Goal: Obtain resource: Download file/media

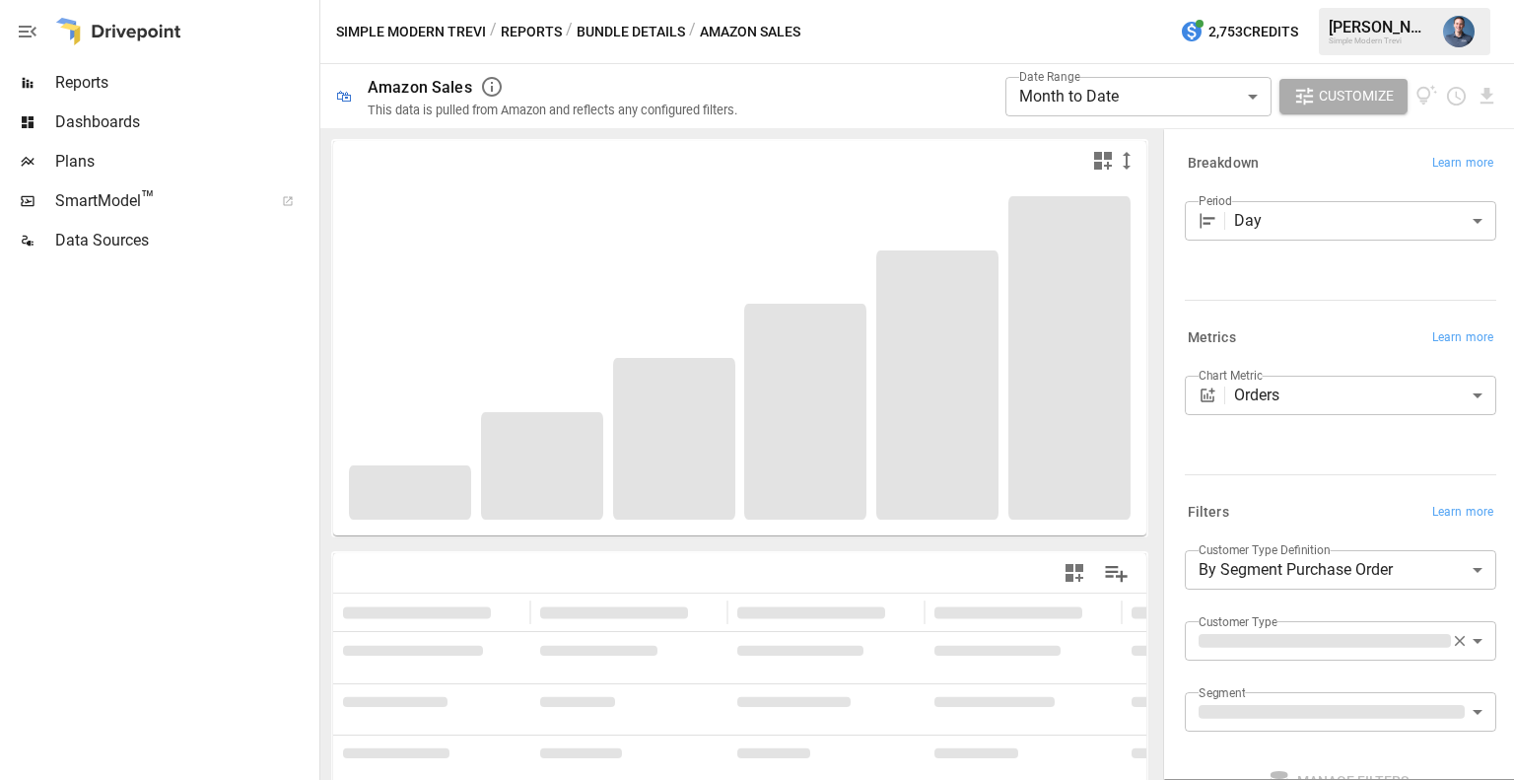
click at [181, 24] on div at bounding box center [157, 31] width 315 height 63
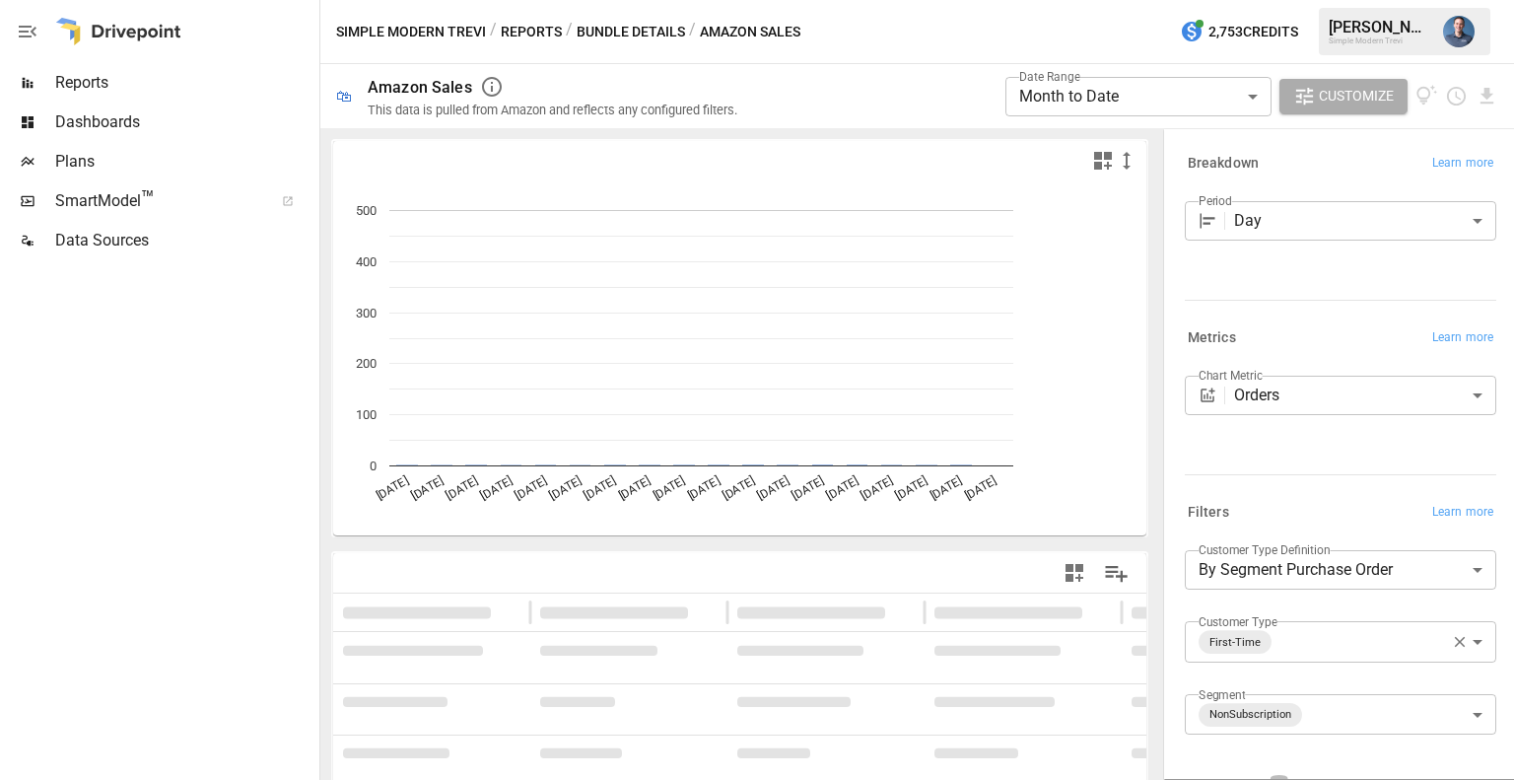
click at [175, 27] on div at bounding box center [118, 31] width 126 height 63
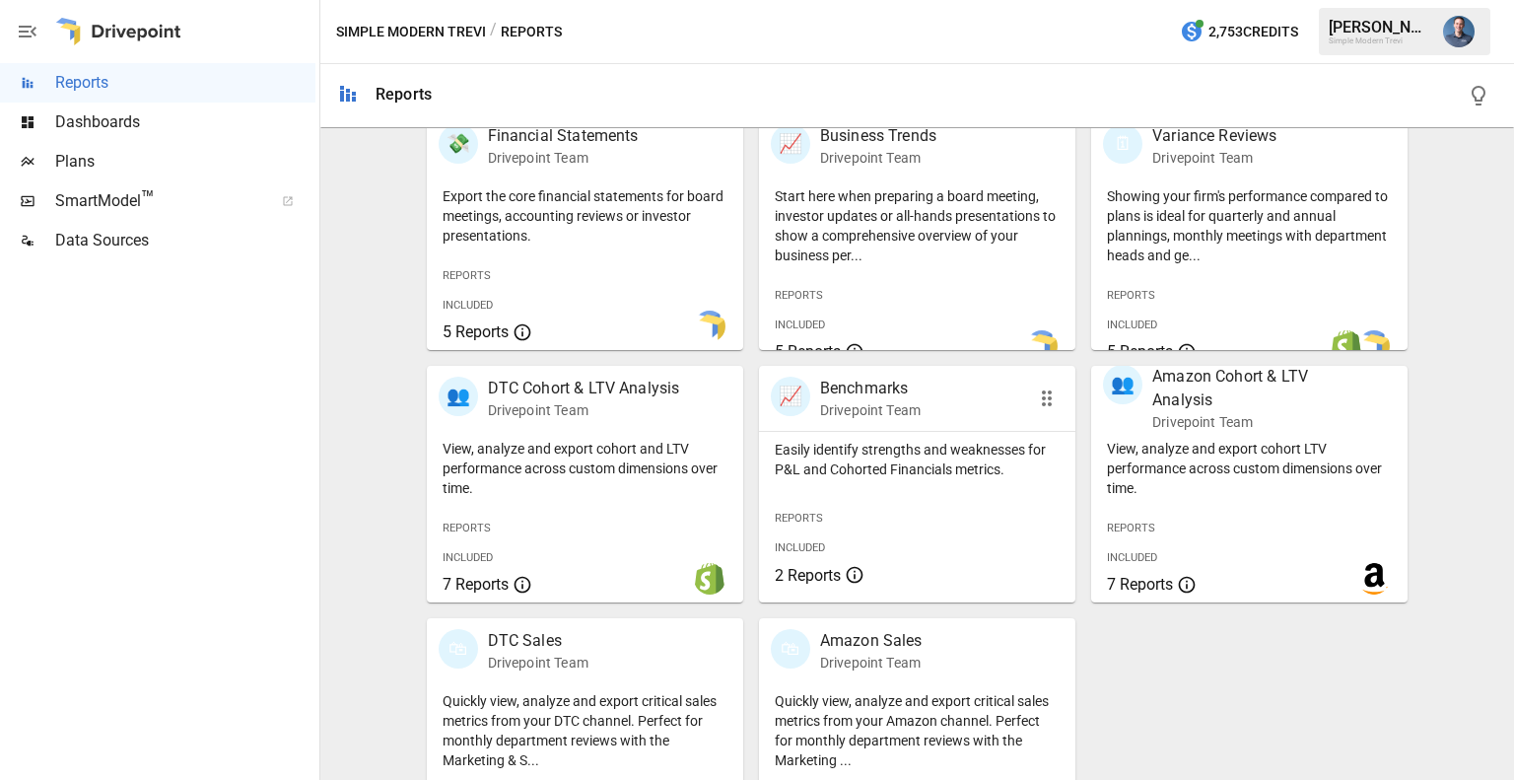
scroll to position [495, 0]
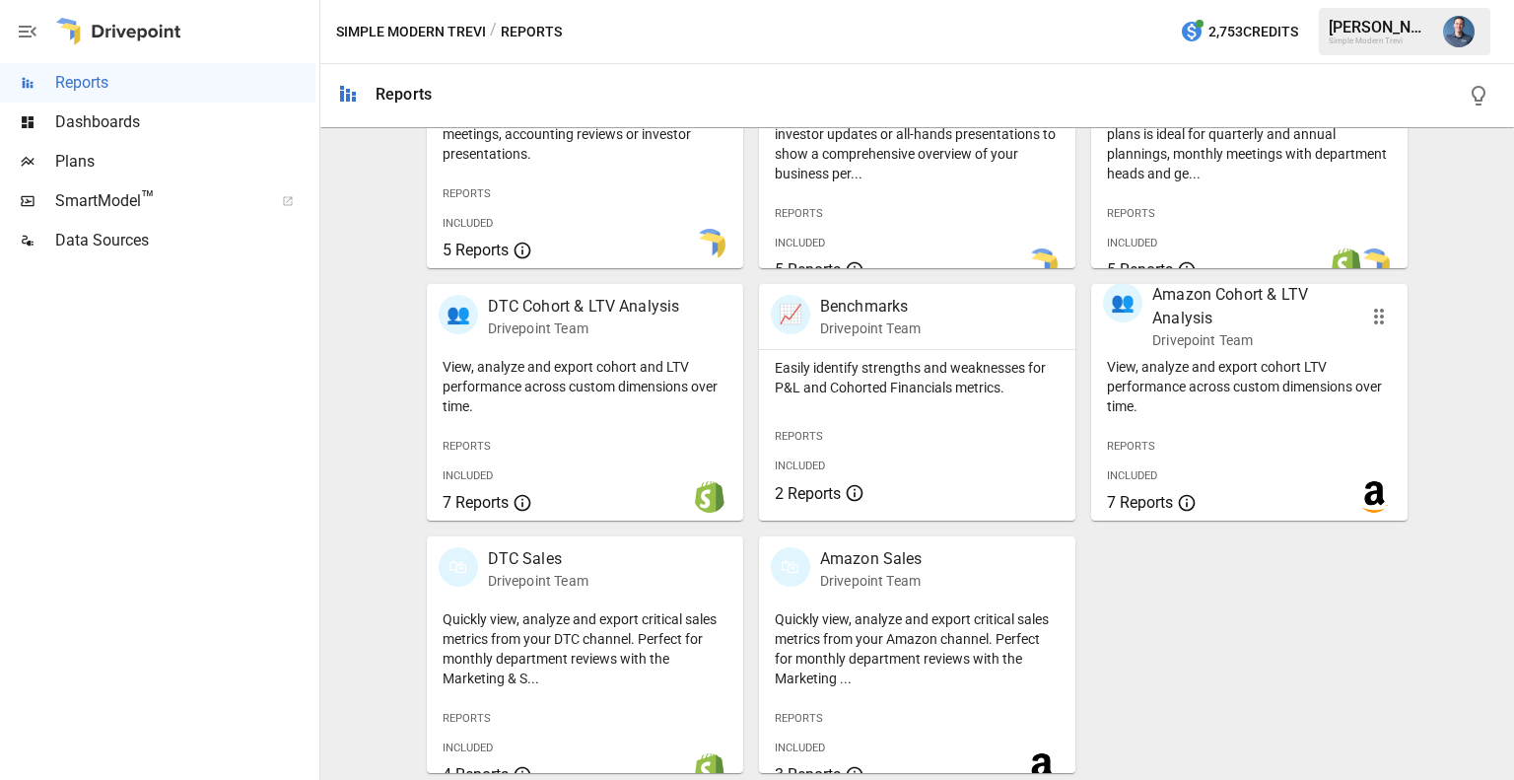
click at [1244, 371] on p "View, analyze and export cohort LTV performance across custom dimensions over t…" at bounding box center [1249, 386] width 285 height 59
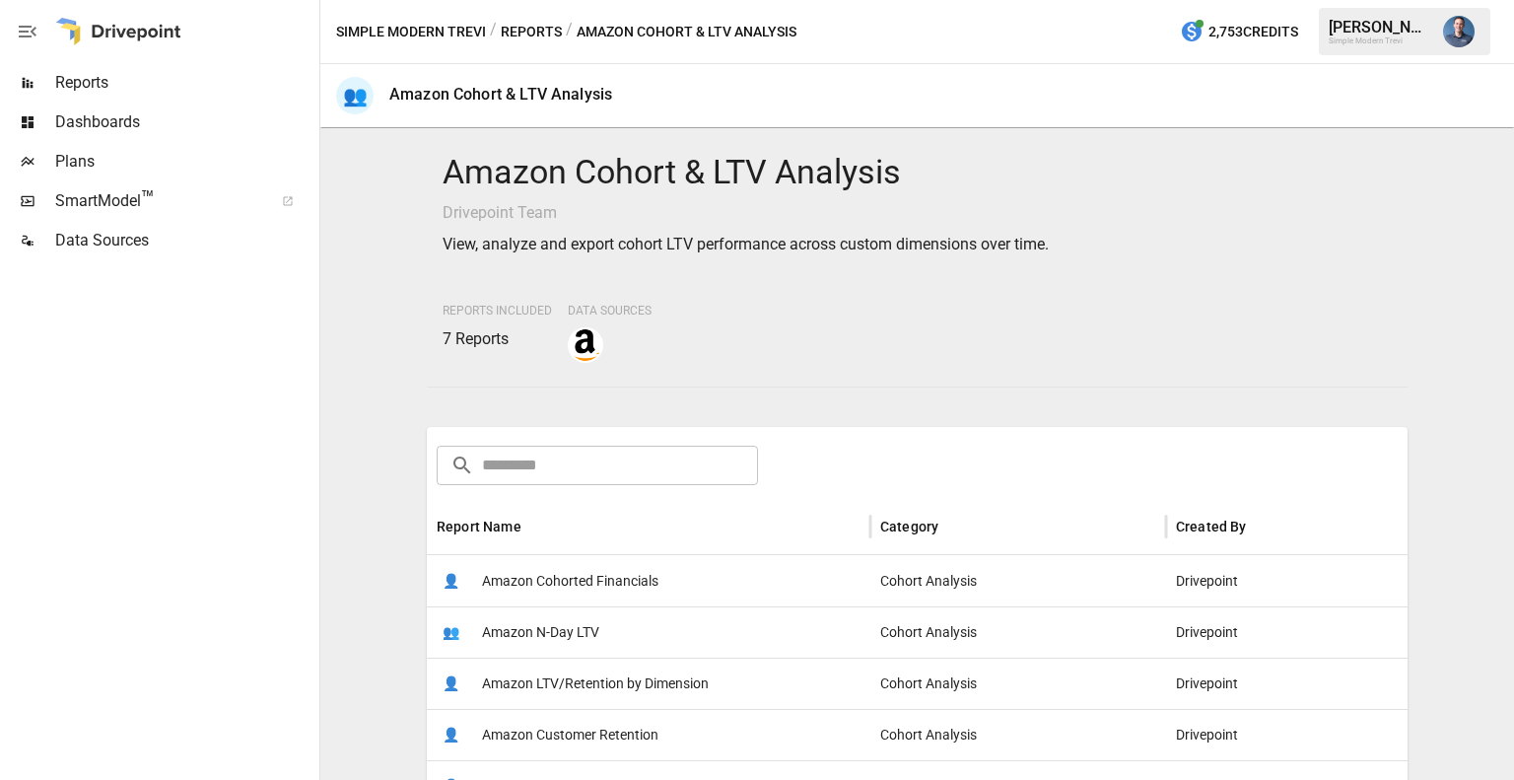
scroll to position [328, 0]
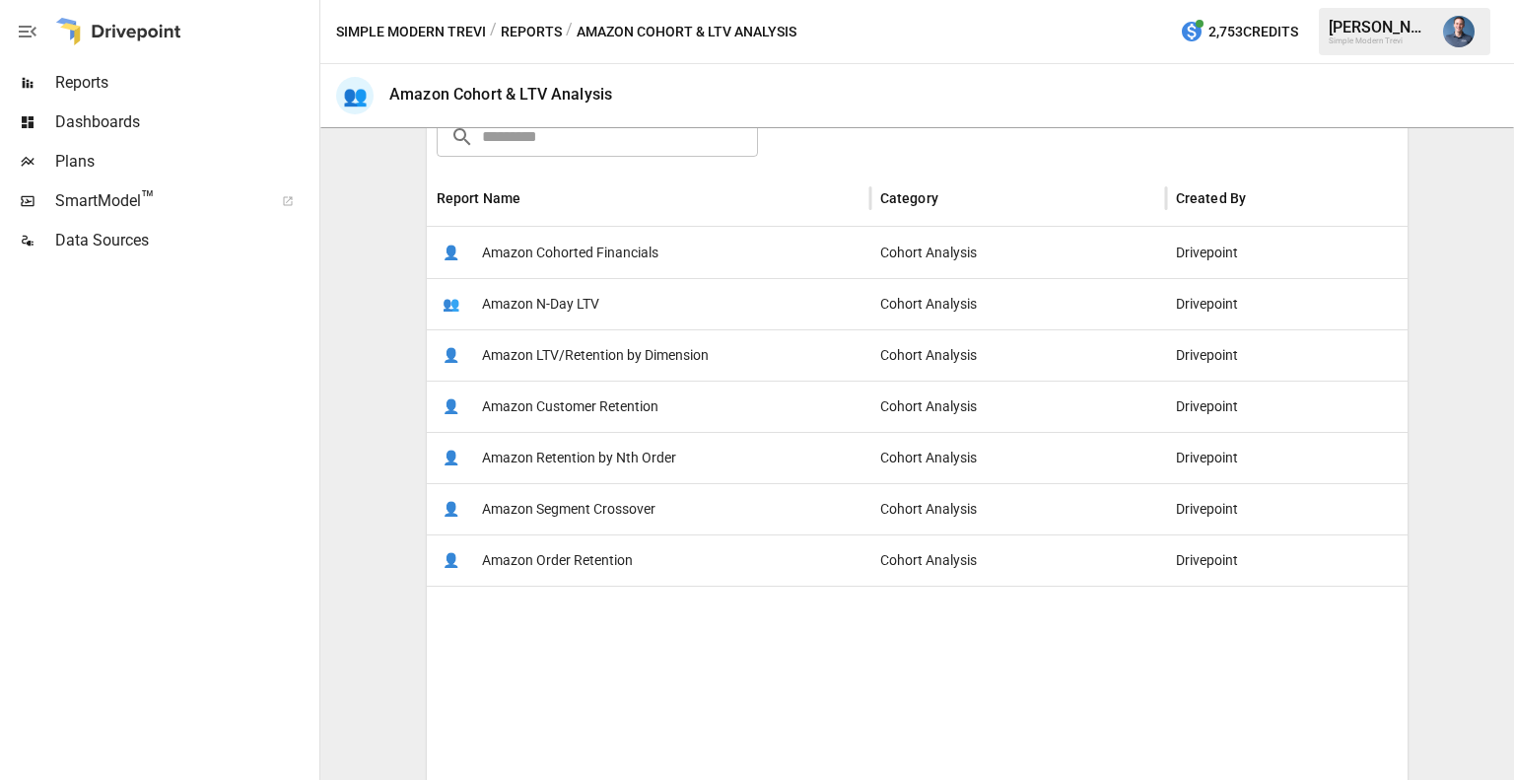
click at [627, 356] on span "Amazon LTV/Retention by Dimension" at bounding box center [595, 355] width 227 height 50
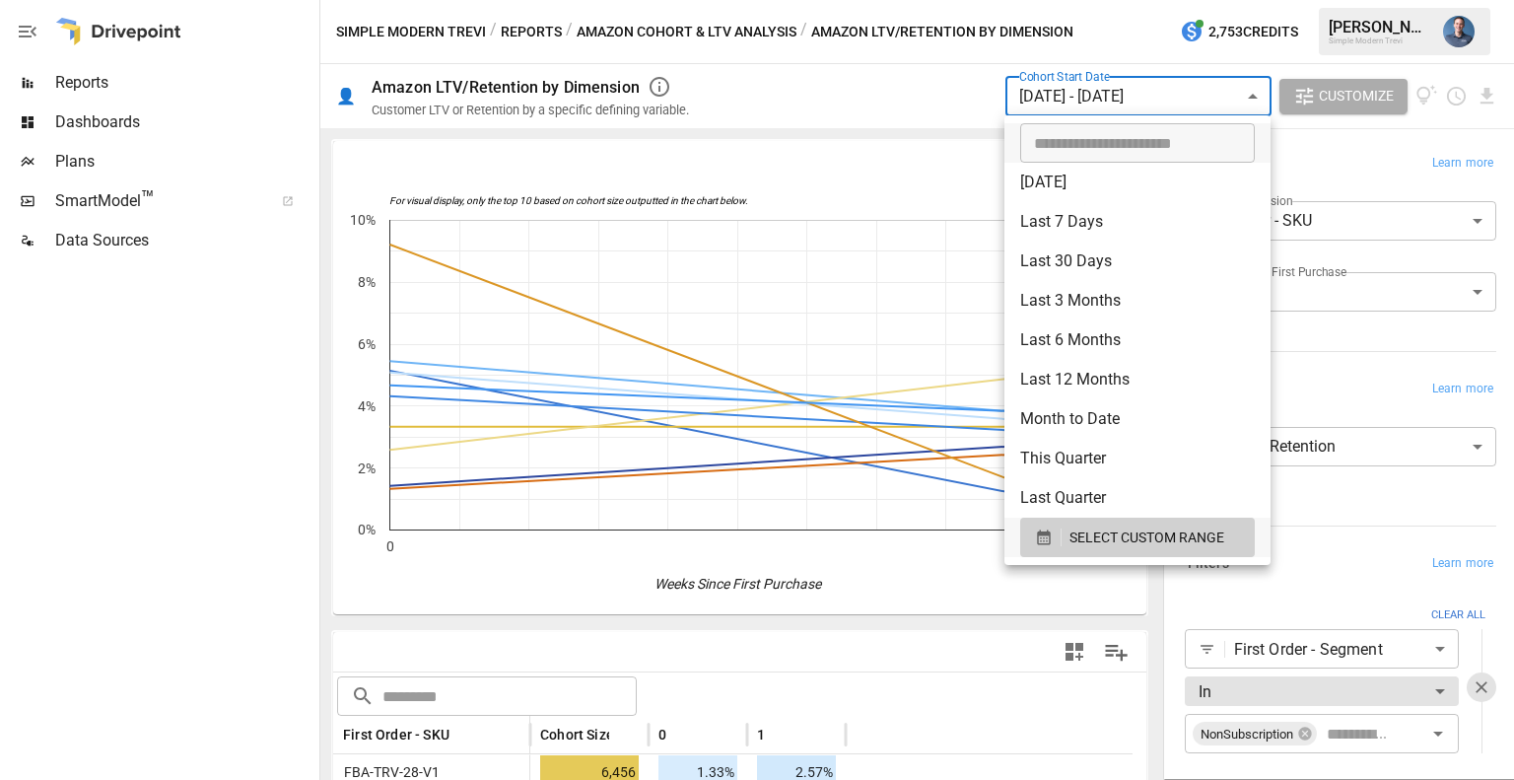
click at [1073, 0] on body "Reports Dashboards Plans SmartModel ™ Data Sources Simple Modern Trevi / Report…" at bounding box center [757, 0] width 1514 height 0
drag, startPoint x: 197, startPoint y: 558, endPoint x: 209, endPoint y: 558, distance: 11.8
click at [197, 558] on div at bounding box center [757, 390] width 1514 height 780
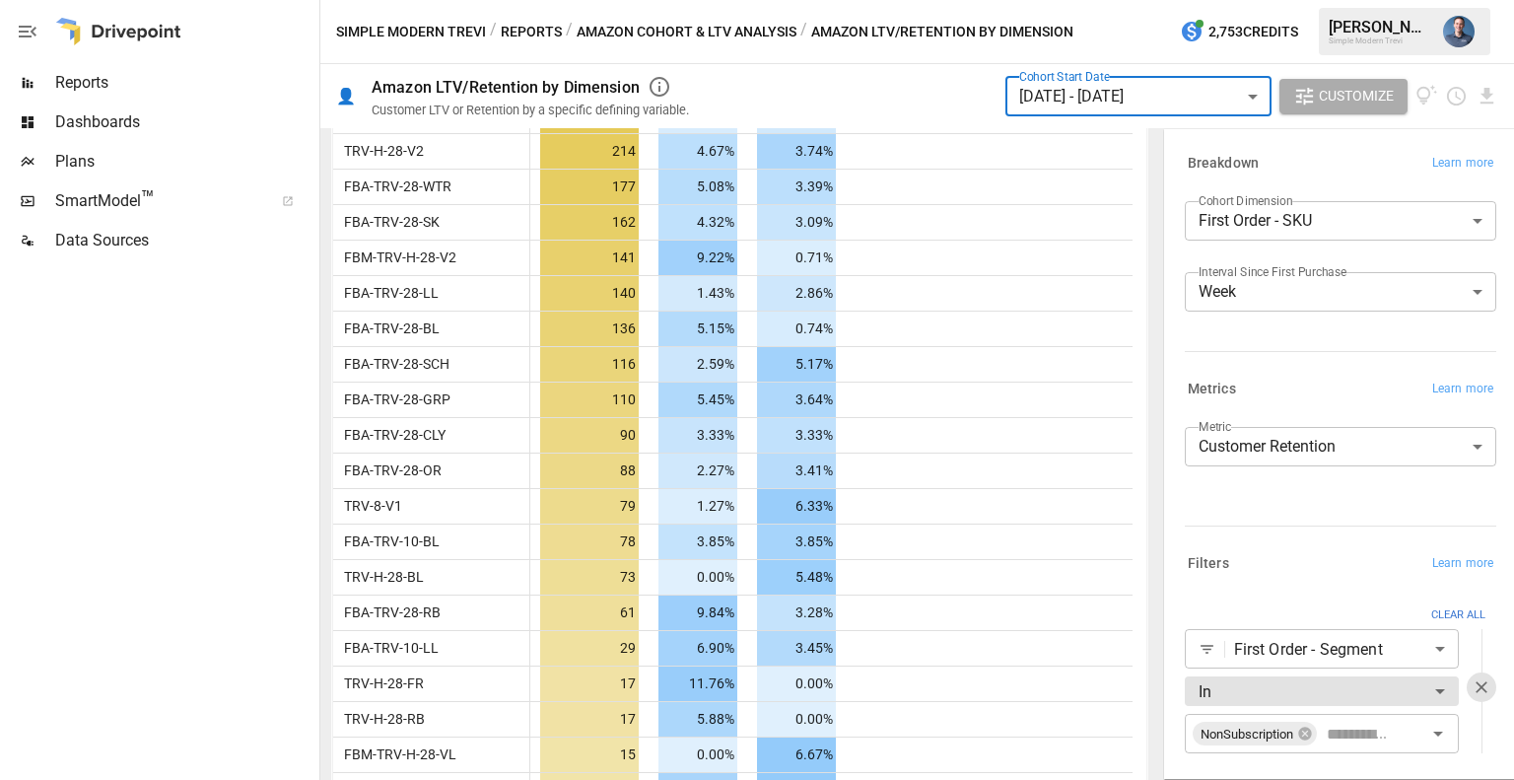
scroll to position [328, 0]
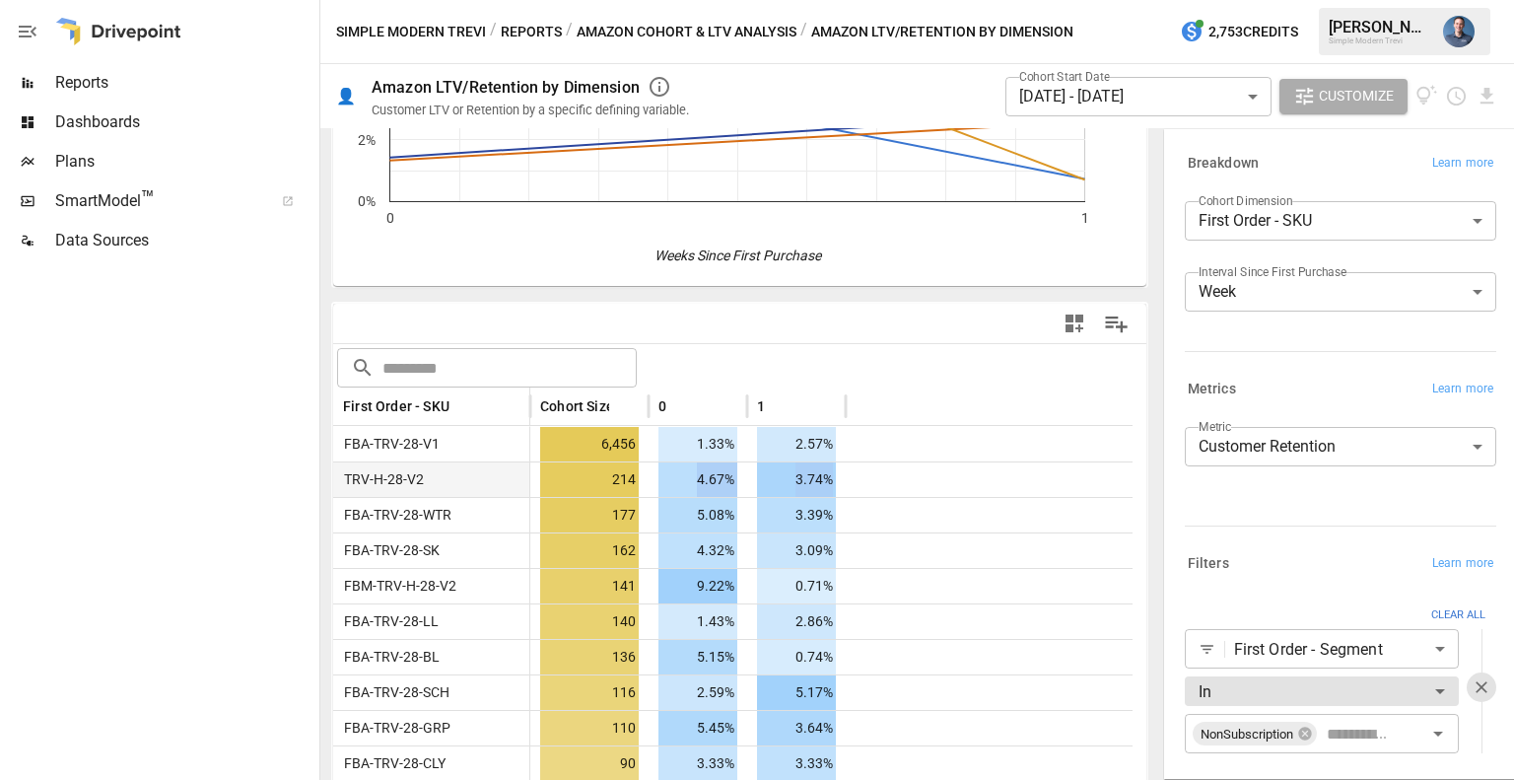
drag, startPoint x: 655, startPoint y: 479, endPoint x: 855, endPoint y: 463, distance: 200.7
click at [855, 463] on div "TRV-H-28-V2 214 4.67% 3.74%" at bounding box center [732, 478] width 799 height 35
click at [855, 463] on div at bounding box center [989, 478] width 287 height 35
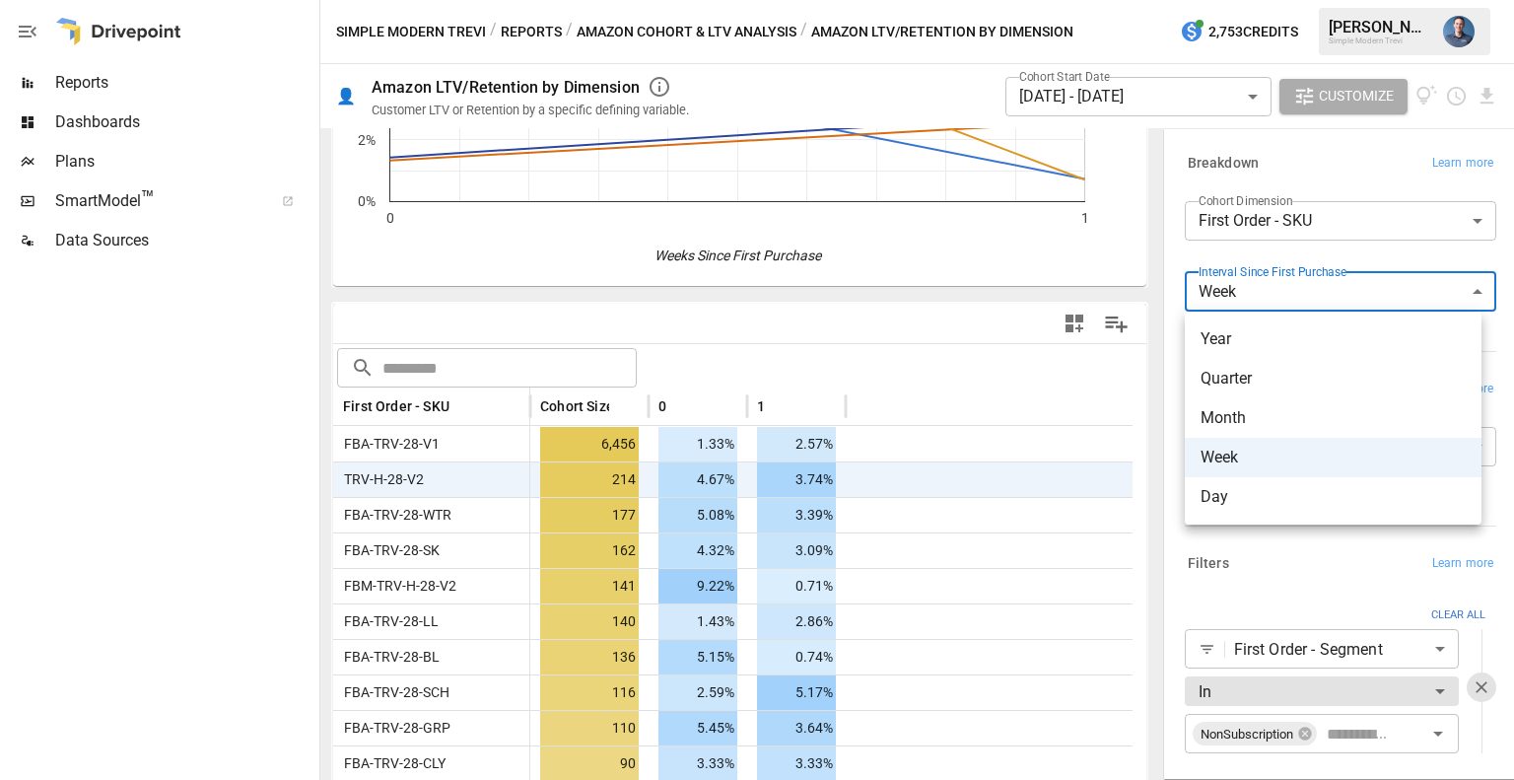
click at [1270, 0] on body "Reports Dashboards Plans SmartModel ™ Data Sources Simple Modern Trevi / Report…" at bounding box center [757, 0] width 1514 height 0
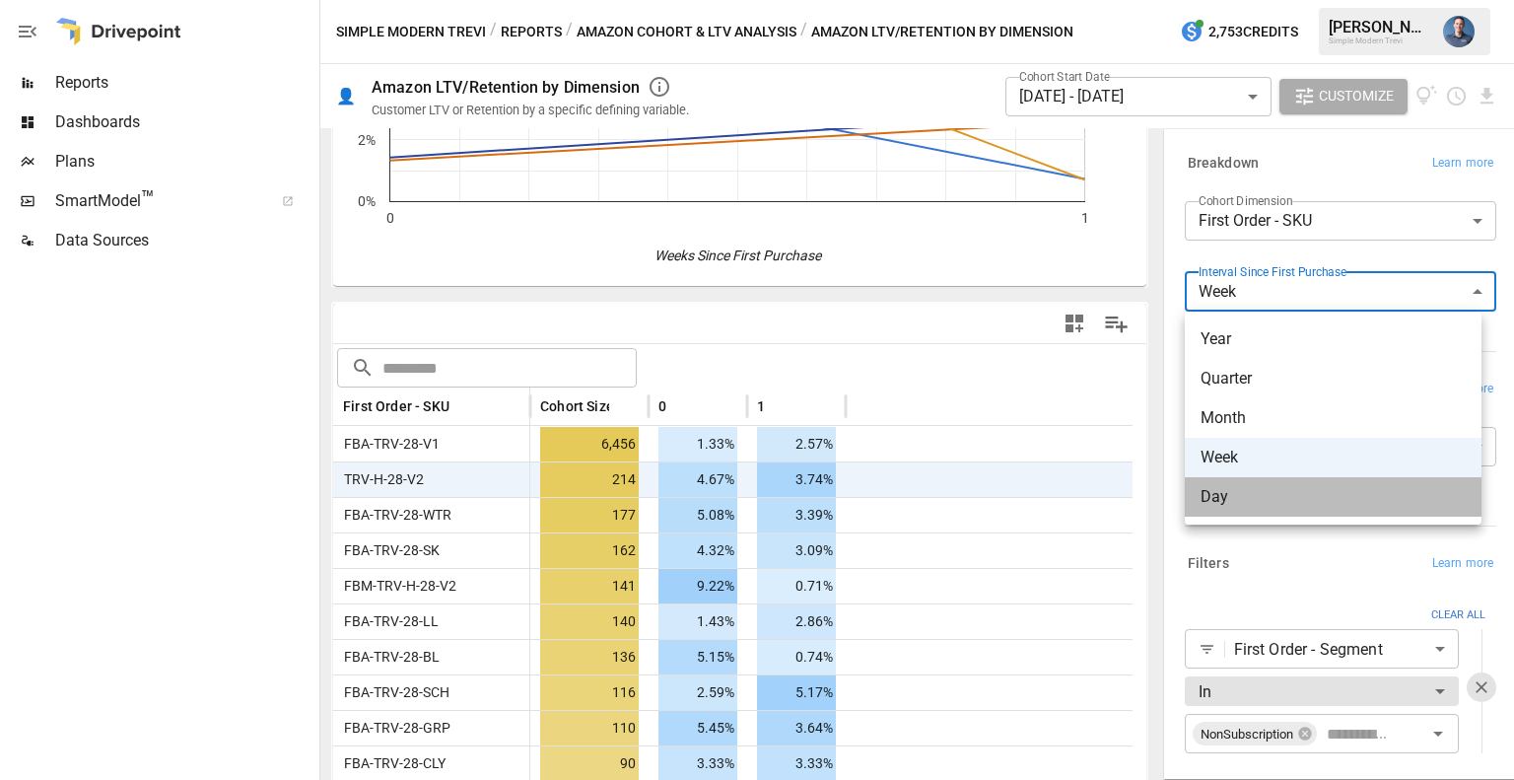
click at [1205, 493] on span "Day" at bounding box center [1333, 497] width 265 height 24
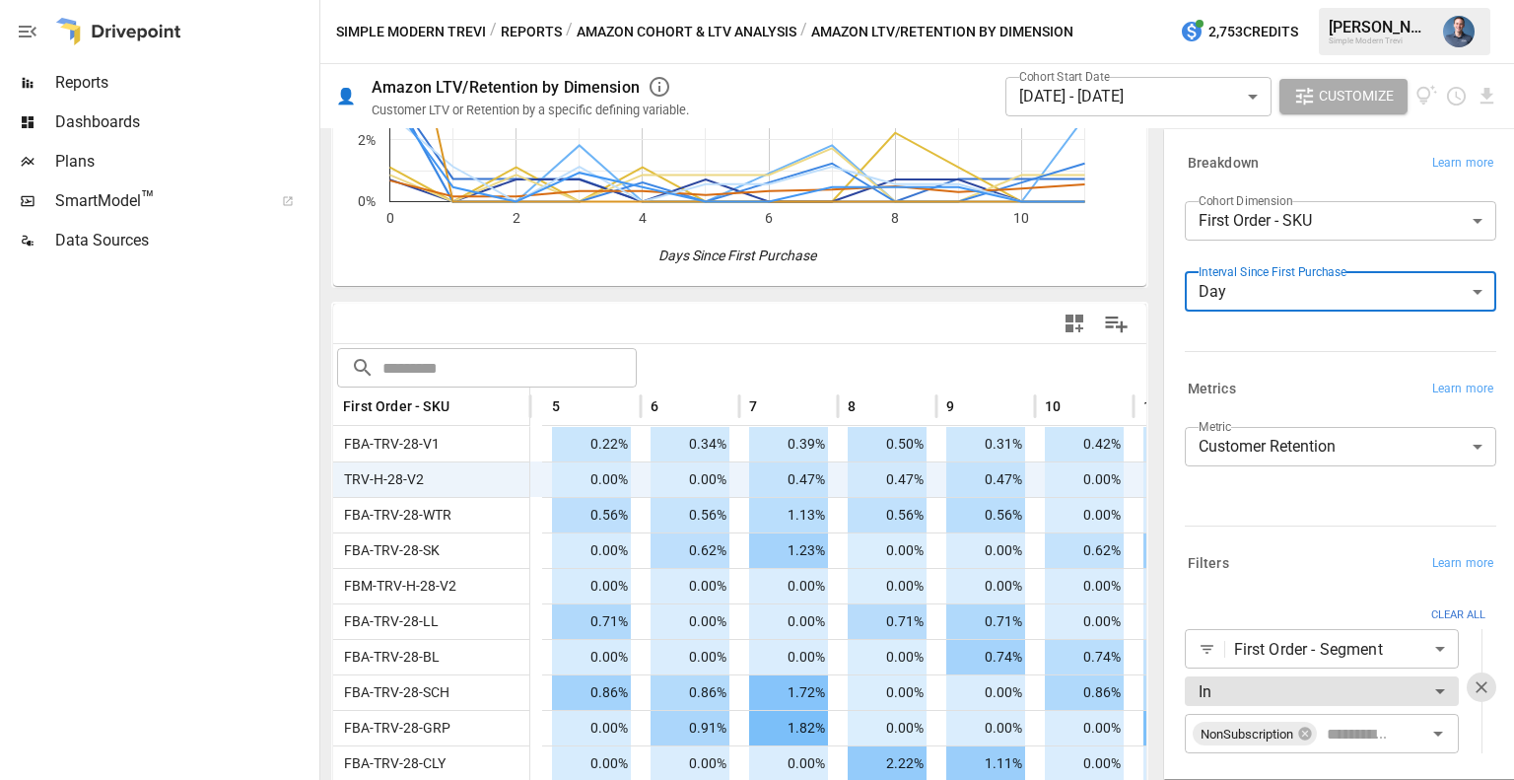
scroll to position [0, 698]
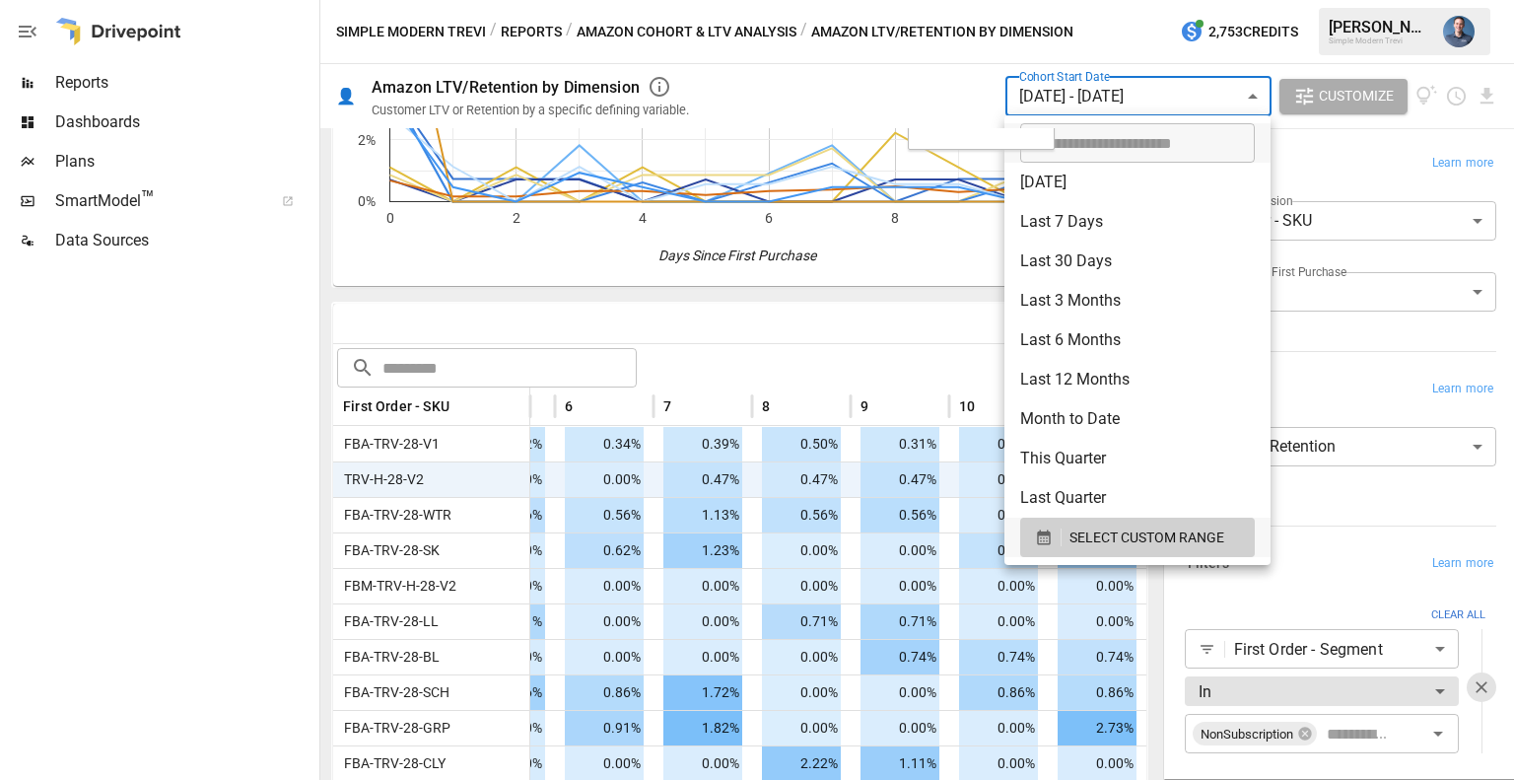
click at [1086, 0] on body "Reports Dashboards Plans SmartModel ™ Data Sources Simple Modern Trevi / Report…" at bounding box center [757, 0] width 1514 height 0
click at [1116, 531] on span "SELECT CUSTOM RANGE" at bounding box center [1147, 537] width 155 height 25
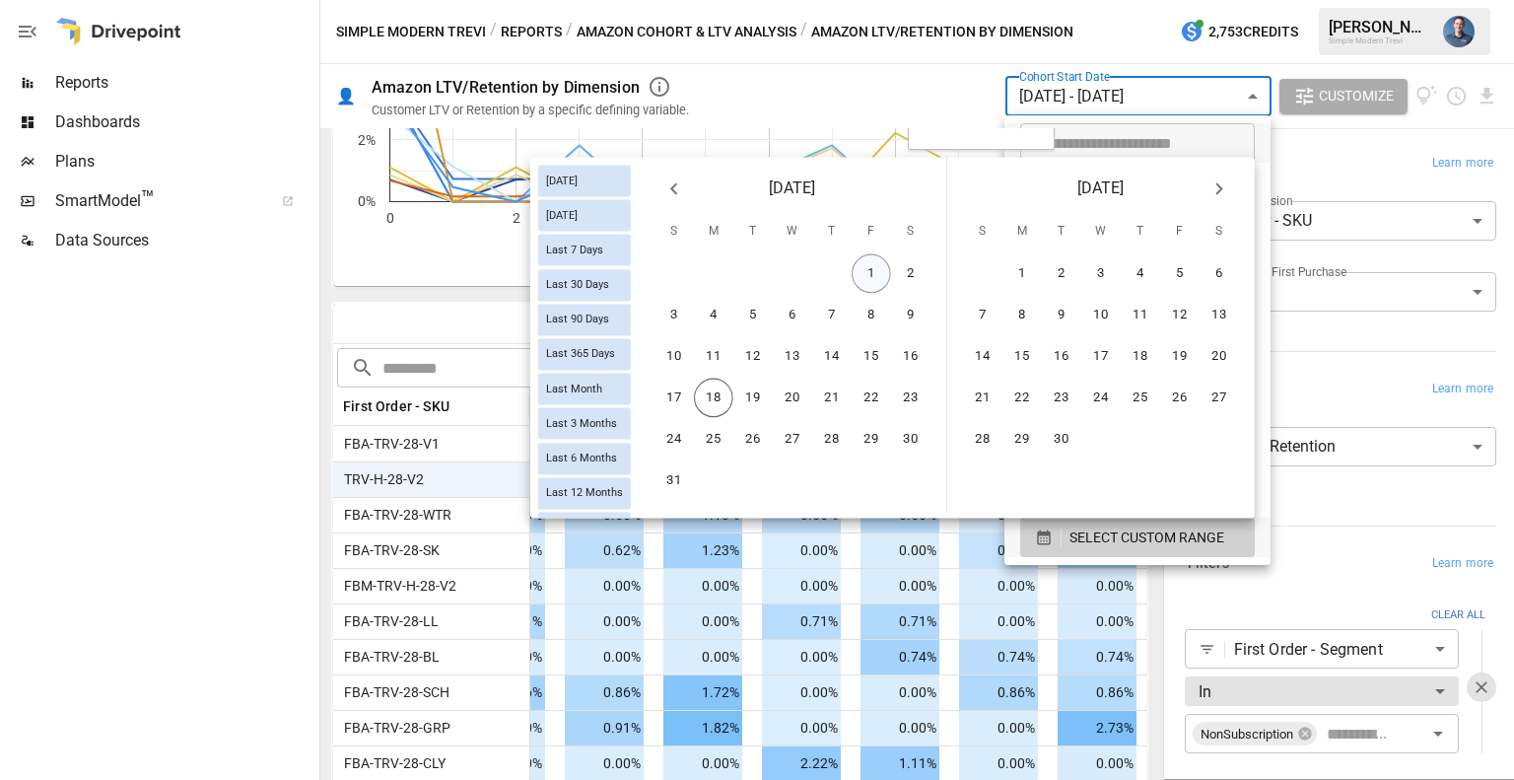
click at [863, 264] on button "1" at bounding box center [871, 273] width 39 height 39
click at [898, 311] on button "9" at bounding box center [910, 315] width 39 height 39
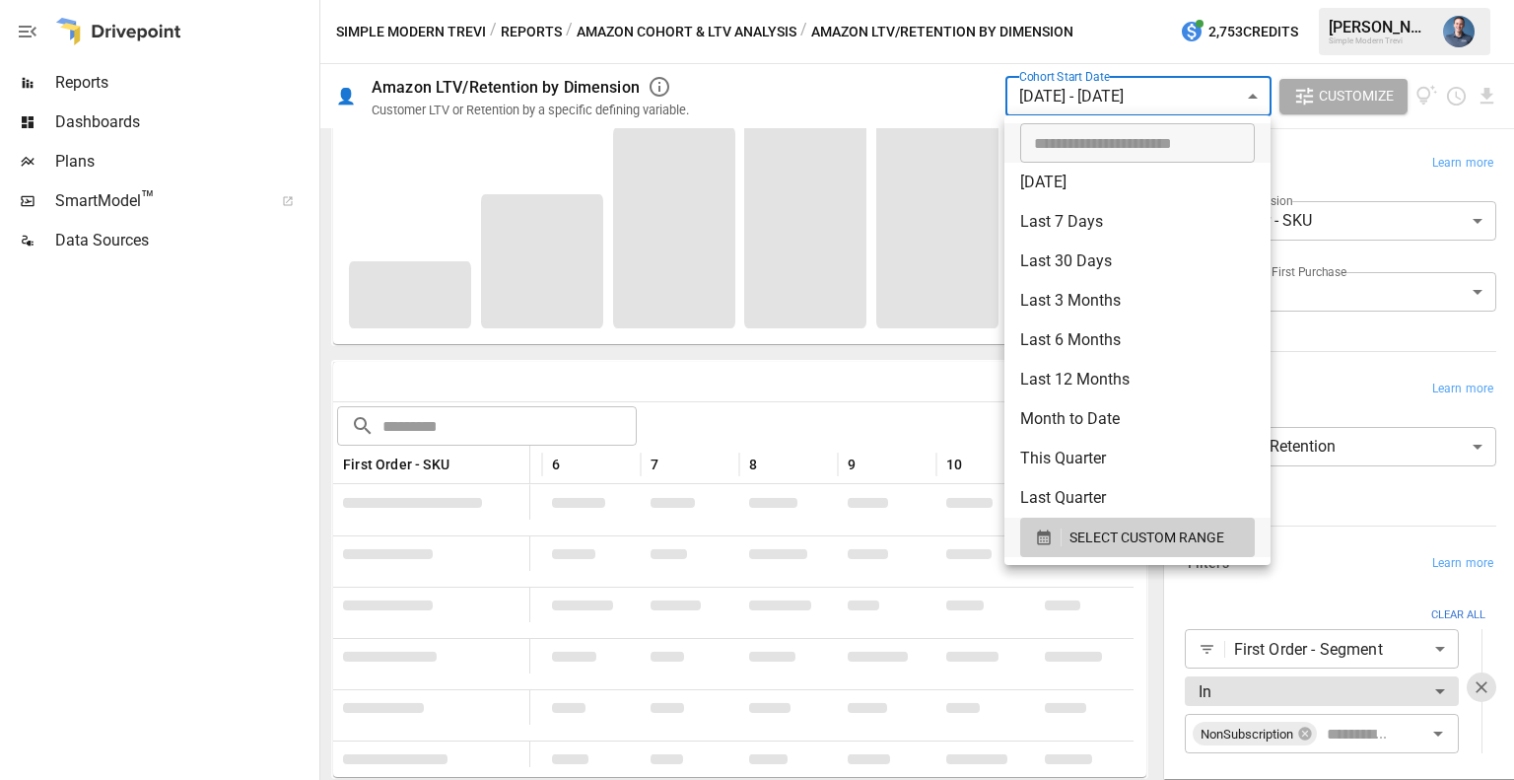
scroll to position [268, 0]
click at [690, 379] on div at bounding box center [757, 390] width 1514 height 780
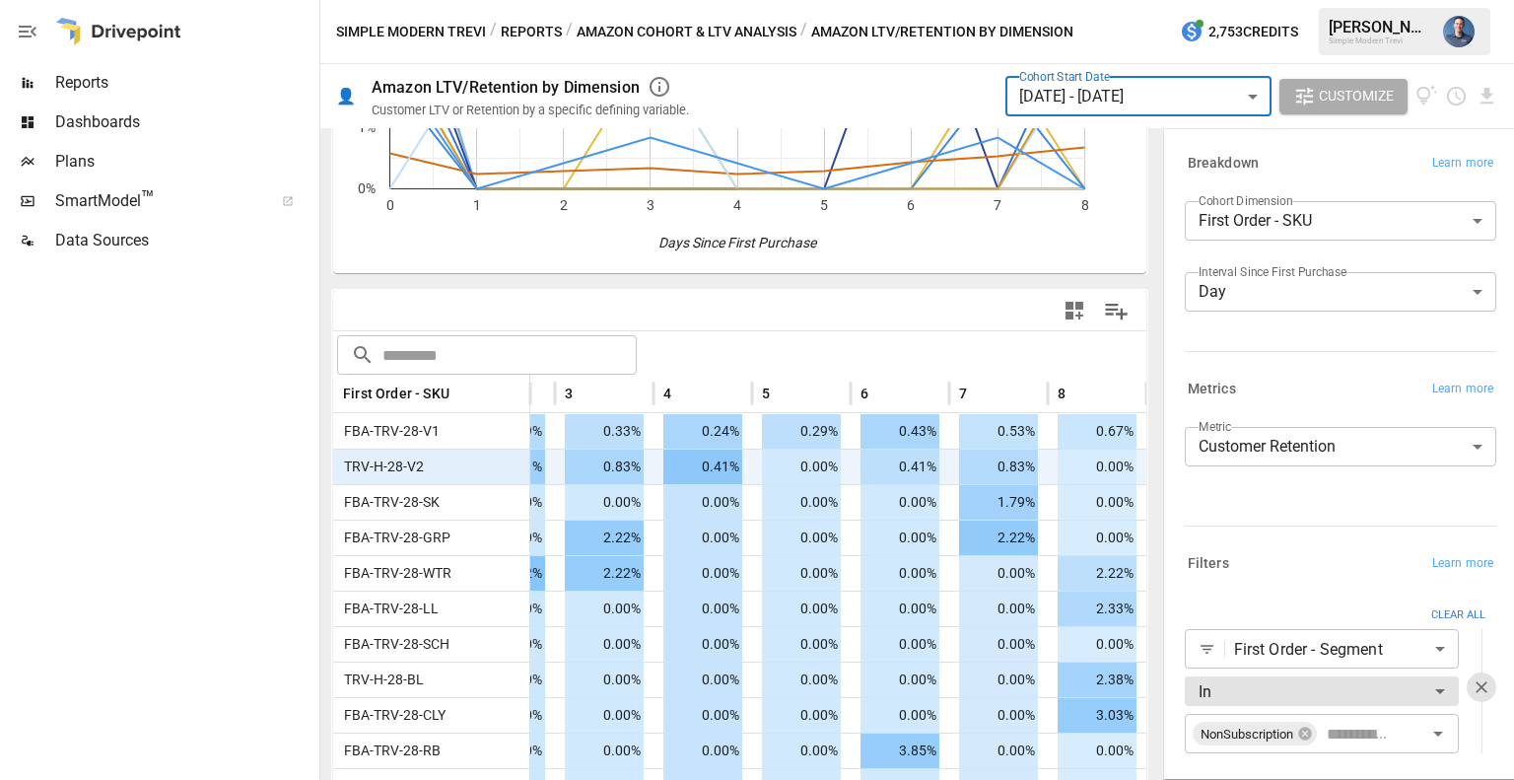
scroll to position [328, 0]
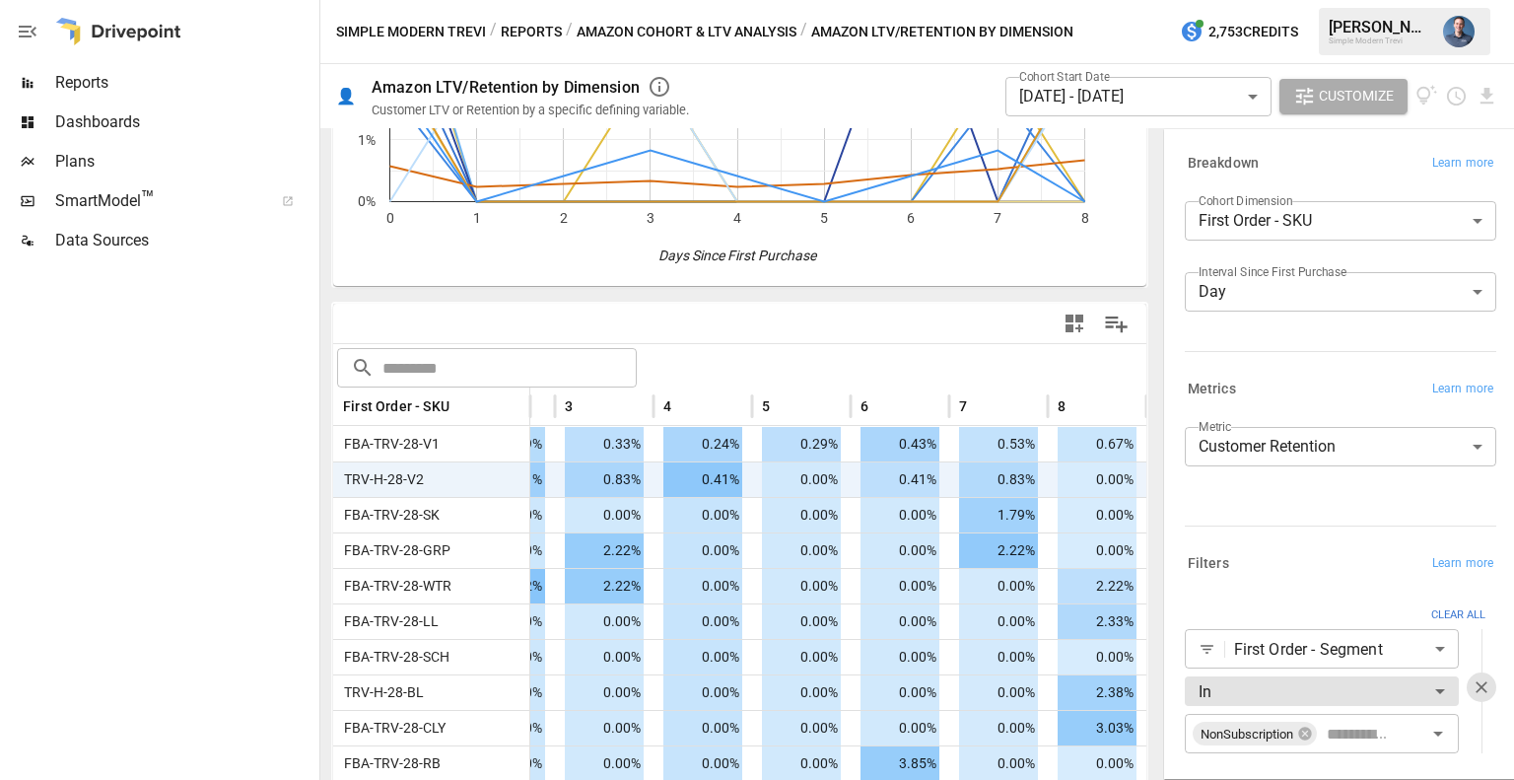
click at [1484, 83] on div "Cohort Start Date [DATE] - [DATE] ****** ​ Customize" at bounding box center [1251, 96] width 493 height 64
click at [1482, 95] on icon "Download report" at bounding box center [1487, 96] width 23 height 23
click at [1402, 155] on li "Download as CSV" at bounding box center [1421, 174] width 157 height 39
click at [1144, 0] on body "Reports Dashboards Plans SmartModel ™ Data Sources Simple Modern Trevi / Report…" at bounding box center [757, 0] width 1514 height 0
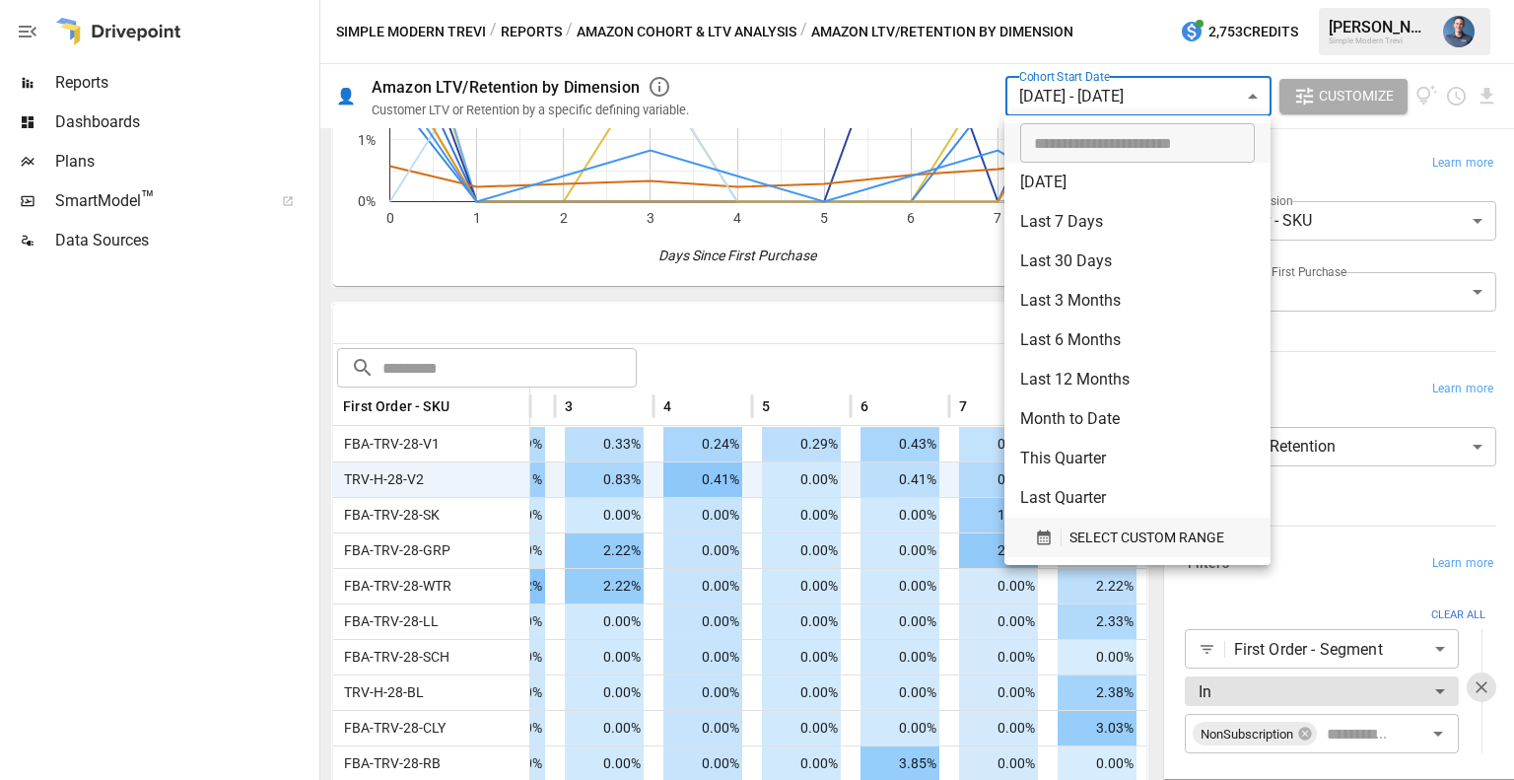
click at [1109, 551] on button "SELECT CUSTOM RANGE" at bounding box center [1137, 537] width 235 height 39
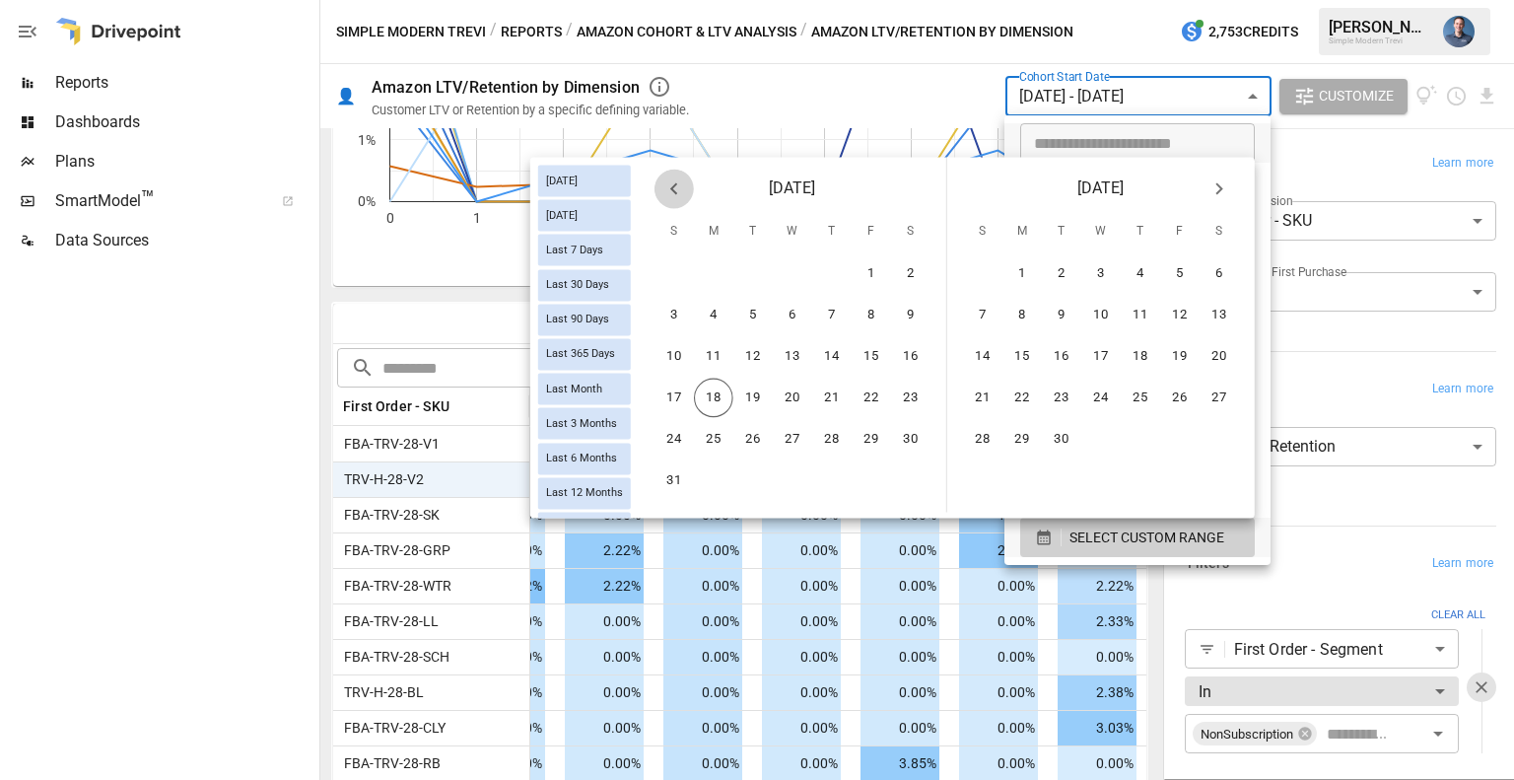
click at [678, 191] on icon "Previous month" at bounding box center [674, 188] width 24 height 24
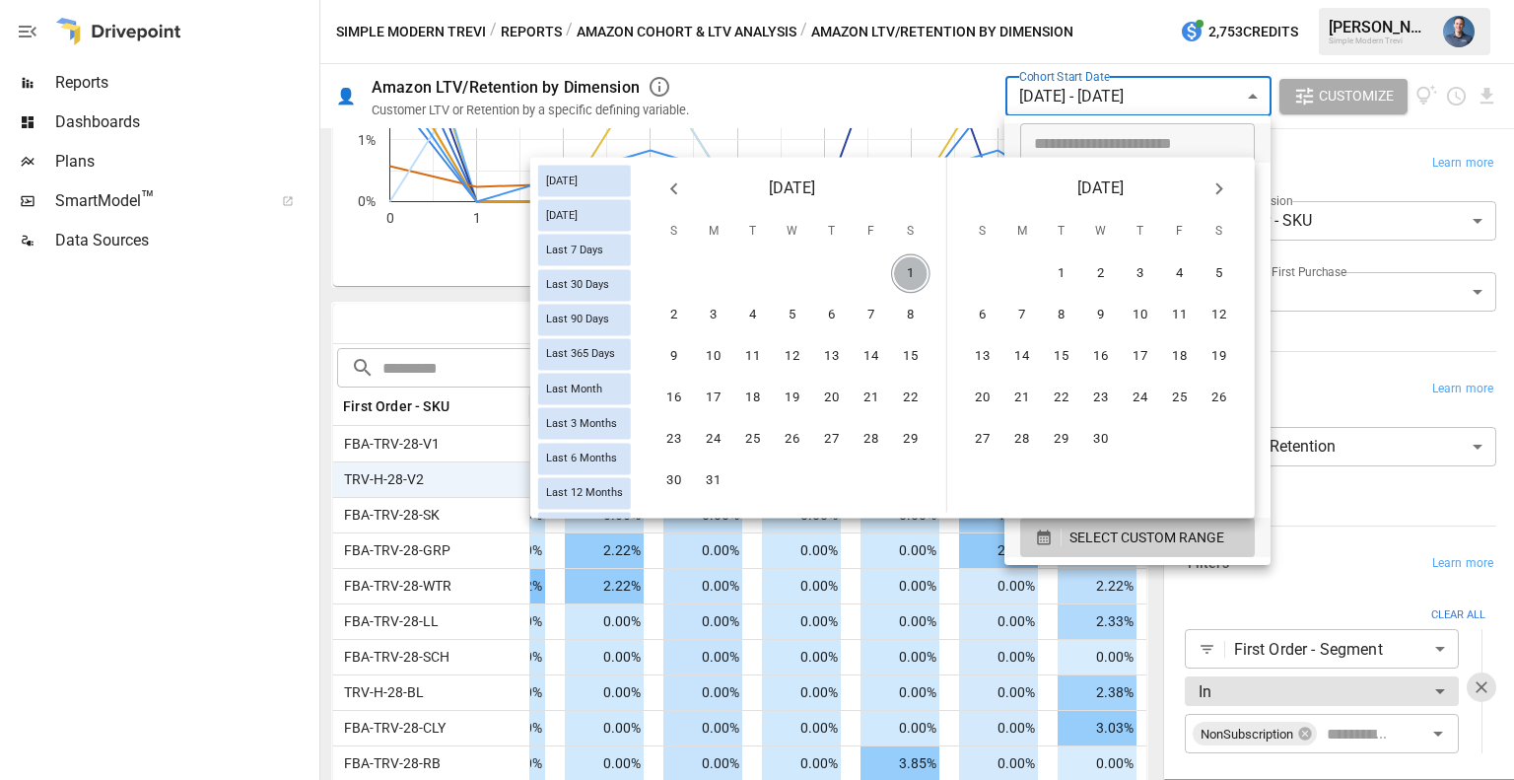
click at [905, 281] on button "1" at bounding box center [910, 273] width 39 height 39
click at [1214, 180] on icon "Next month" at bounding box center [1220, 188] width 24 height 24
click at [711, 443] on button "30" at bounding box center [713, 439] width 39 height 39
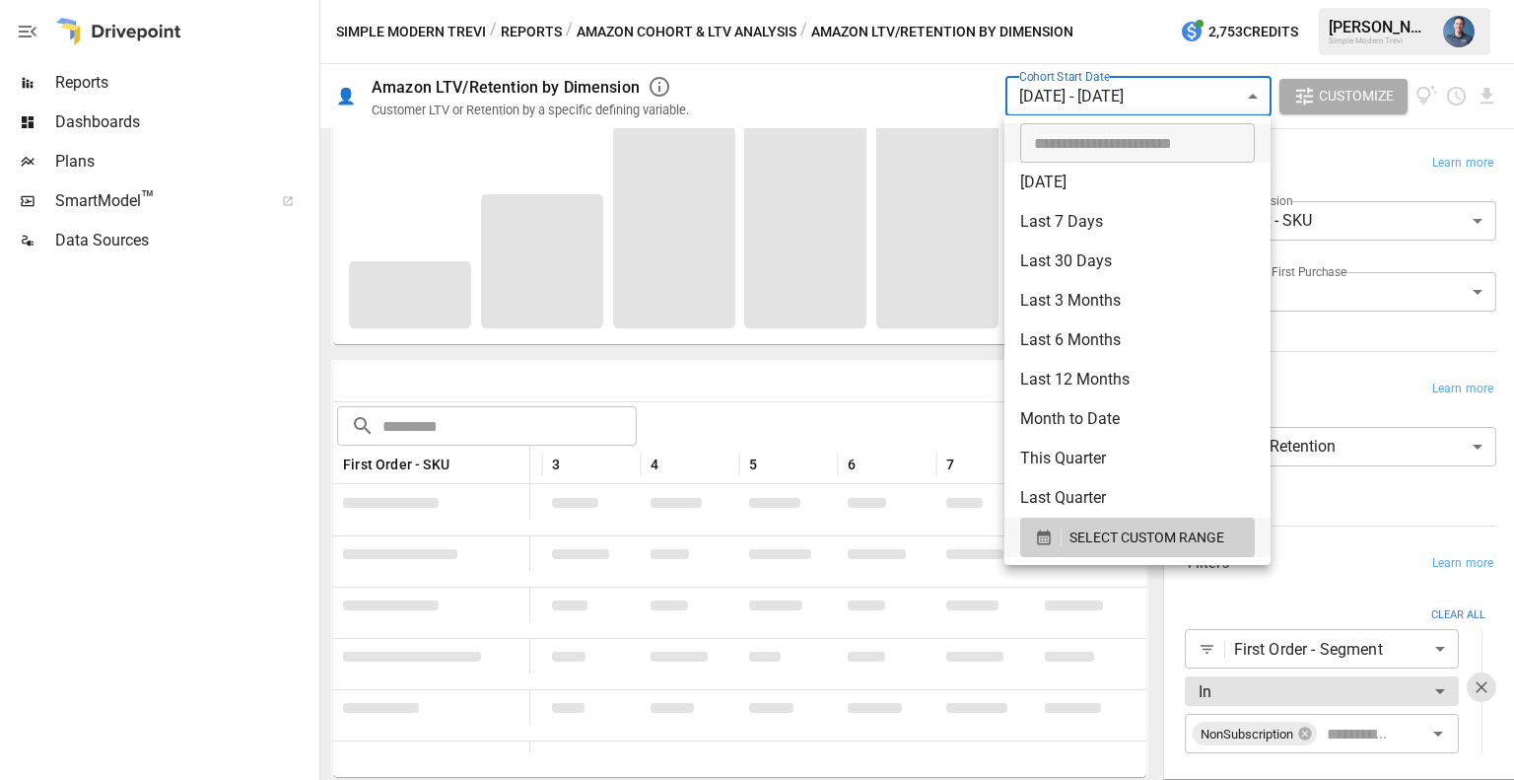
scroll to position [268, 0]
click at [729, 385] on div at bounding box center [757, 390] width 1514 height 780
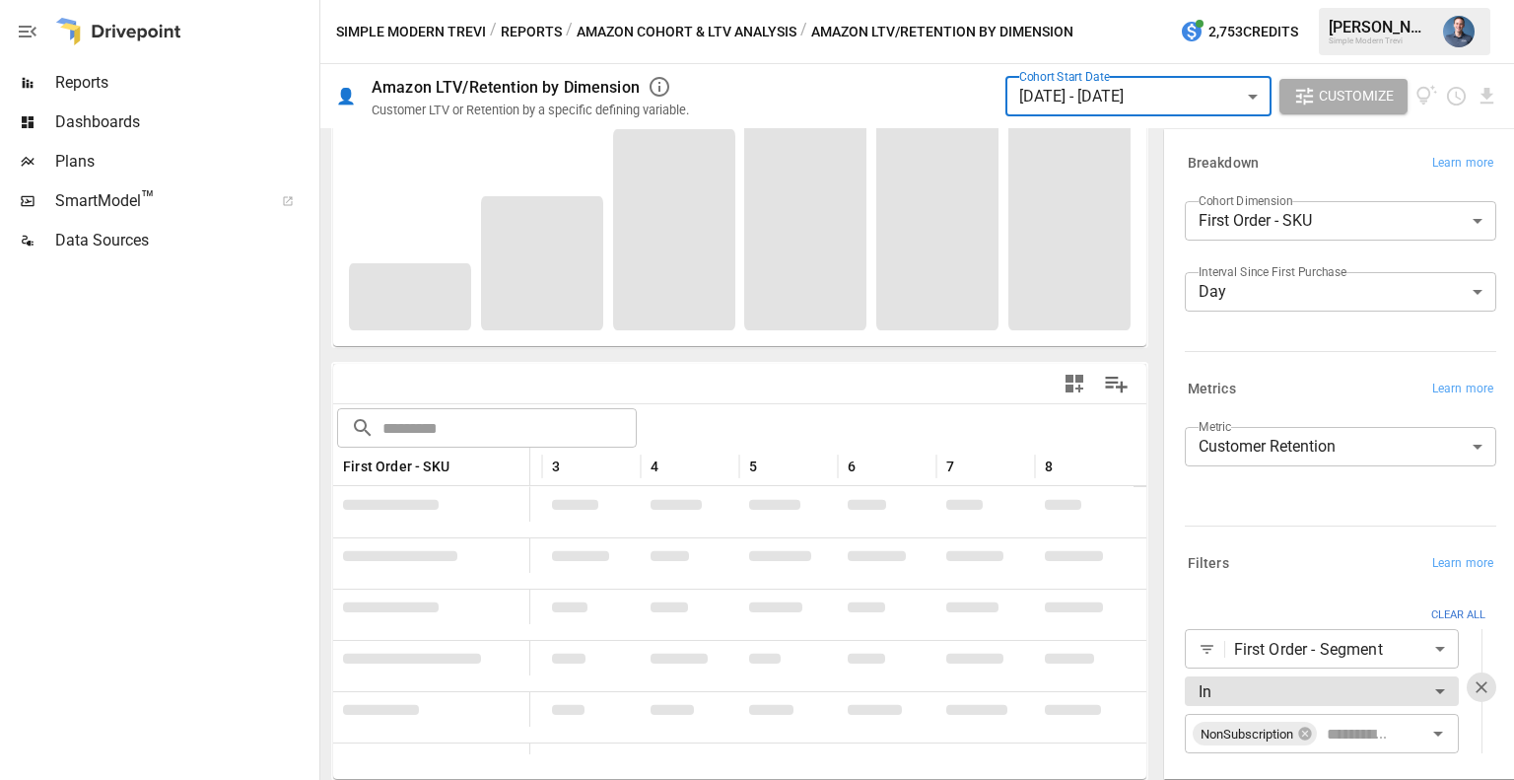
click at [1312, 0] on body "Reports Dashboards Plans SmartModel ™ Data Sources Simple Modern Trevi / Report…" at bounding box center [757, 0] width 1514 height 0
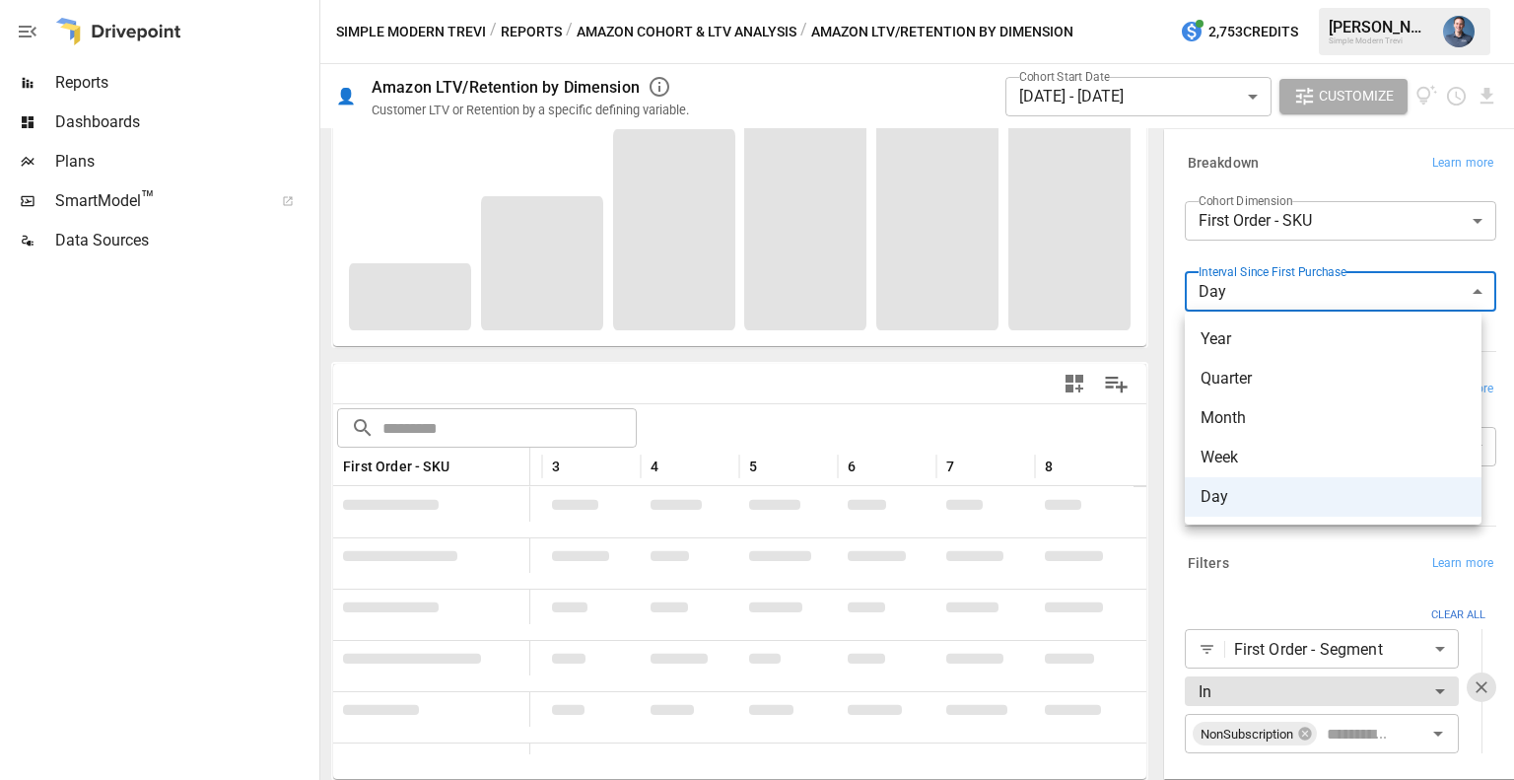
click at [1246, 460] on span "Week" at bounding box center [1333, 458] width 265 height 24
type input "****"
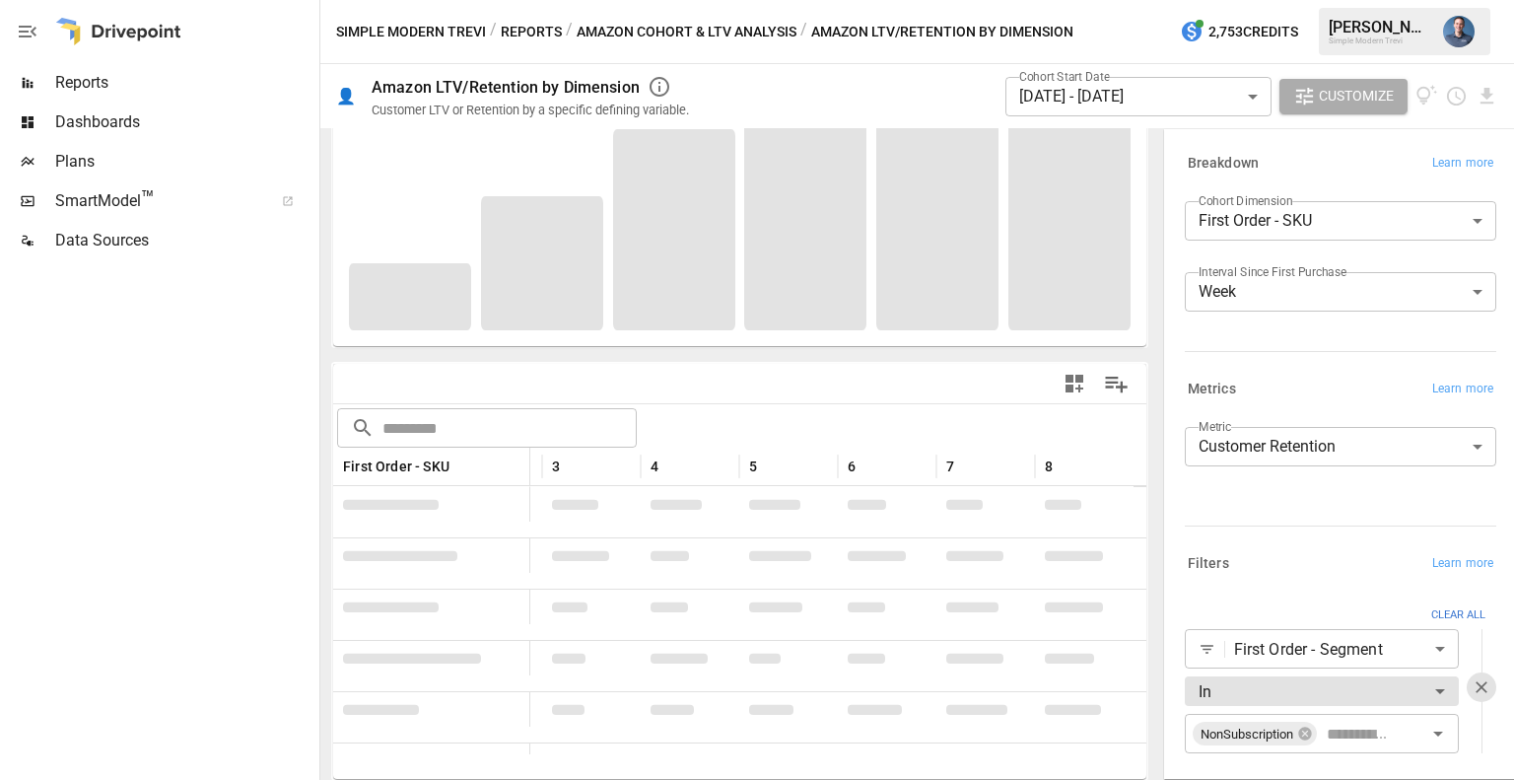
click at [725, 398] on div at bounding box center [739, 383] width 813 height 39
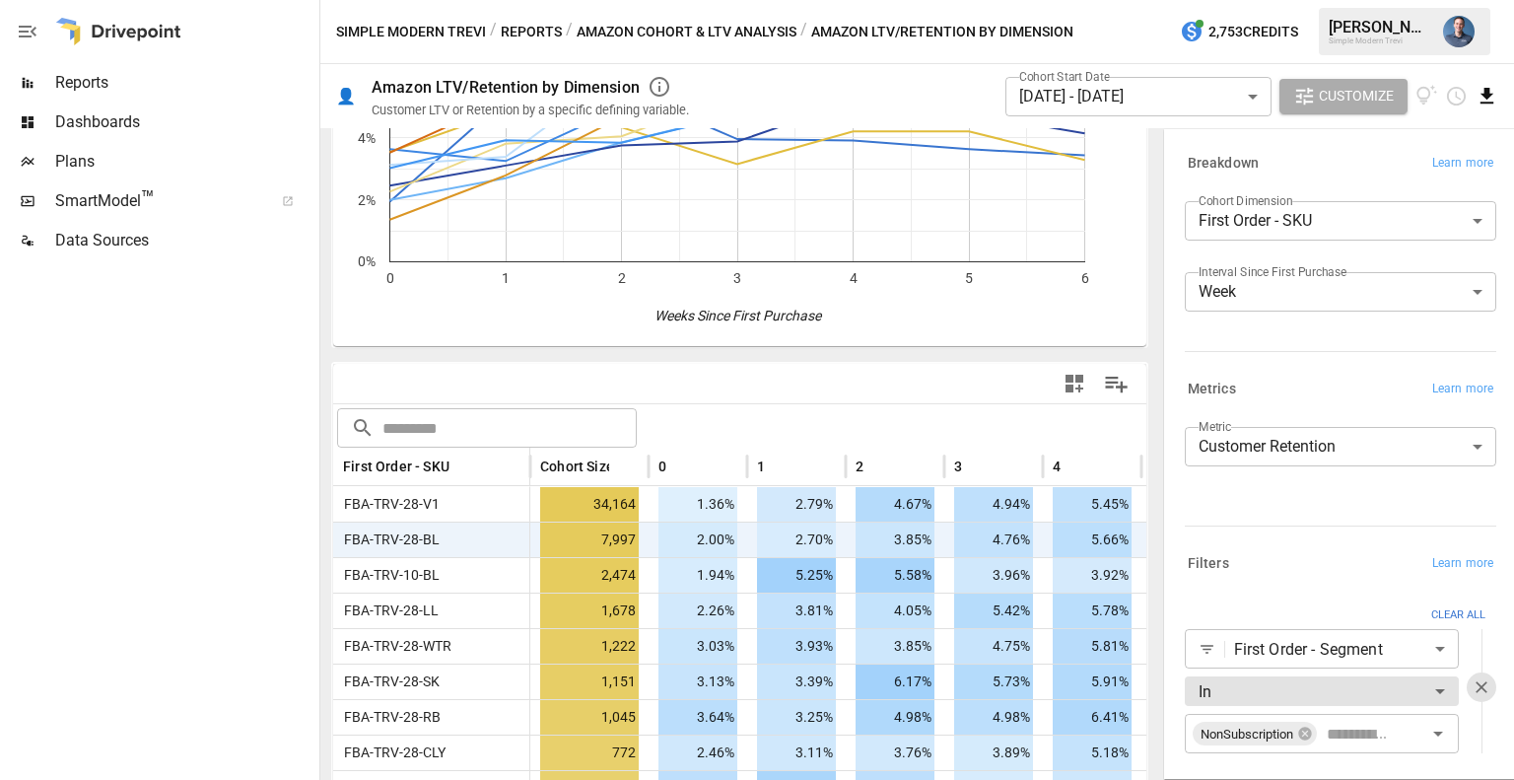
click at [1489, 97] on icon "Download report" at bounding box center [1487, 96] width 13 height 16
click at [1363, 173] on li "Download as CSV" at bounding box center [1421, 174] width 157 height 39
click at [1085, 0] on body "Reports Dashboards Plans SmartModel ™ Data Sources Simple Modern Trevi / Report…" at bounding box center [757, 0] width 1514 height 0
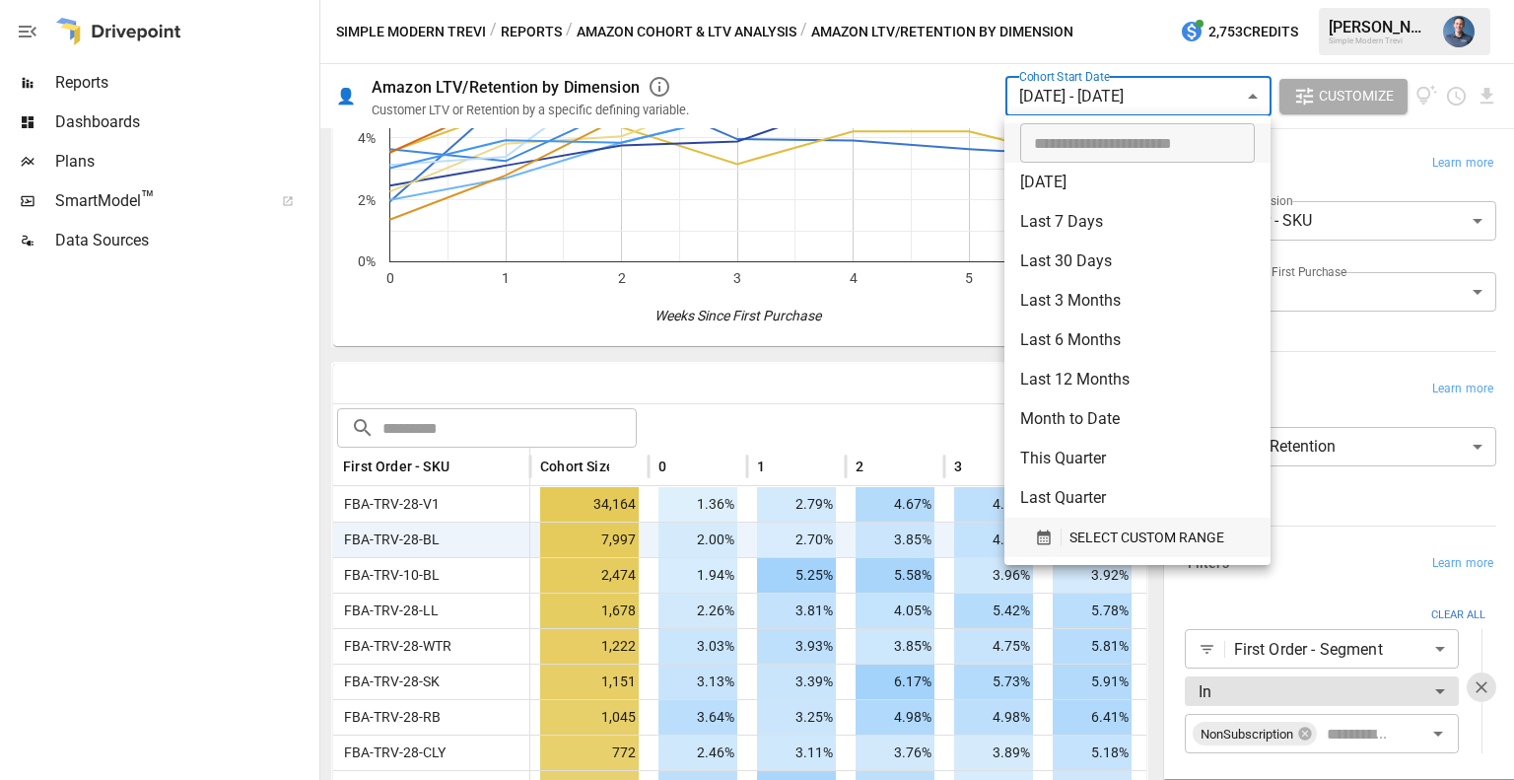
click at [1116, 536] on span "SELECT CUSTOM RANGE" at bounding box center [1147, 537] width 155 height 25
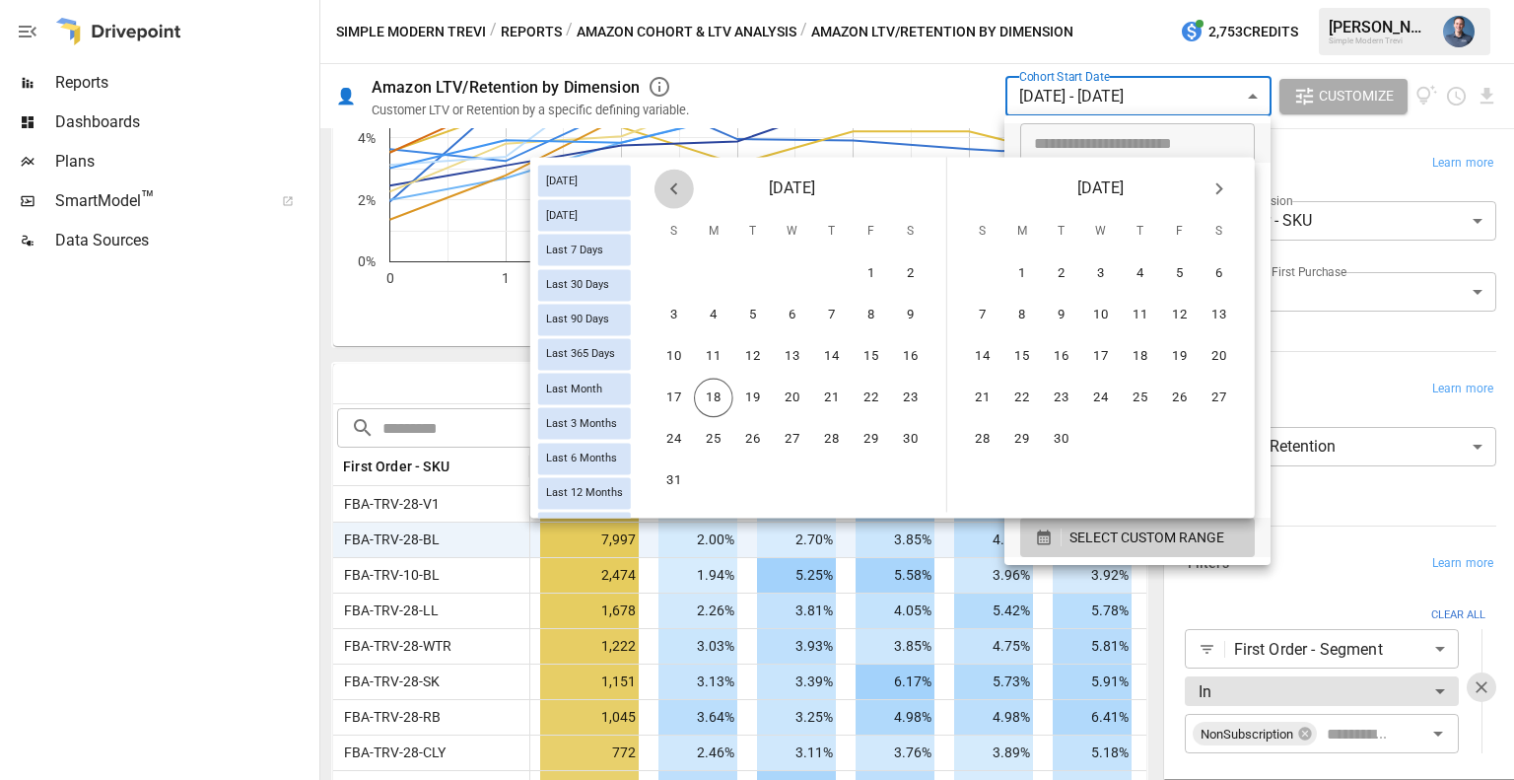
click at [686, 193] on button "Previous month" at bounding box center [674, 188] width 39 height 39
click at [910, 319] on button "12" at bounding box center [910, 315] width 39 height 39
click at [982, 315] on button "3" at bounding box center [982, 315] width 39 height 39
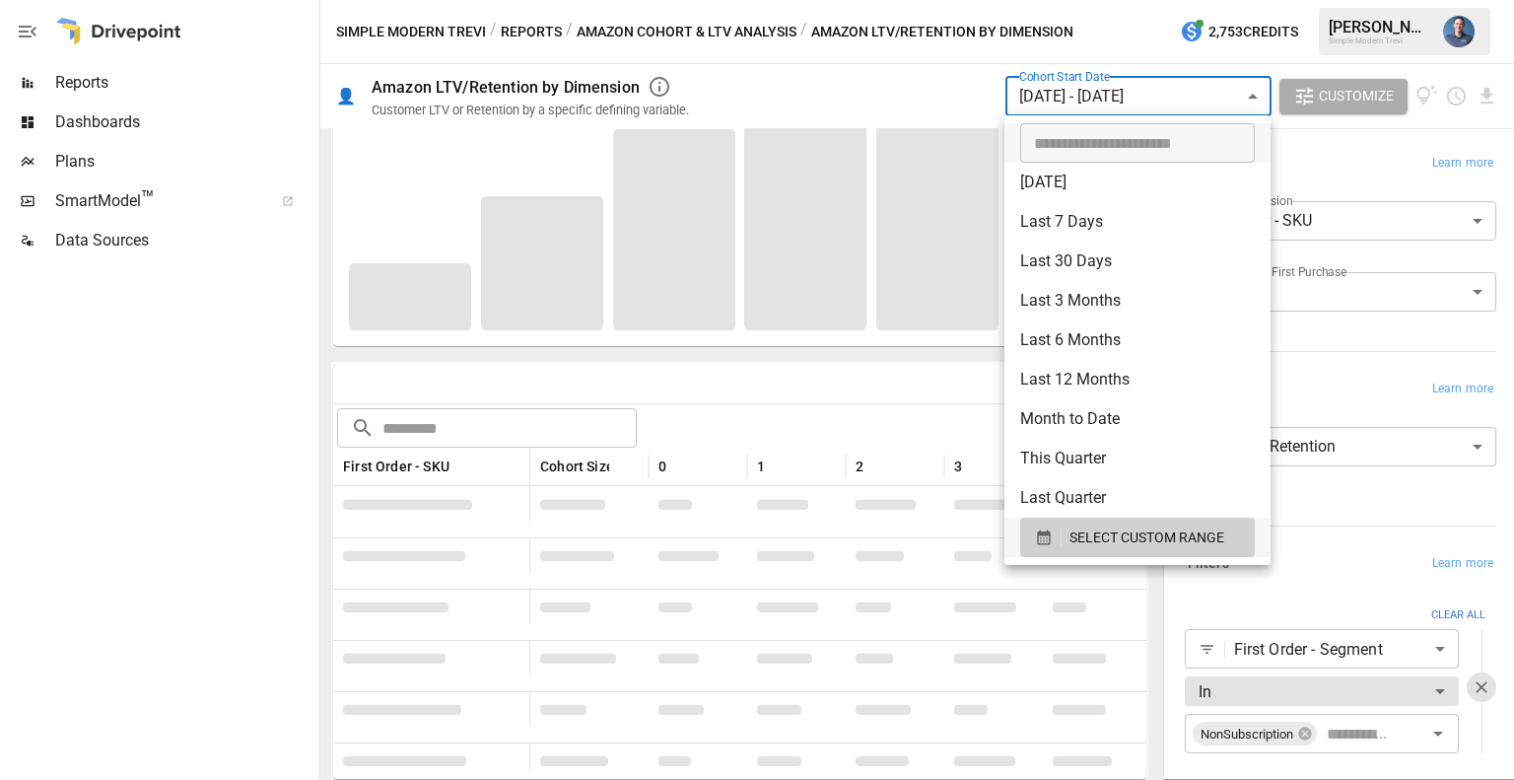
scroll to position [268, 0]
click at [766, 374] on div at bounding box center [757, 390] width 1514 height 780
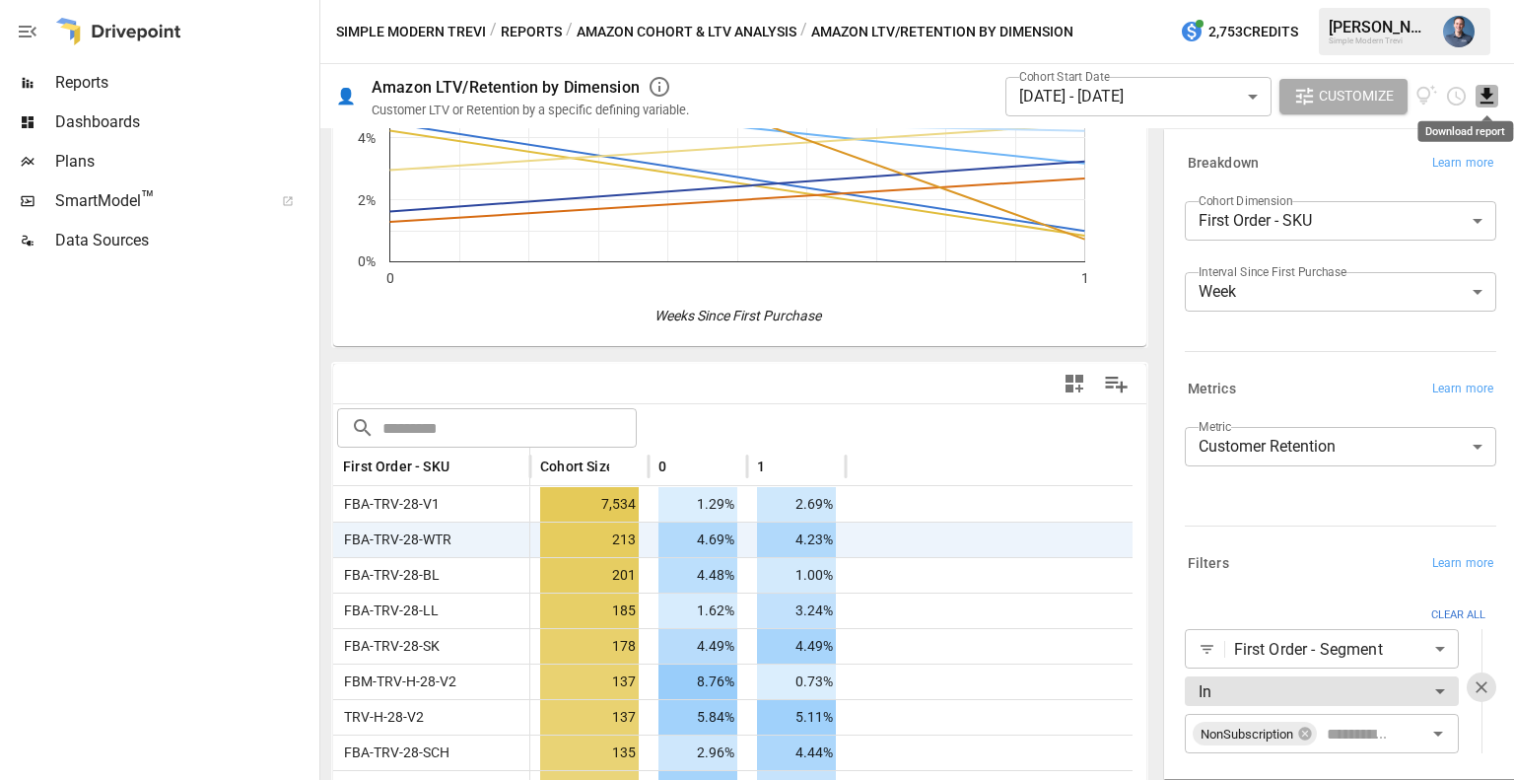
click at [1485, 90] on icon "Download report" at bounding box center [1487, 96] width 23 height 23
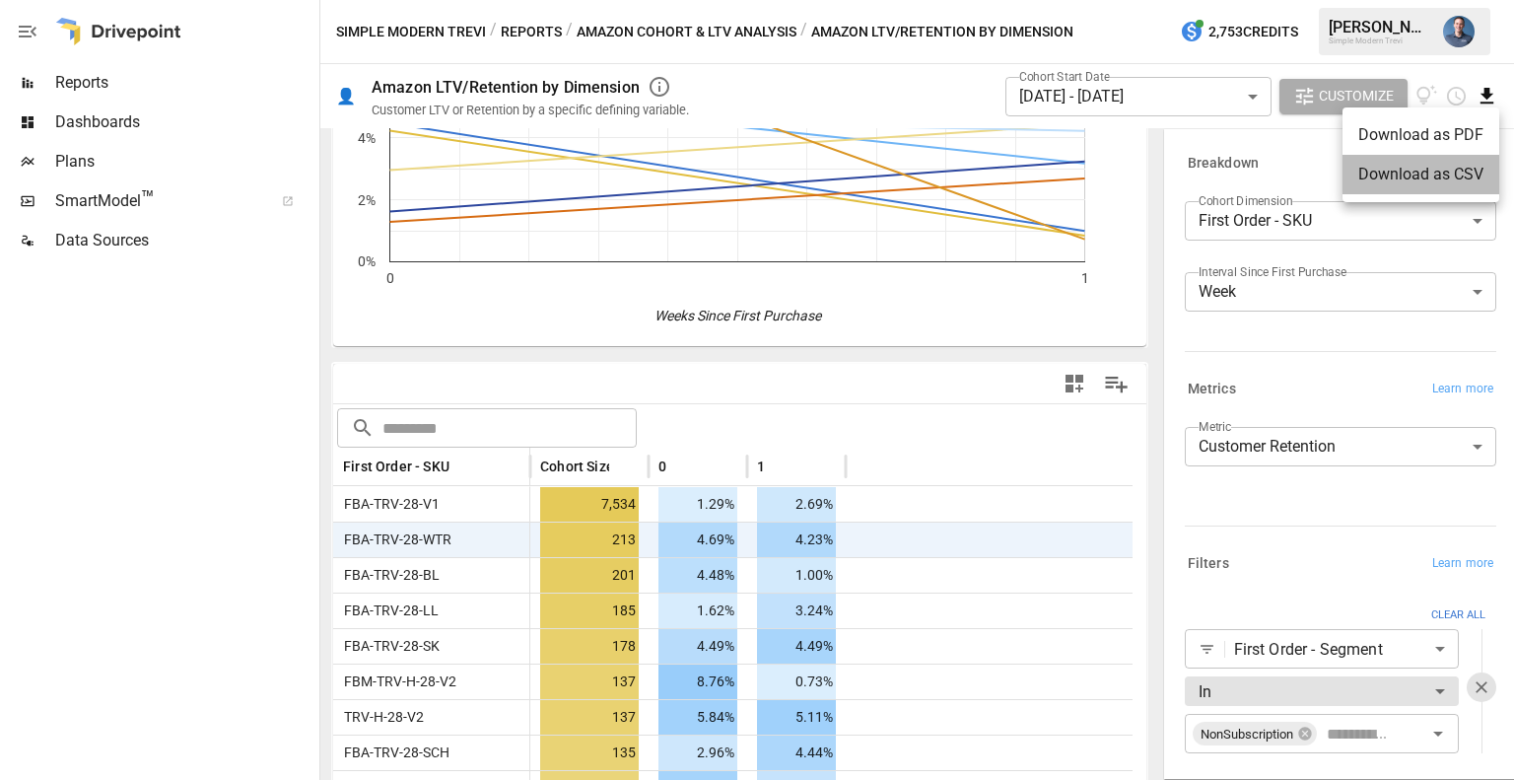
click at [1406, 187] on li "Download as CSV" at bounding box center [1421, 174] width 157 height 39
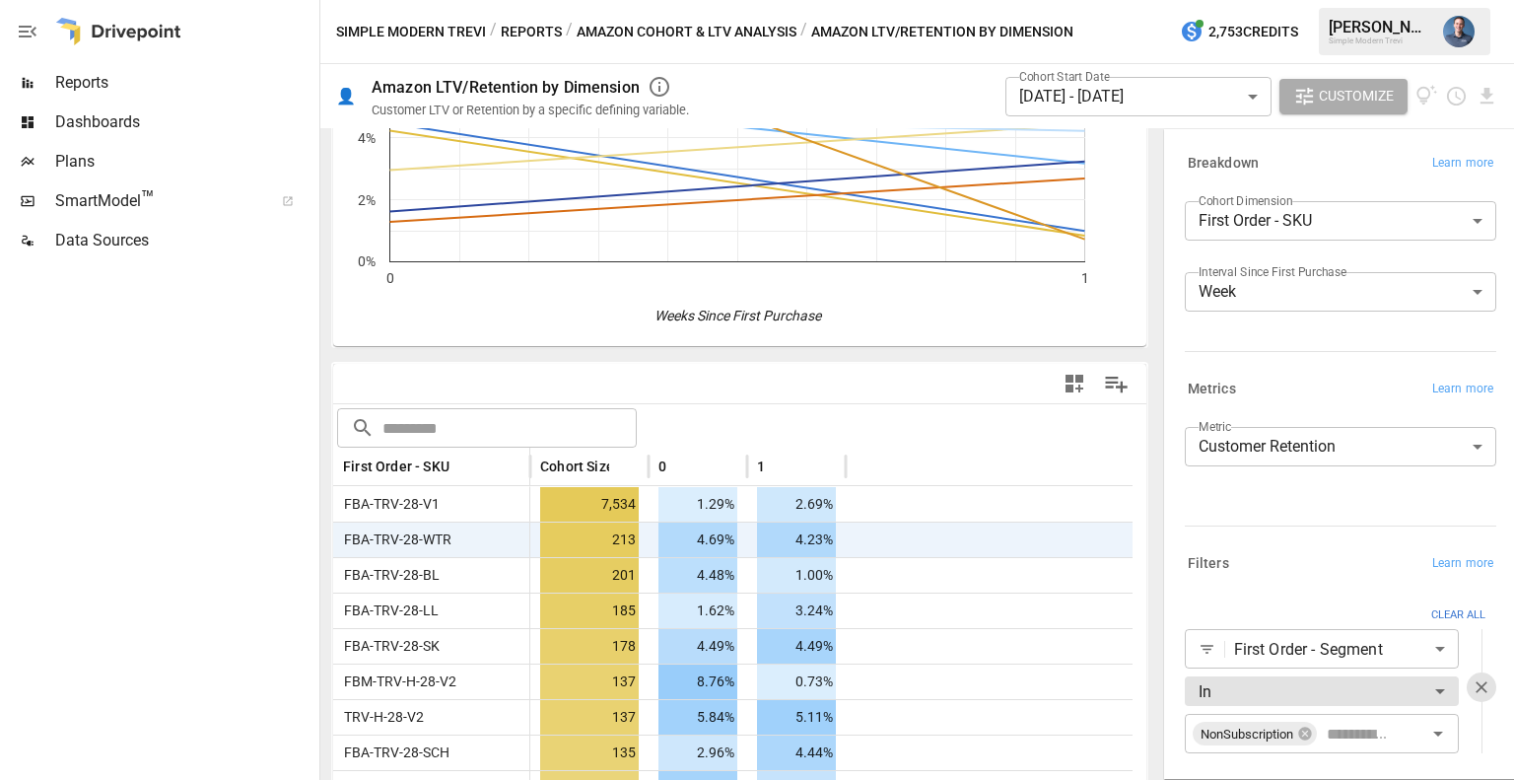
scroll to position [0, 0]
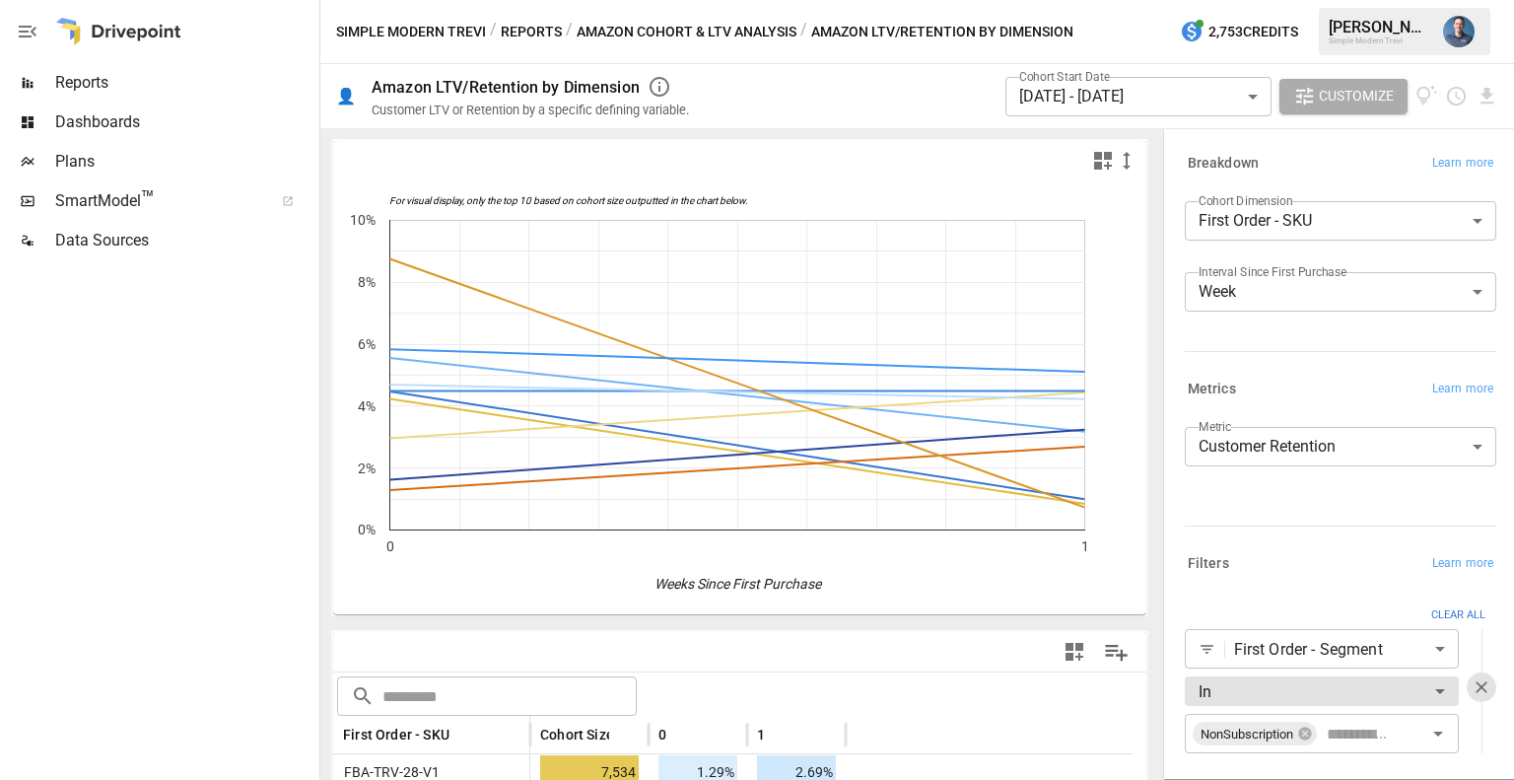
click at [1117, 0] on body "Reports Dashboards Plans SmartModel ™ Data Sources Simple Modern Trevi / Report…" at bounding box center [757, 0] width 1514 height 0
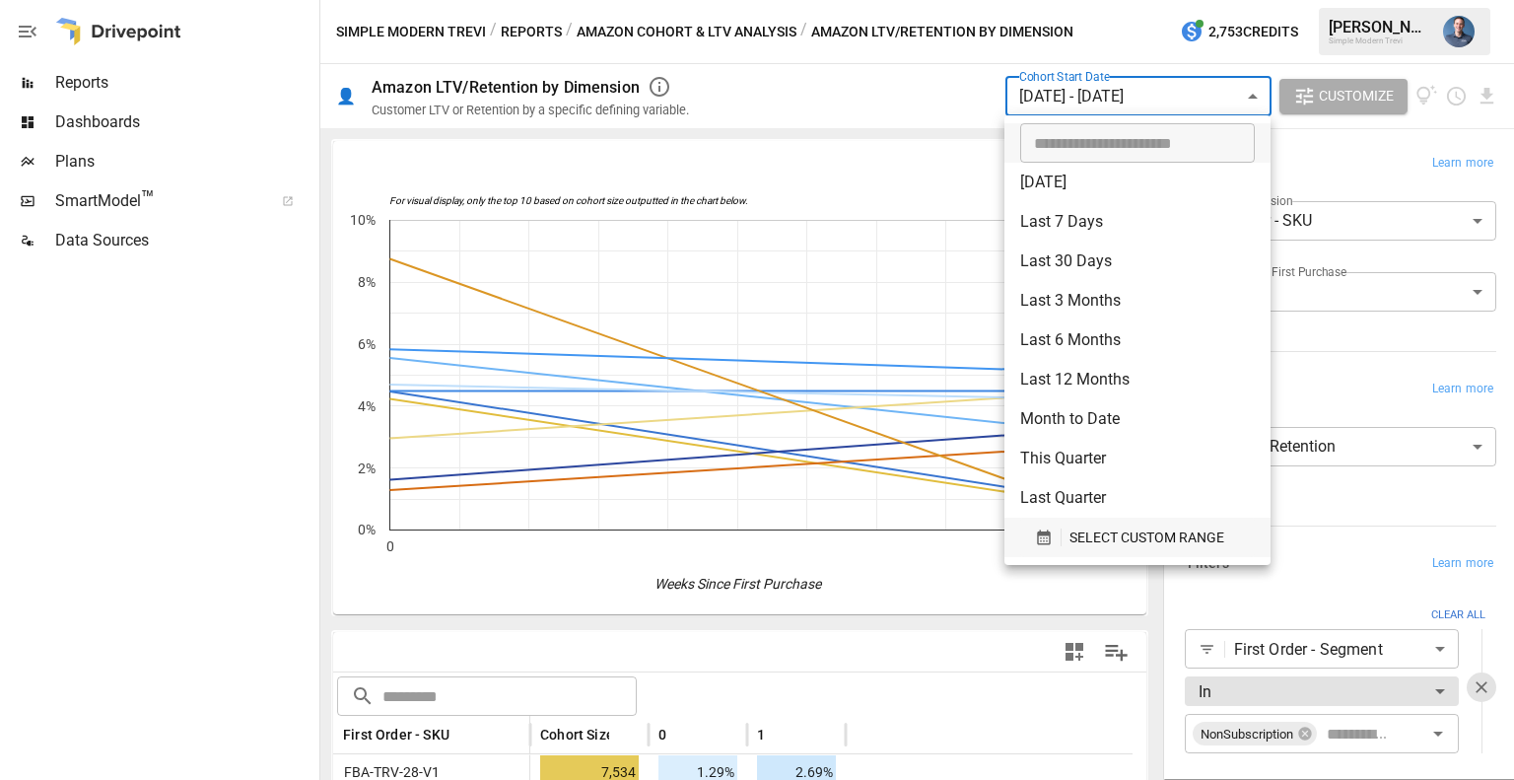
click at [1138, 541] on span "SELECT CUSTOM RANGE" at bounding box center [1147, 537] width 155 height 25
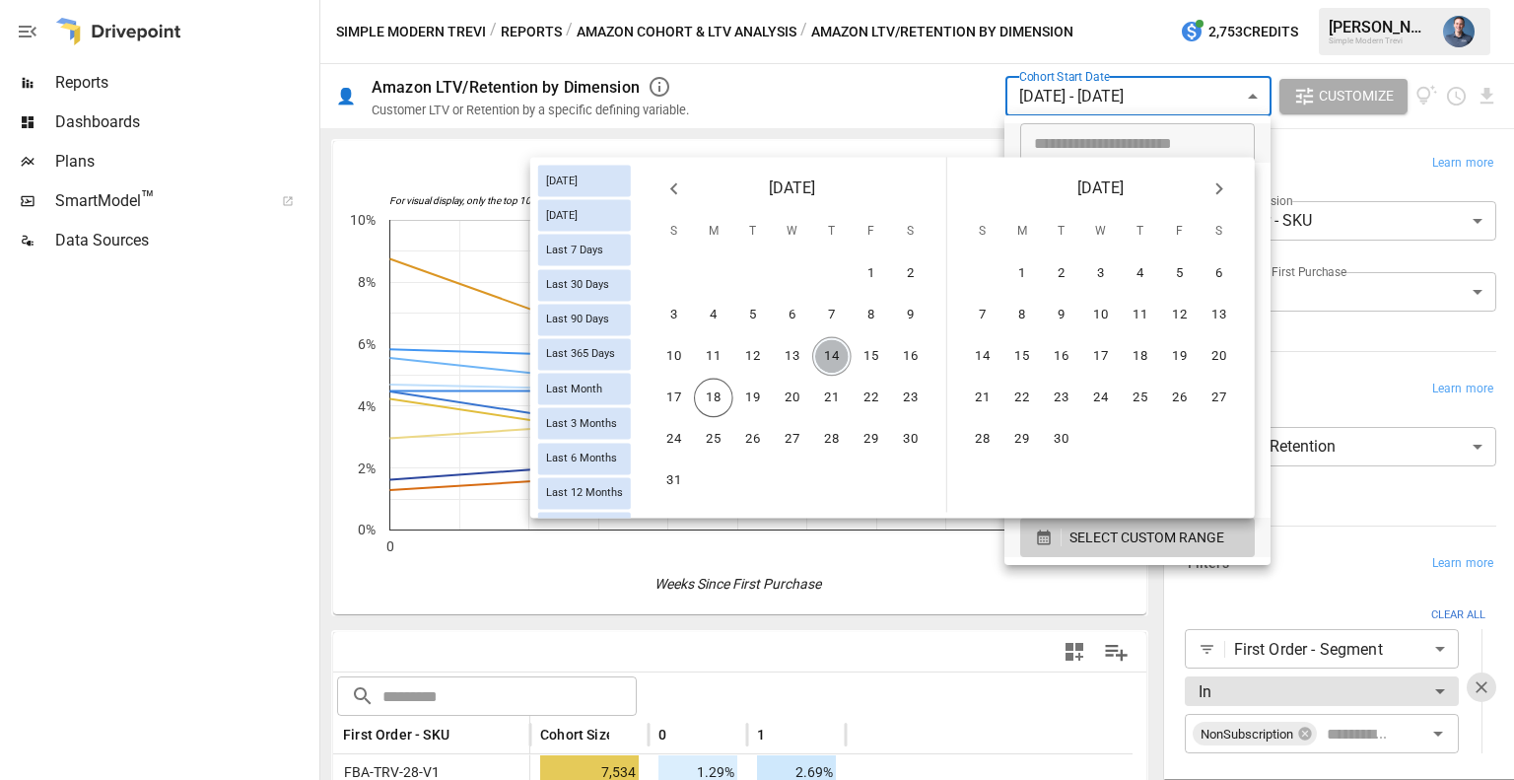
click at [829, 356] on button "14" at bounding box center [831, 356] width 39 height 39
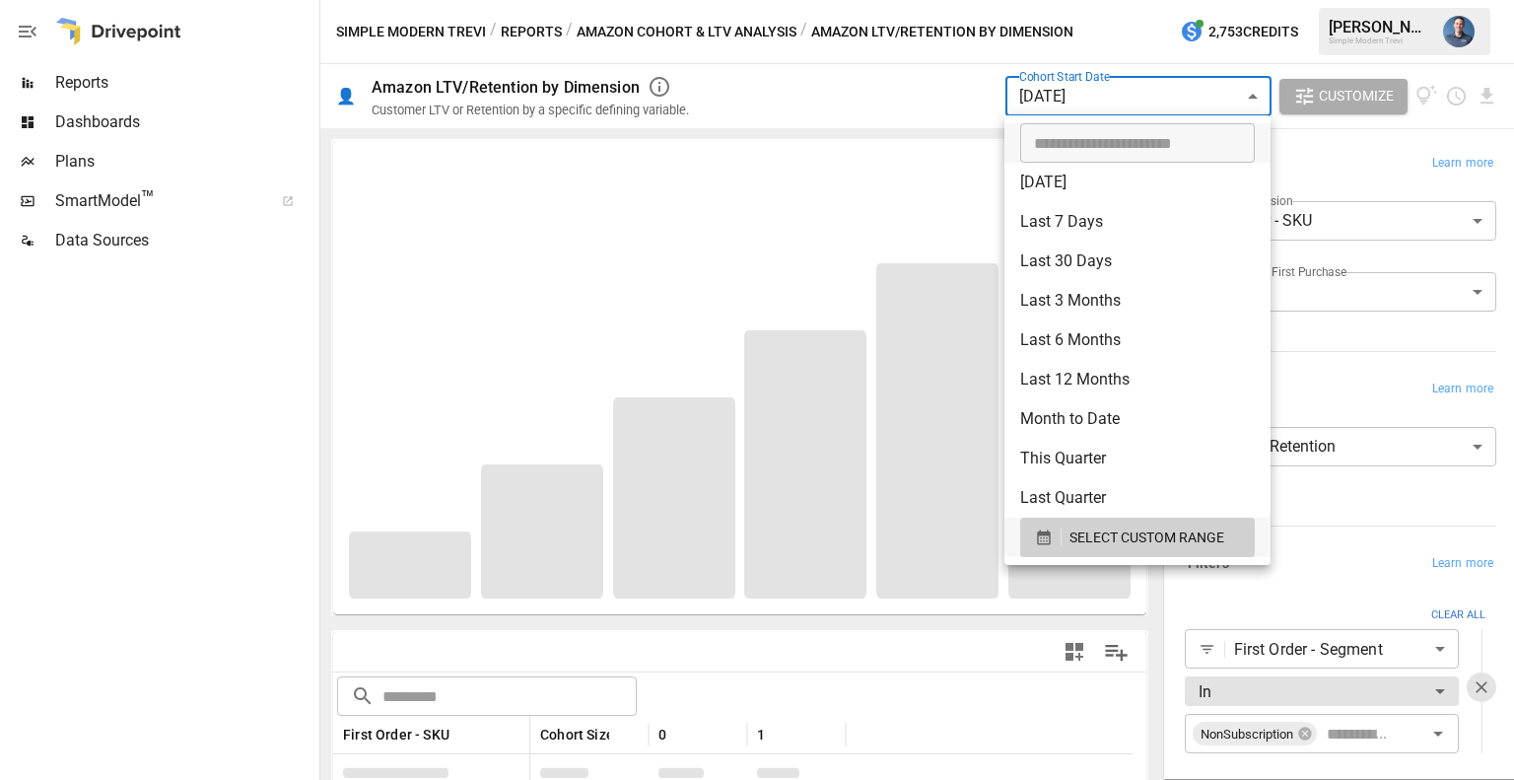
click at [1498, 448] on div at bounding box center [757, 390] width 1514 height 780
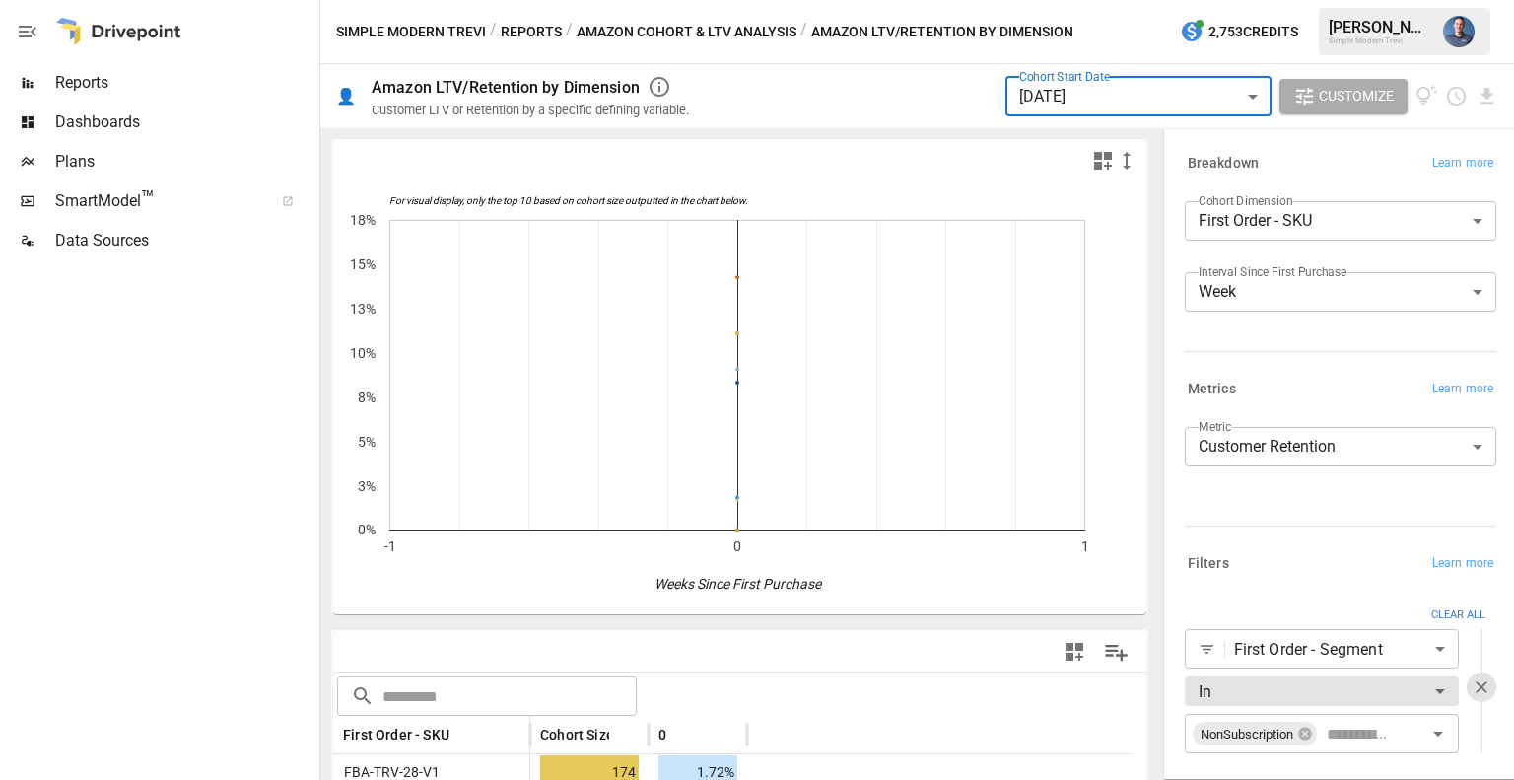
scroll to position [328, 0]
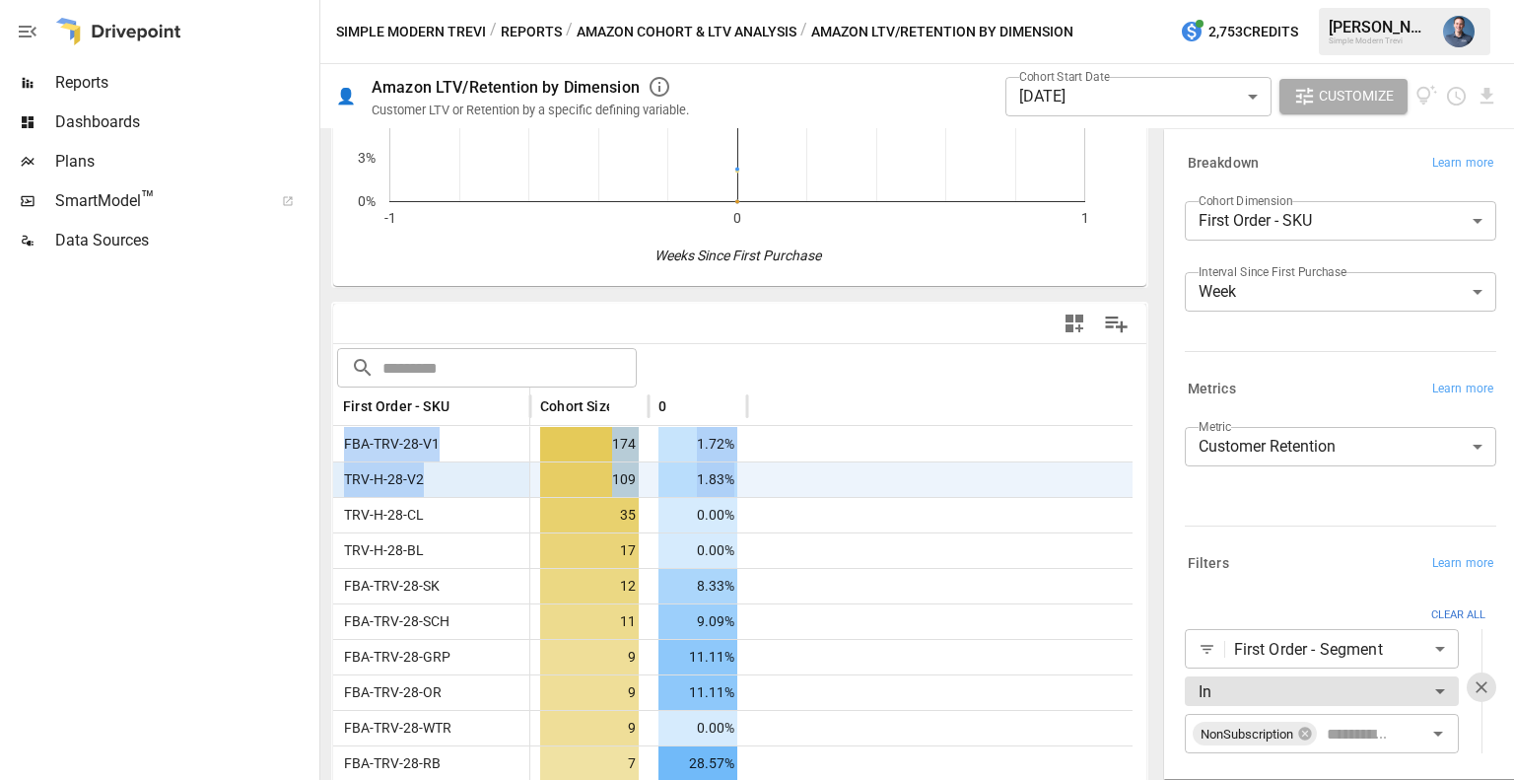
drag, startPoint x: 342, startPoint y: 429, endPoint x: 819, endPoint y: 480, distance: 479.8
click at [803, 473] on div at bounding box center [939, 478] width 385 height 35
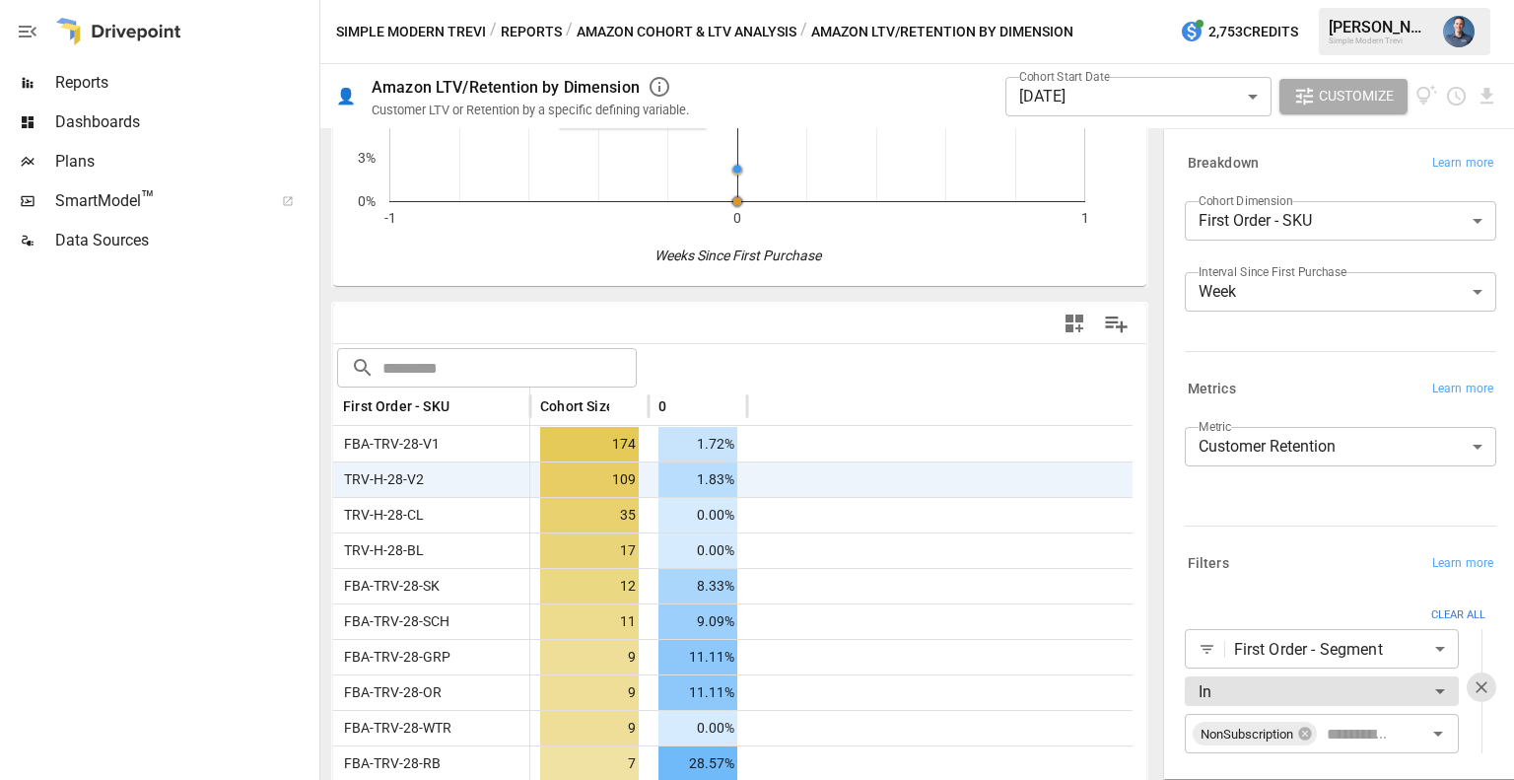
scroll to position [0, 0]
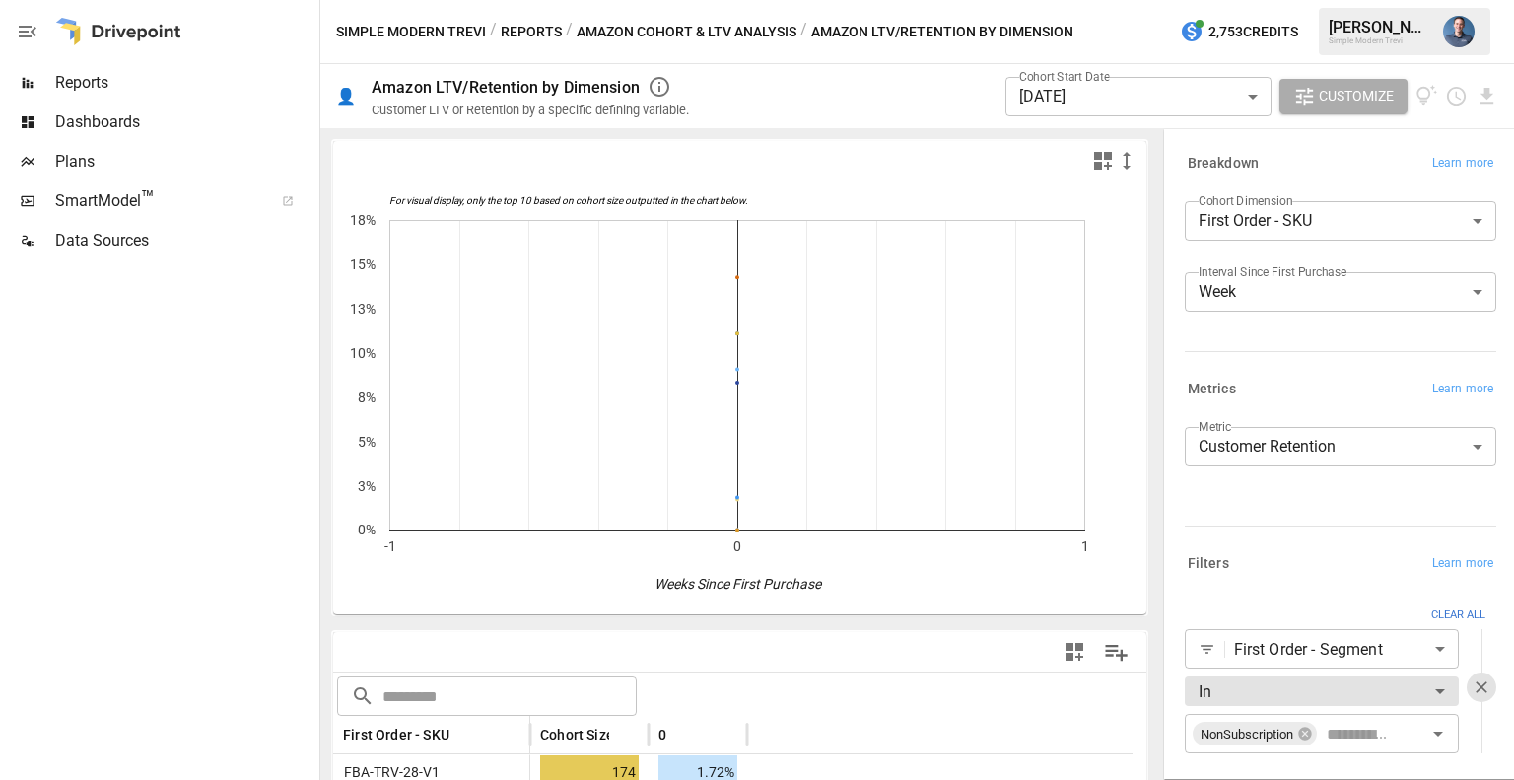
click at [1121, 0] on body "Reports Dashboards Plans SmartModel ™ Data Sources Simple Modern Trevi / Report…" at bounding box center [757, 0] width 1514 height 0
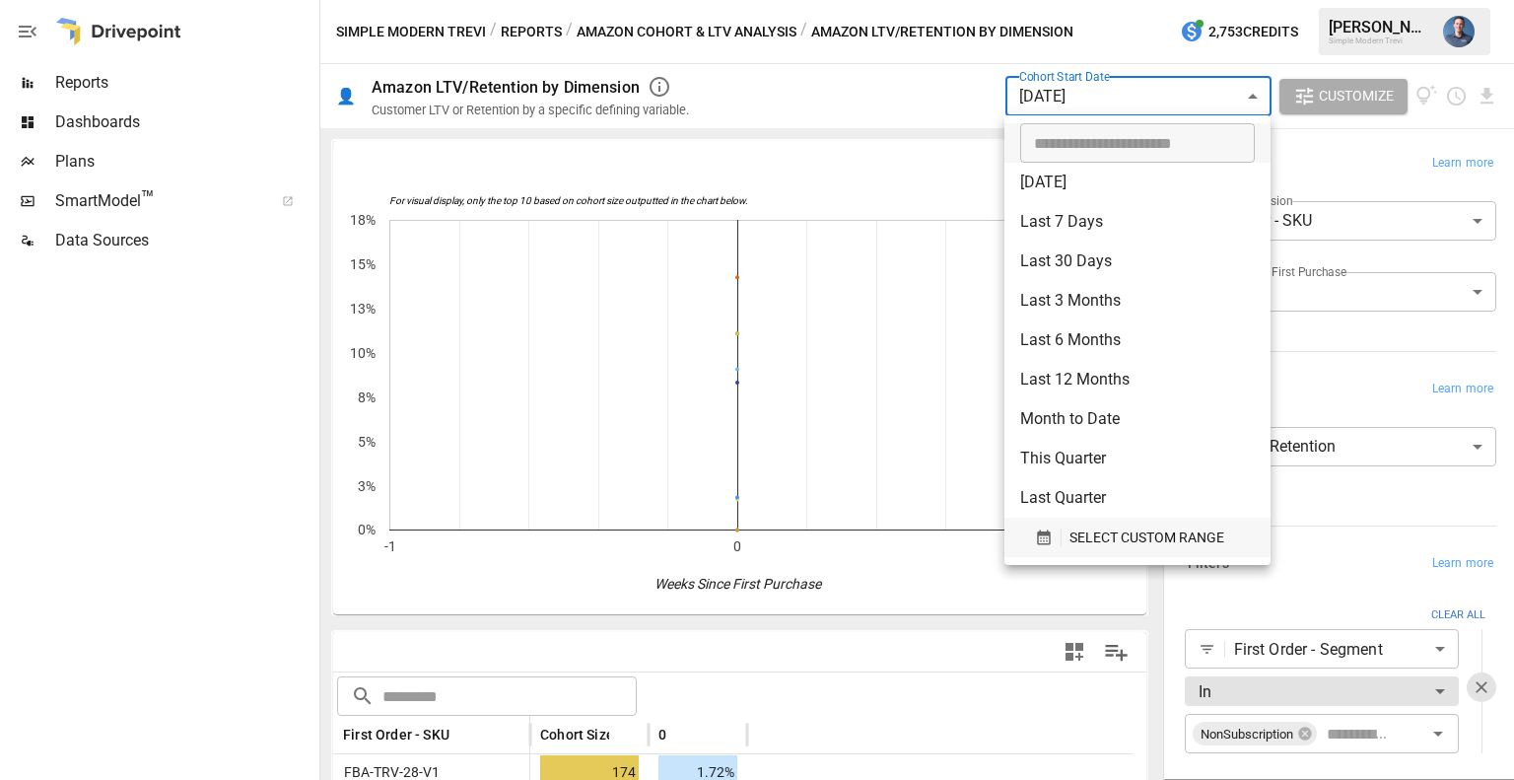
click at [1084, 529] on span "SELECT CUSTOM RANGE" at bounding box center [1147, 537] width 155 height 25
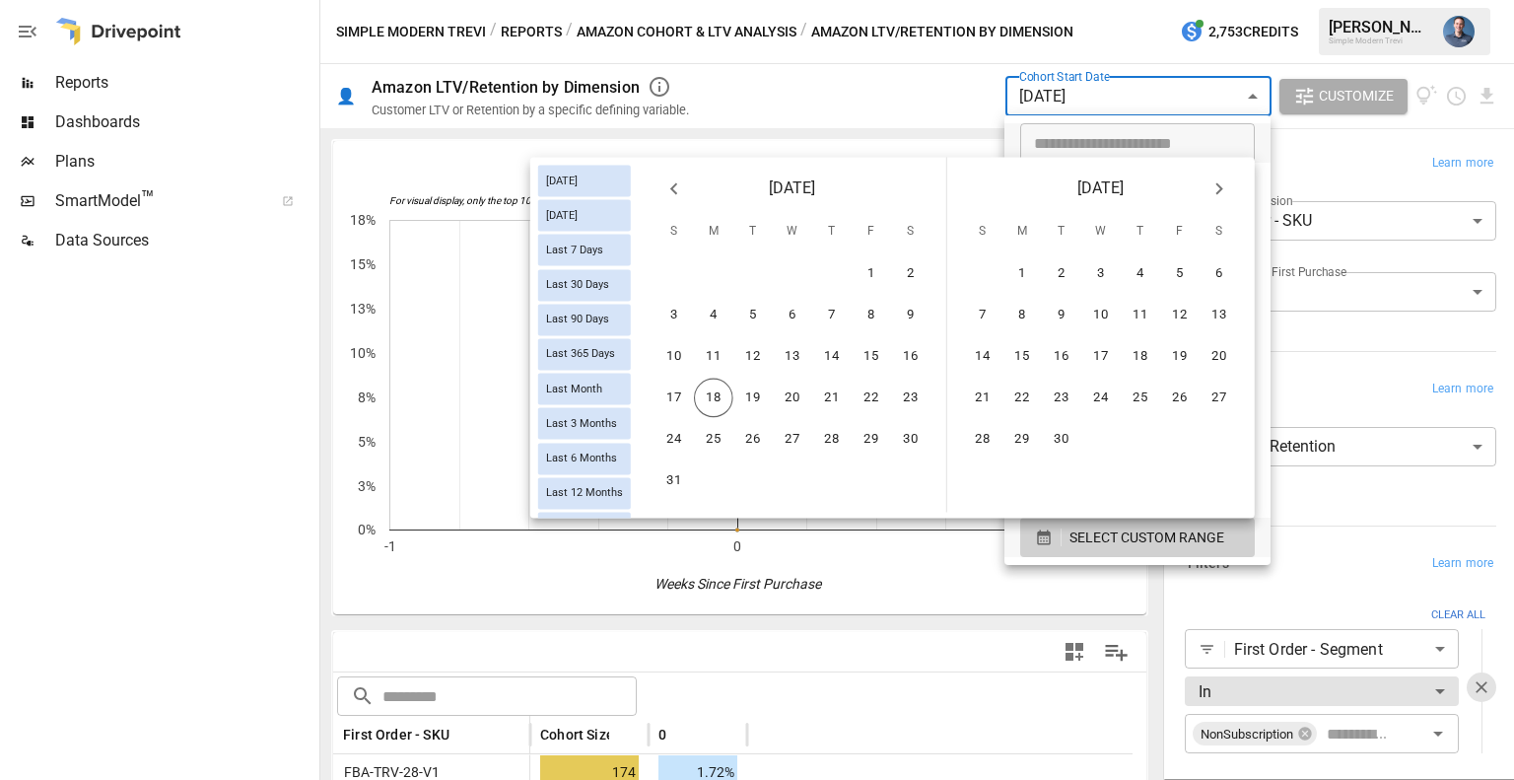
click at [683, 187] on icon "Previous month" at bounding box center [674, 188] width 24 height 24
click at [824, 278] on button "1" at bounding box center [831, 273] width 39 height 39
click at [1209, 196] on icon "Next month" at bounding box center [1220, 188] width 24 height 24
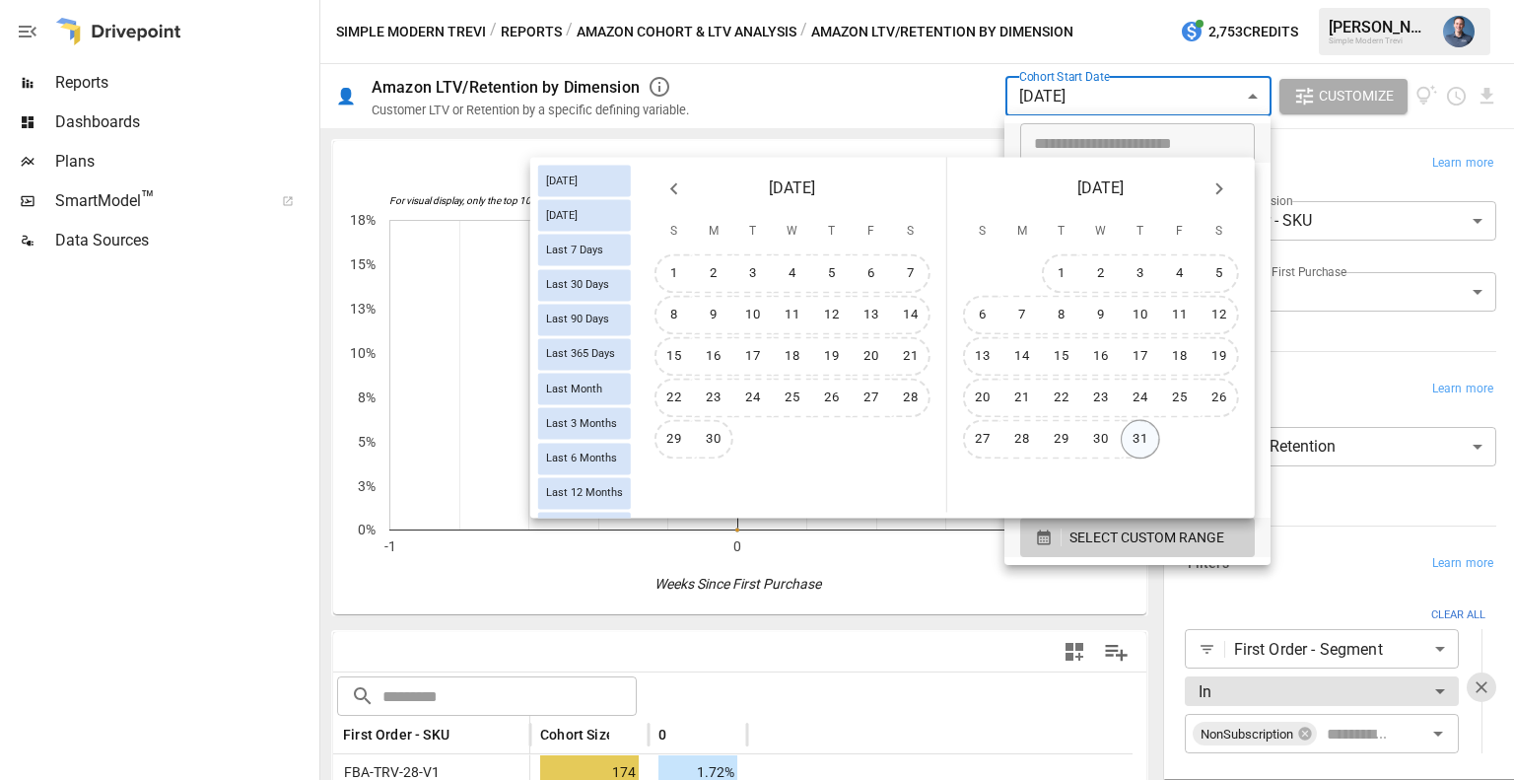
click at [1134, 439] on button "31" at bounding box center [1140, 439] width 39 height 39
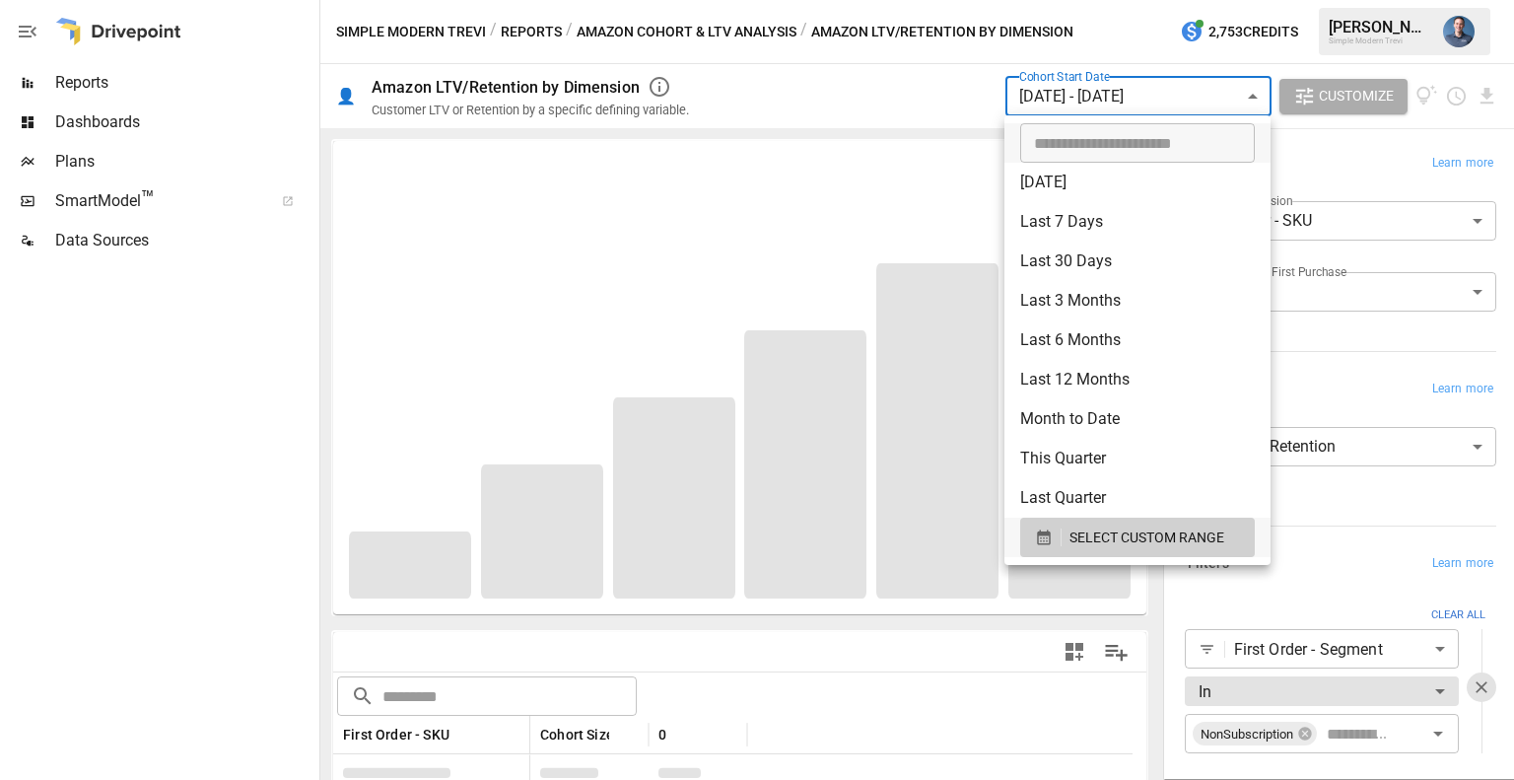
click at [1485, 523] on div at bounding box center [757, 390] width 1514 height 780
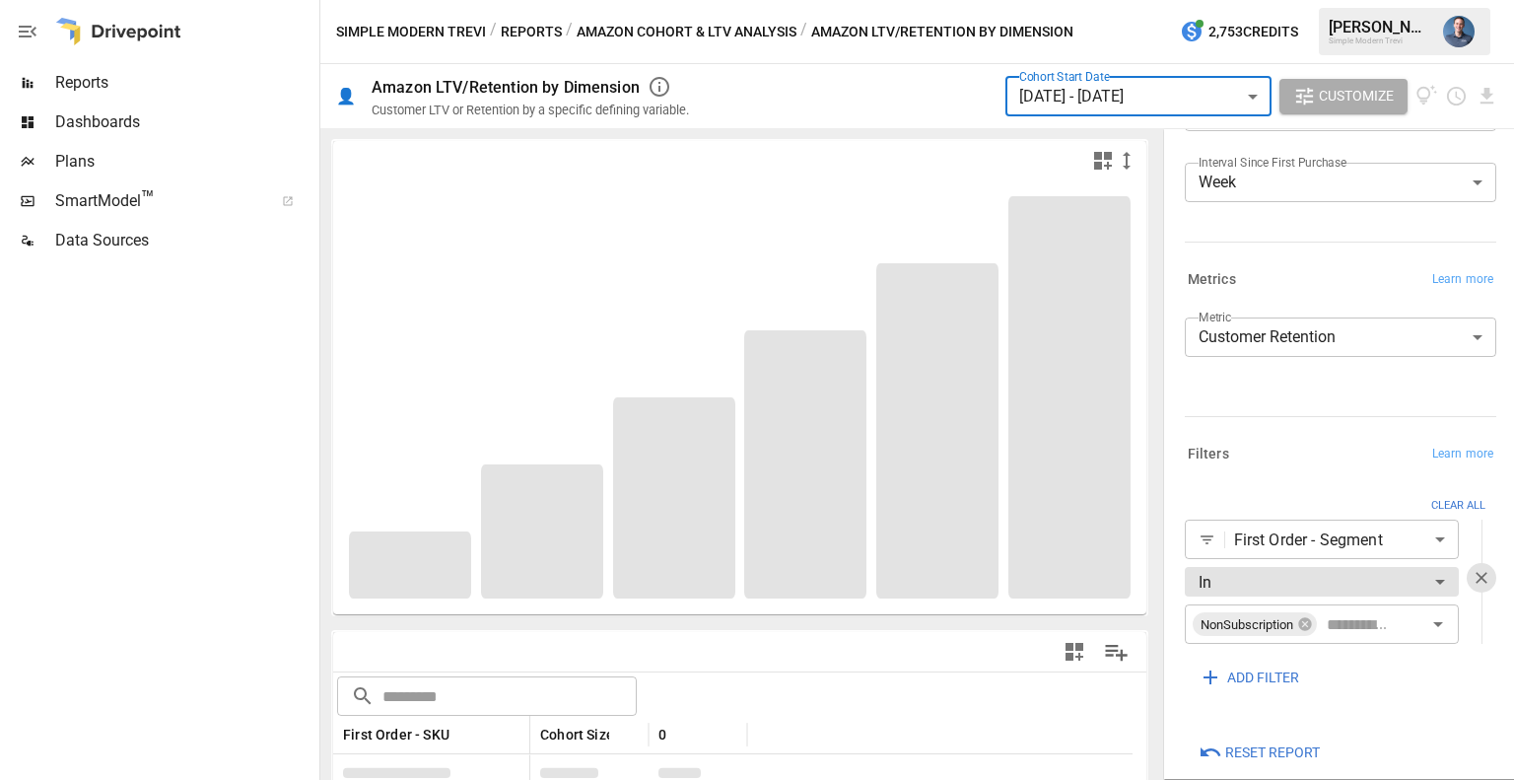
scroll to position [131, 0]
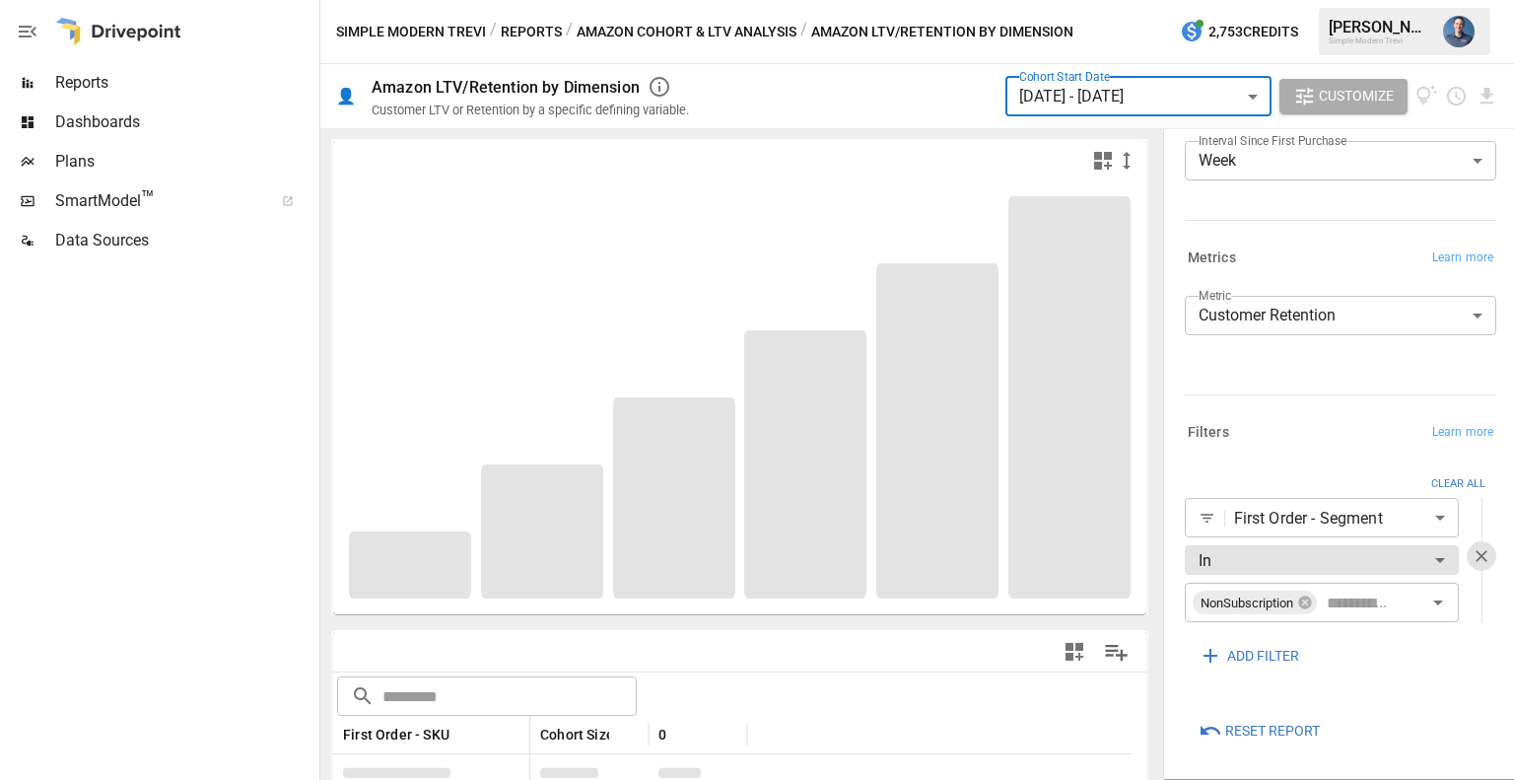
click at [1271, 653] on span "ADD FILTER" at bounding box center [1263, 656] width 72 height 25
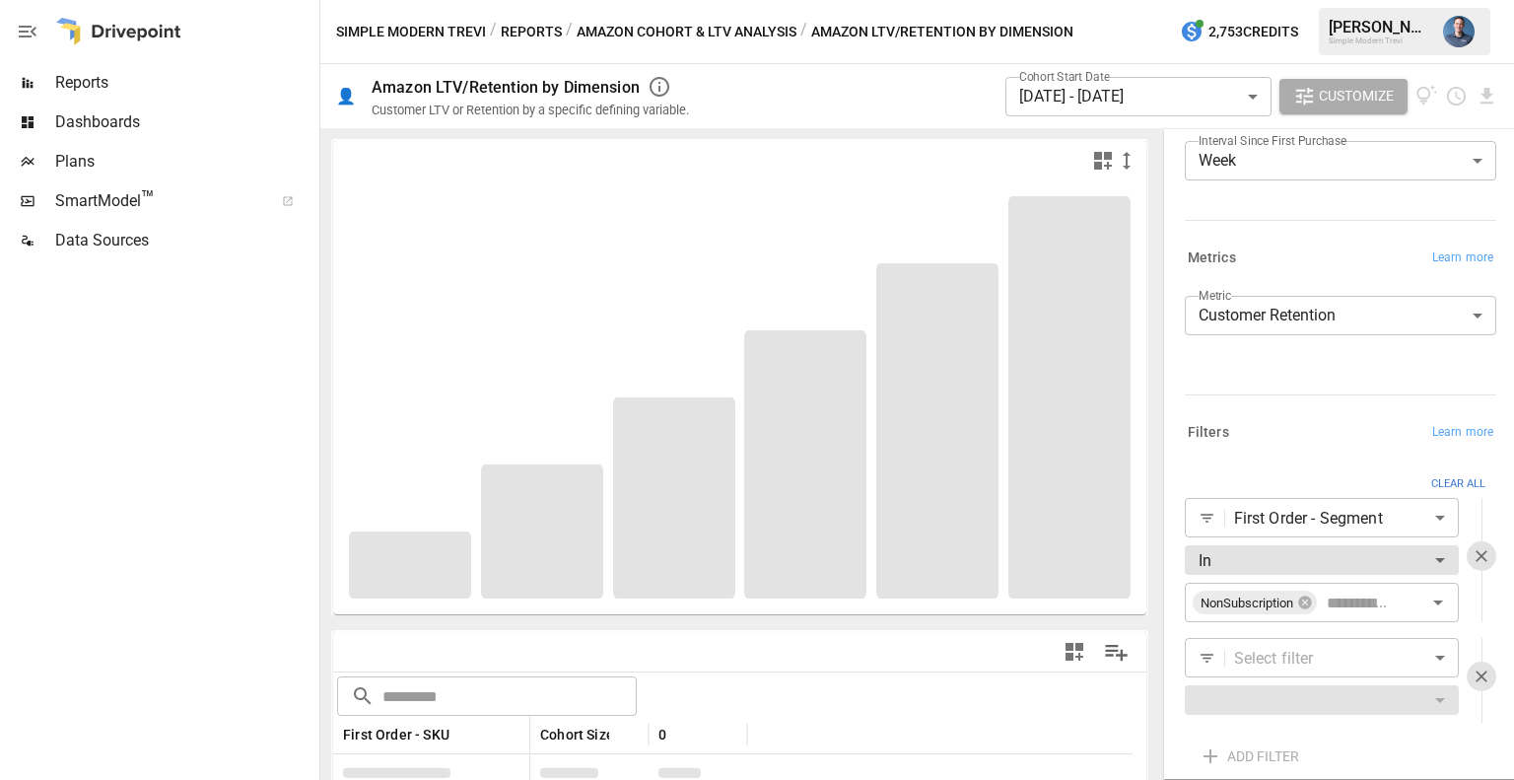
click at [1266, 0] on body "**********" at bounding box center [757, 0] width 1514 height 0
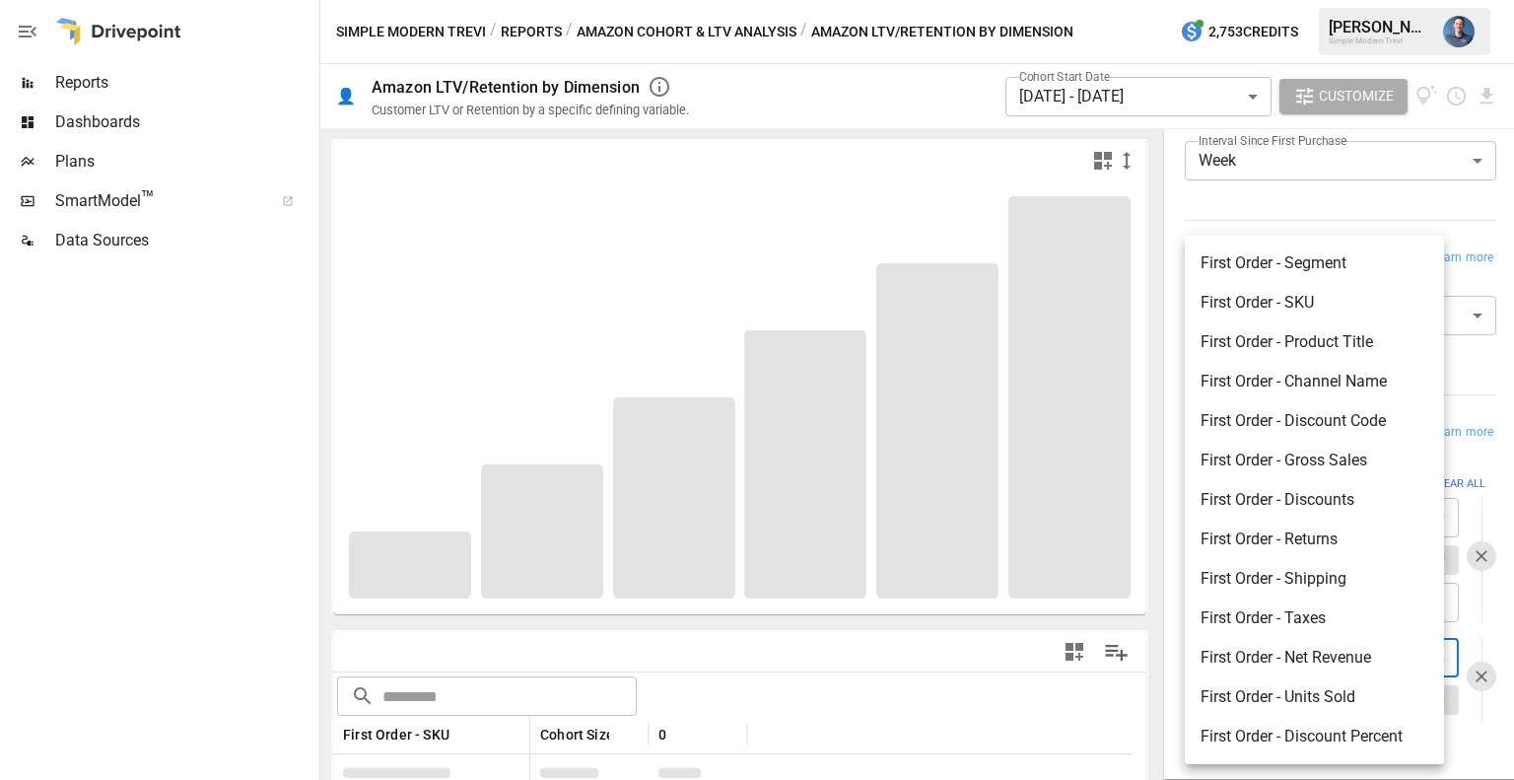
click at [1360, 656] on li "First Order - Net Revenue" at bounding box center [1314, 657] width 259 height 39
type input "**********"
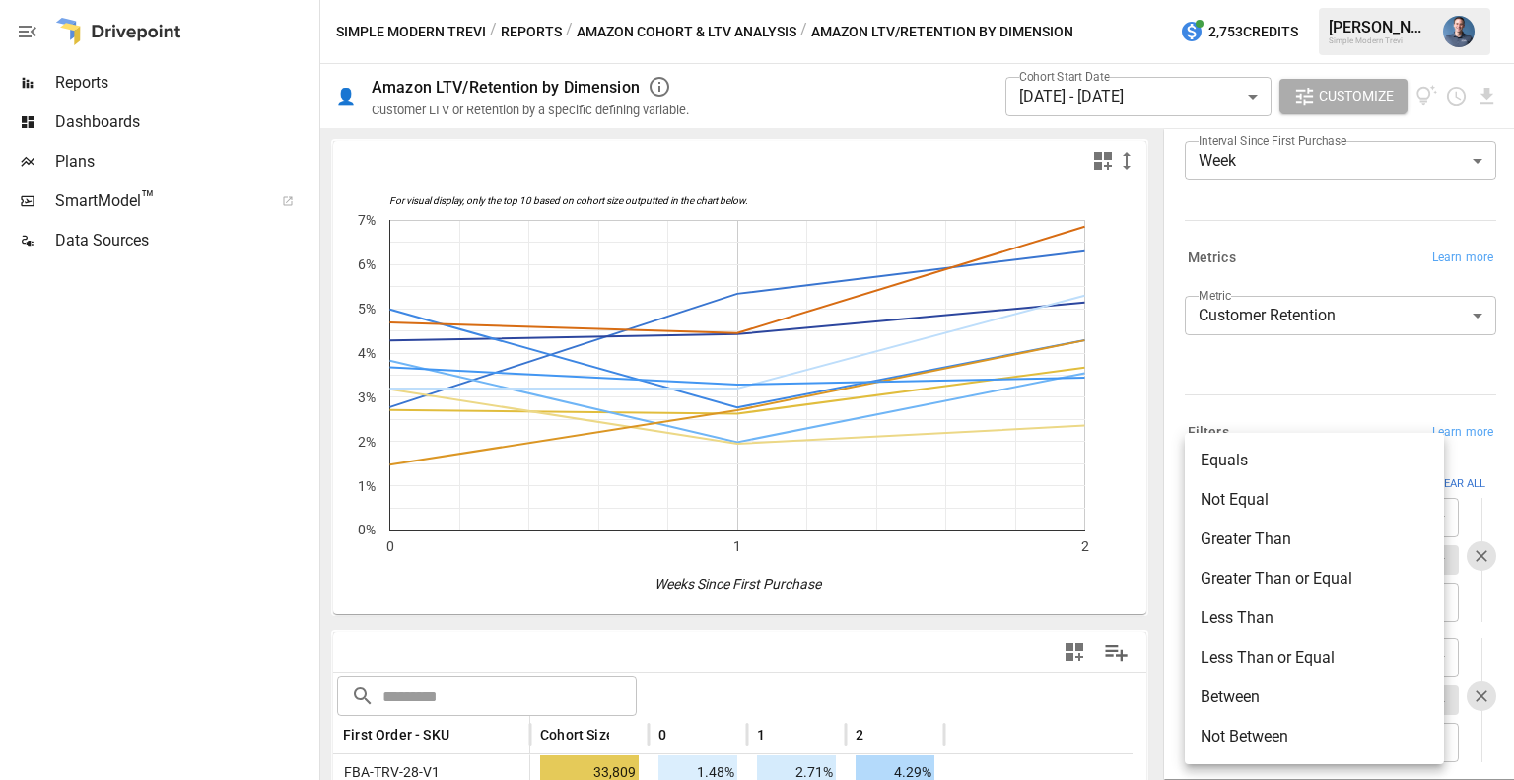
click at [1336, 0] on body "Reports Dashboards Plans SmartModel ™ Data Sources Simple Modern Trevi / Report…" at bounding box center [757, 0] width 1514 height 0
click at [1258, 538] on li "Greater Than" at bounding box center [1314, 538] width 259 height 39
type input "**********"
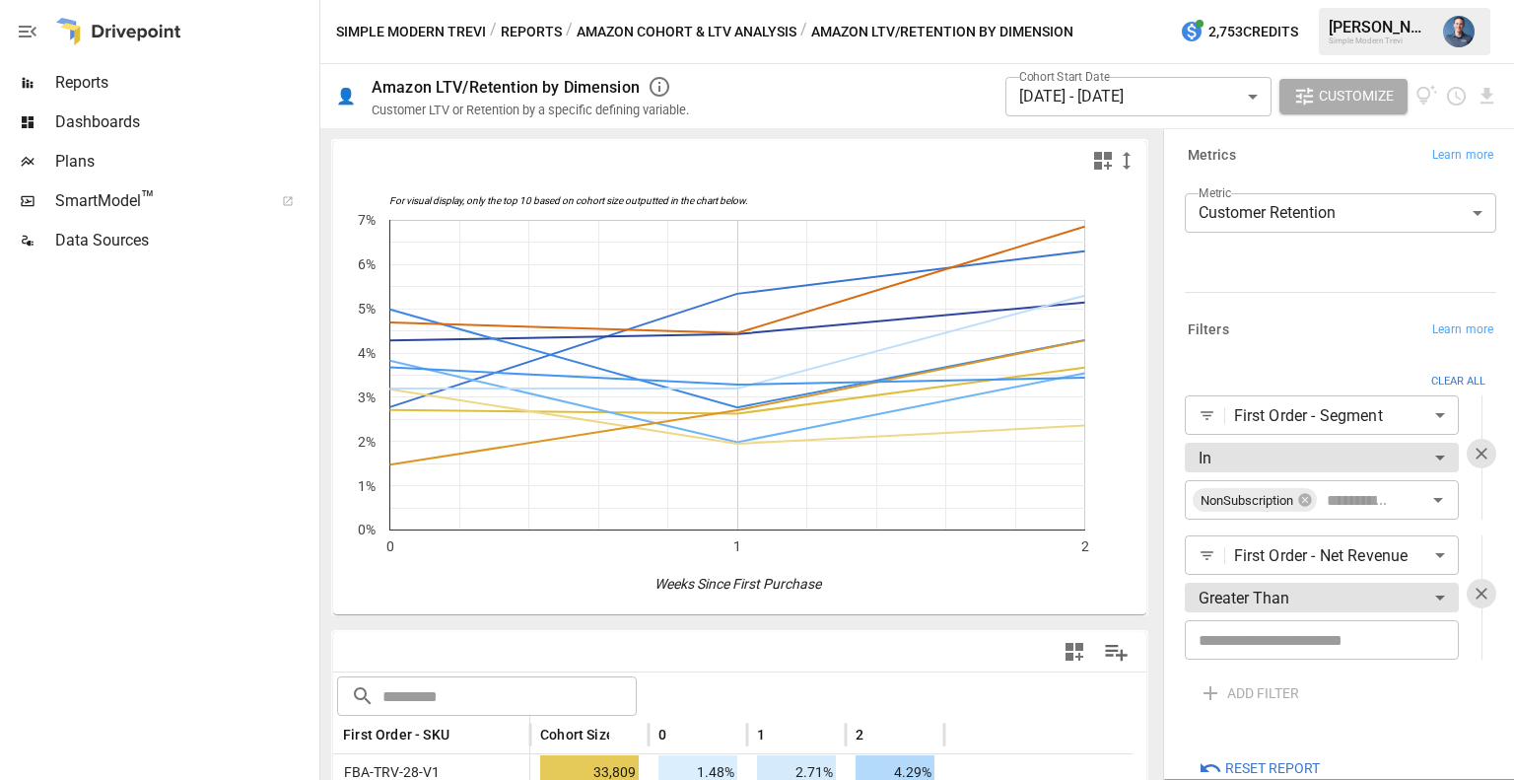
scroll to position [271, 0]
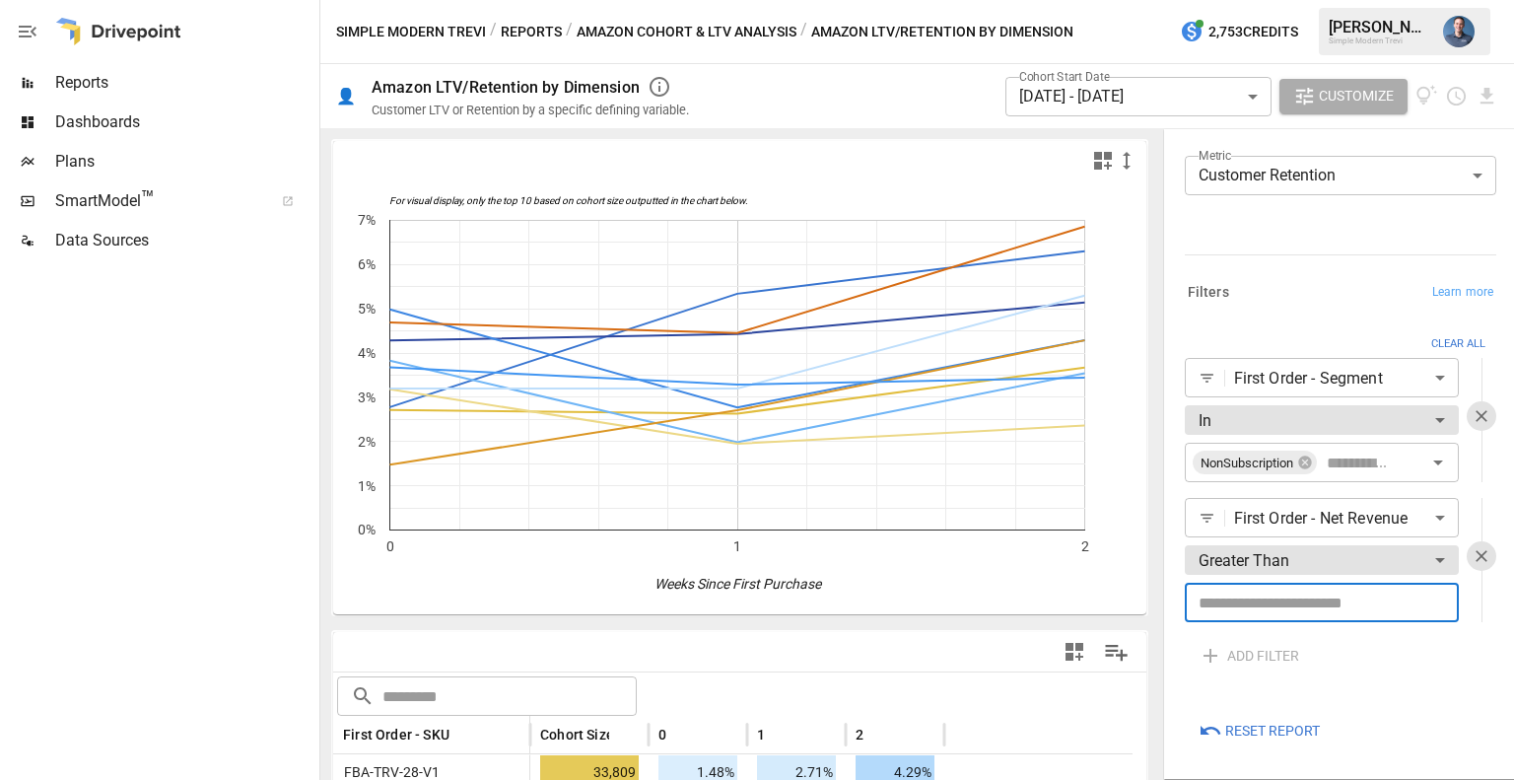
click at [1258, 614] on input "number" at bounding box center [1322, 602] width 274 height 39
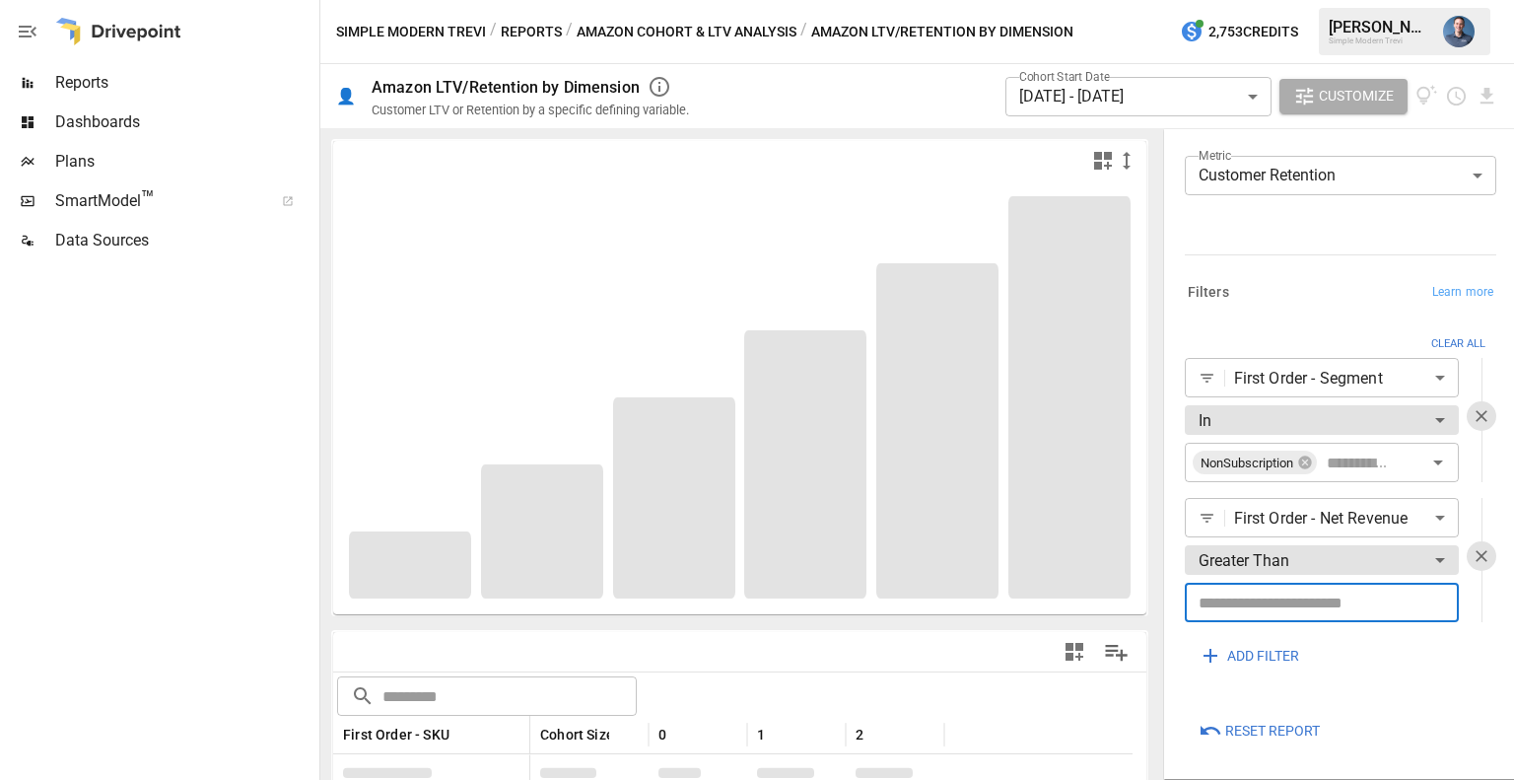
type input "**"
click at [1479, 661] on div "ADD FILTER" at bounding box center [1340, 655] width 311 height 35
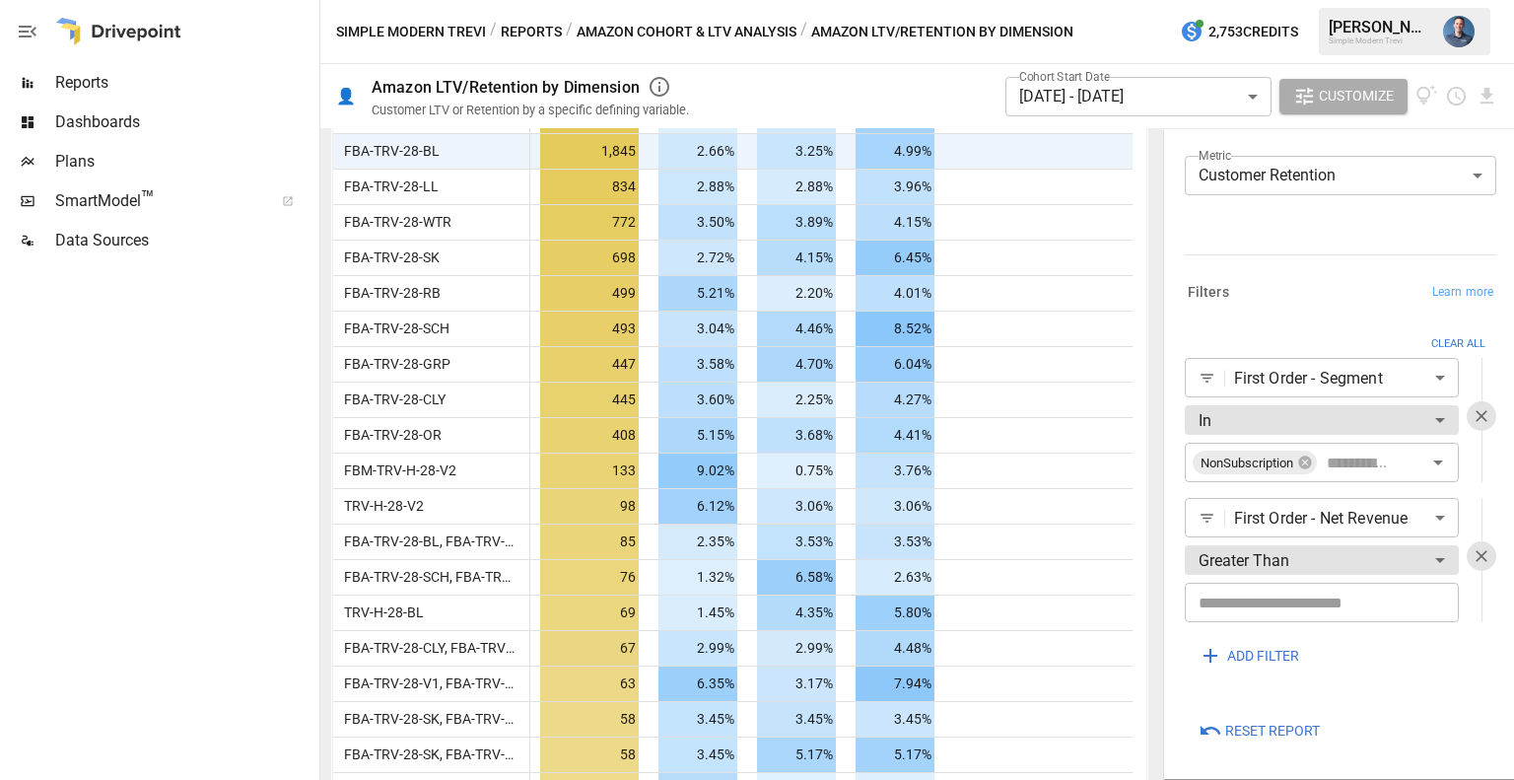
scroll to position [328, 0]
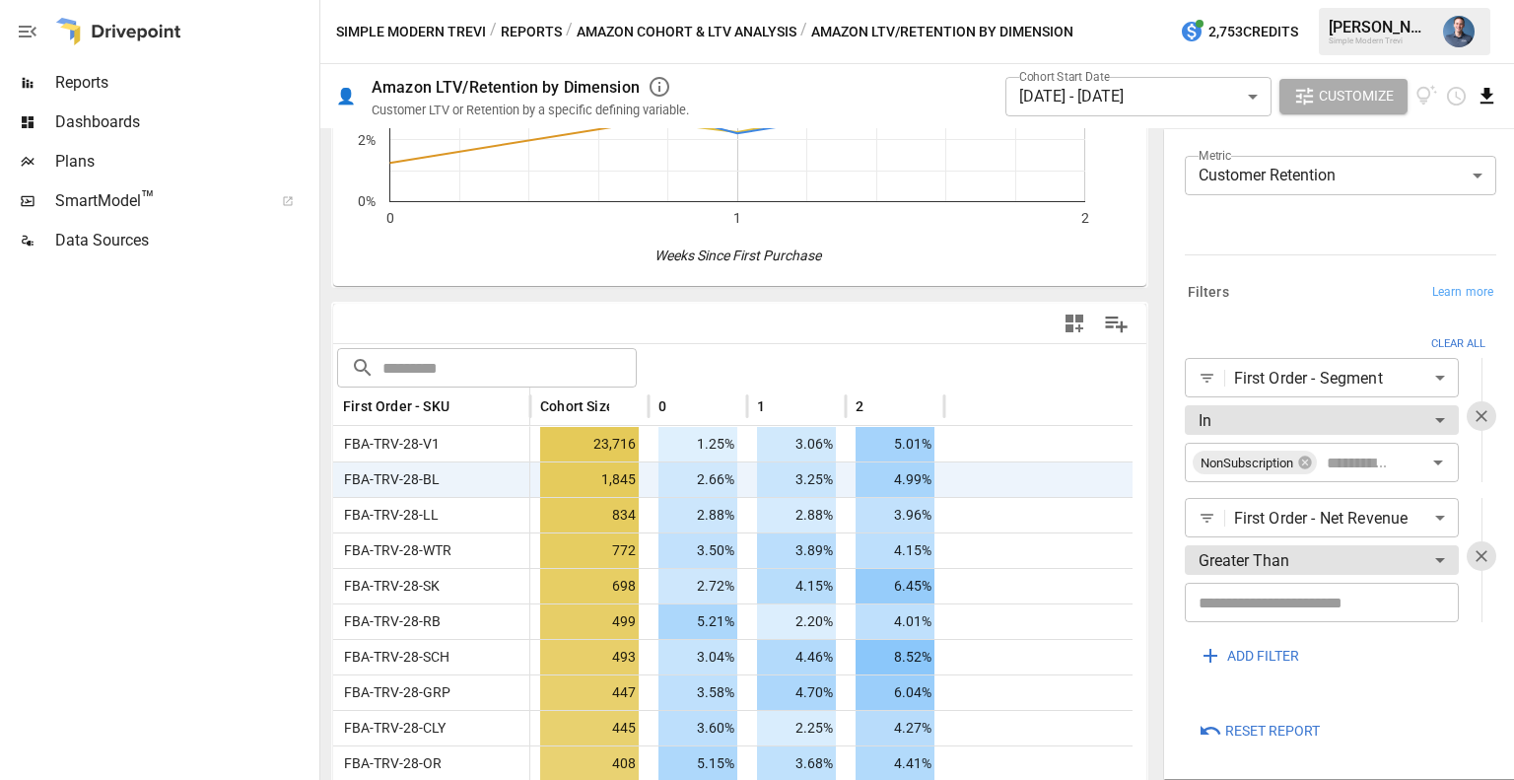
click at [1480, 101] on icon "Download report" at bounding box center [1487, 96] width 23 height 23
click at [1286, 233] on div at bounding box center [757, 390] width 1514 height 780
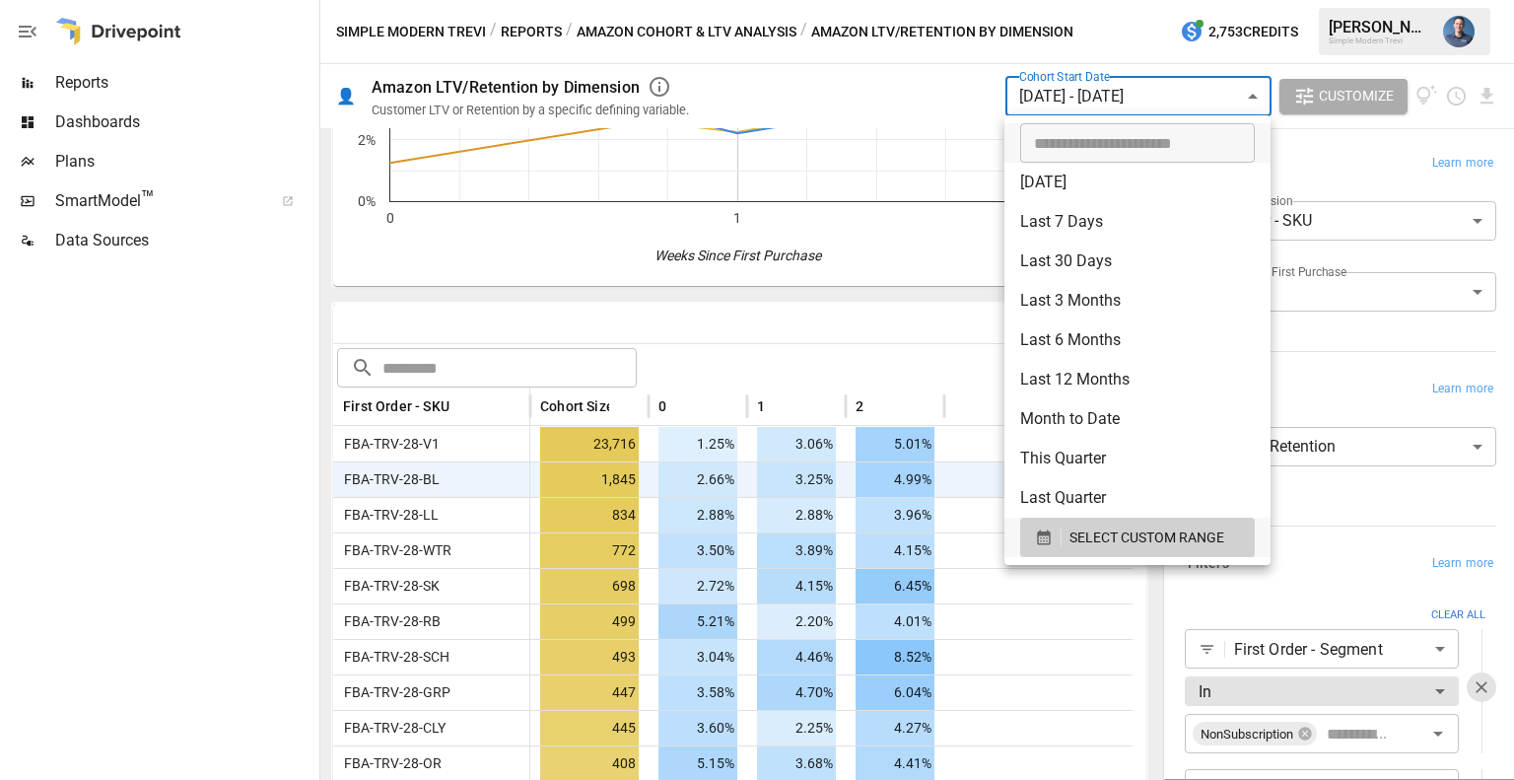
click at [1060, 0] on body "Reports Dashboards Plans SmartModel ™ Data Sources Simple Modern Trevi / Report…" at bounding box center [757, 0] width 1514 height 0
click at [1087, 537] on span "SELECT CUSTOM RANGE" at bounding box center [1147, 537] width 155 height 25
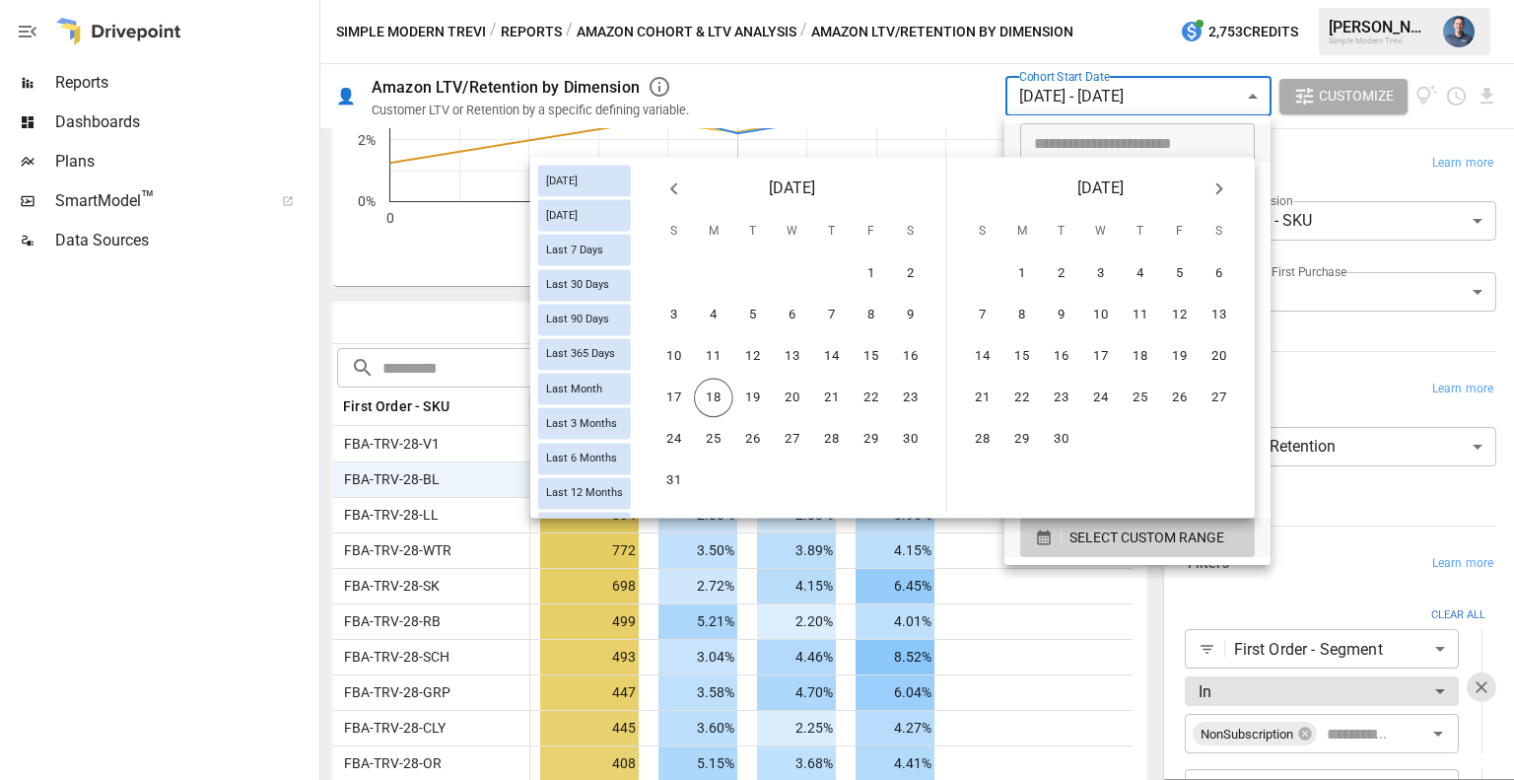
click at [685, 188] on icon "Previous month" at bounding box center [674, 188] width 24 height 24
click at [683, 189] on icon "Previous month" at bounding box center [674, 188] width 24 height 24
click at [763, 274] on button "1" at bounding box center [752, 273] width 39 height 39
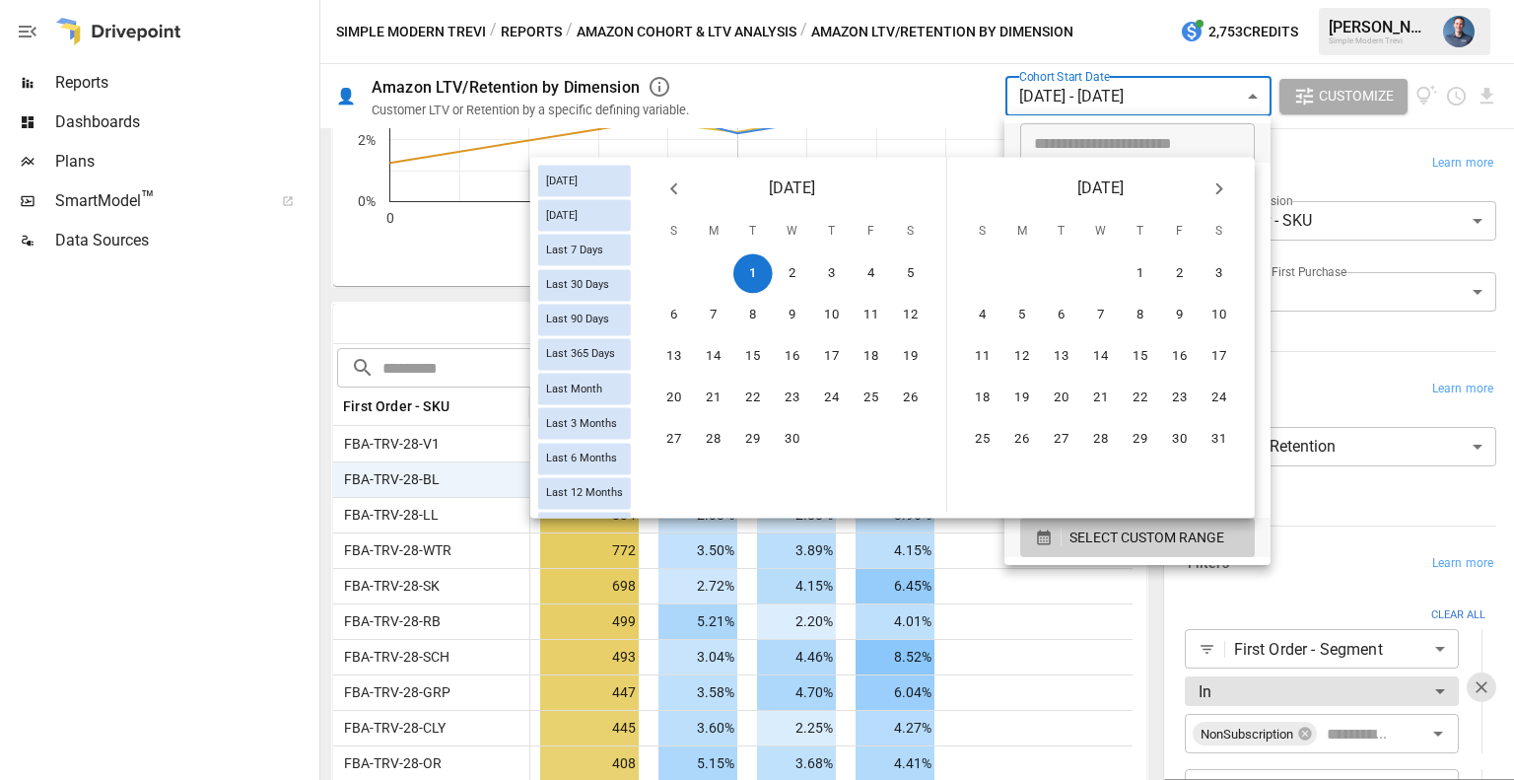
click at [1218, 188] on icon "Next month" at bounding box center [1220, 188] width 24 height 24
click at [1222, 393] on button "26" at bounding box center [1219, 398] width 39 height 39
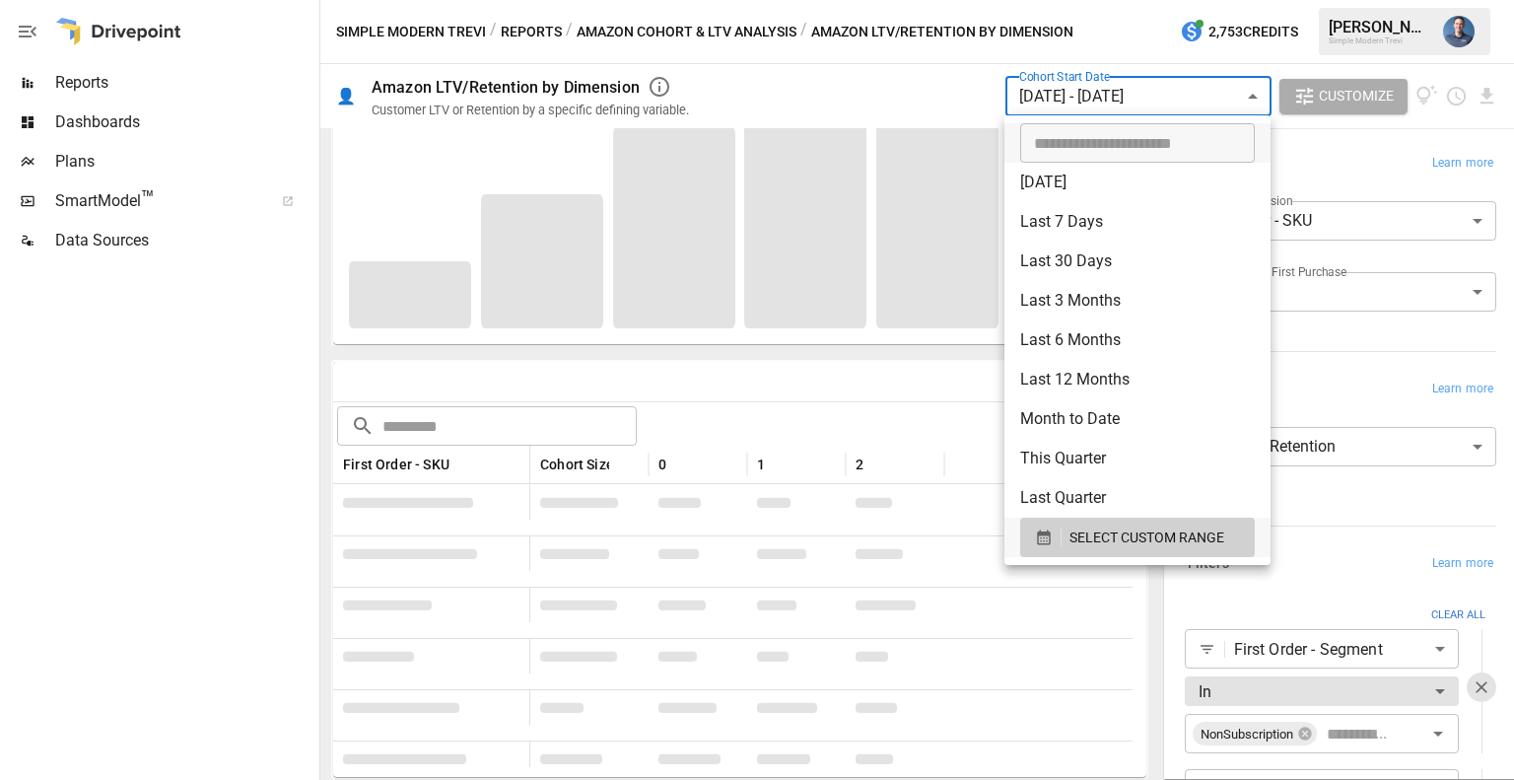
scroll to position [268, 0]
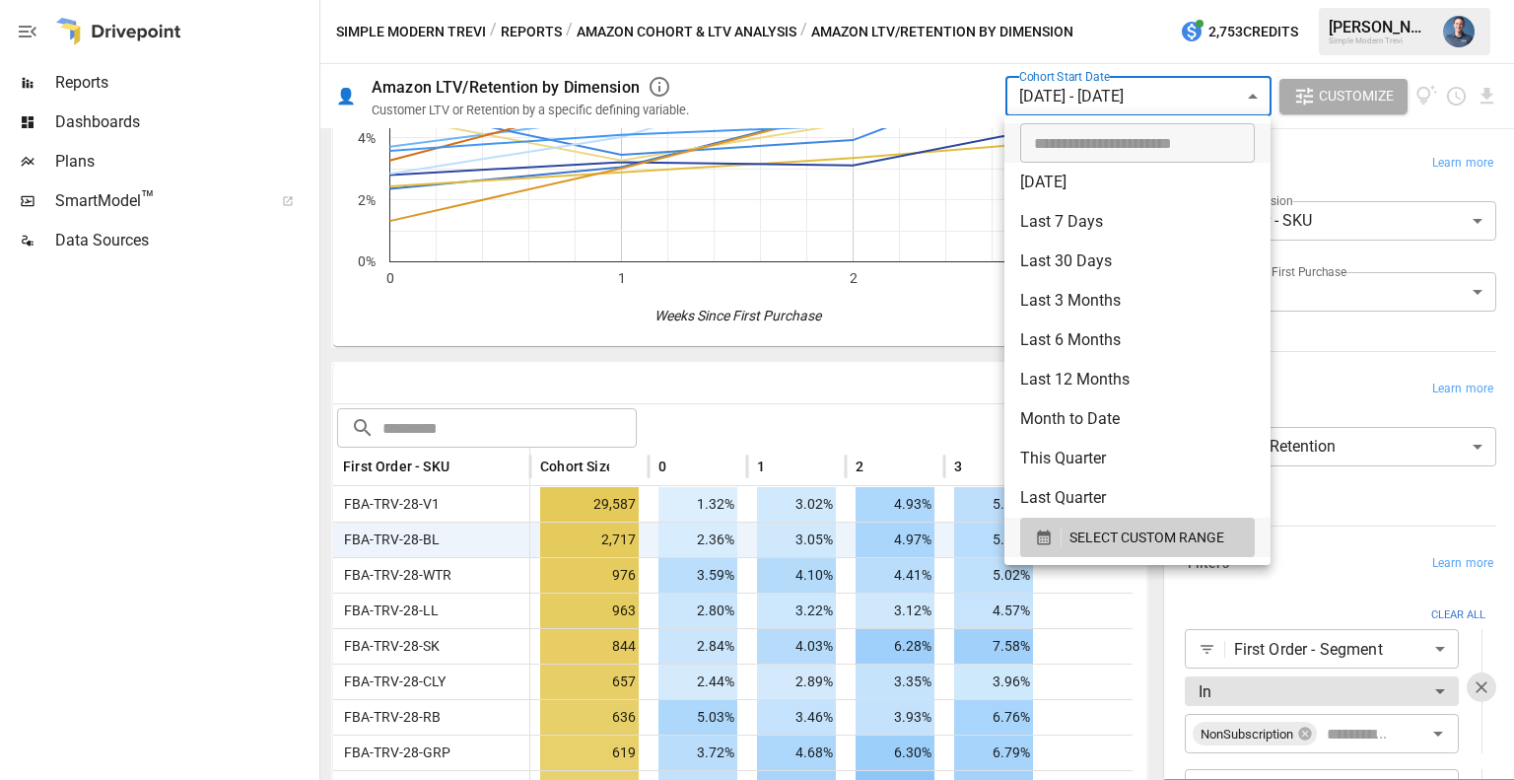
click at [1347, 145] on div at bounding box center [757, 390] width 1514 height 780
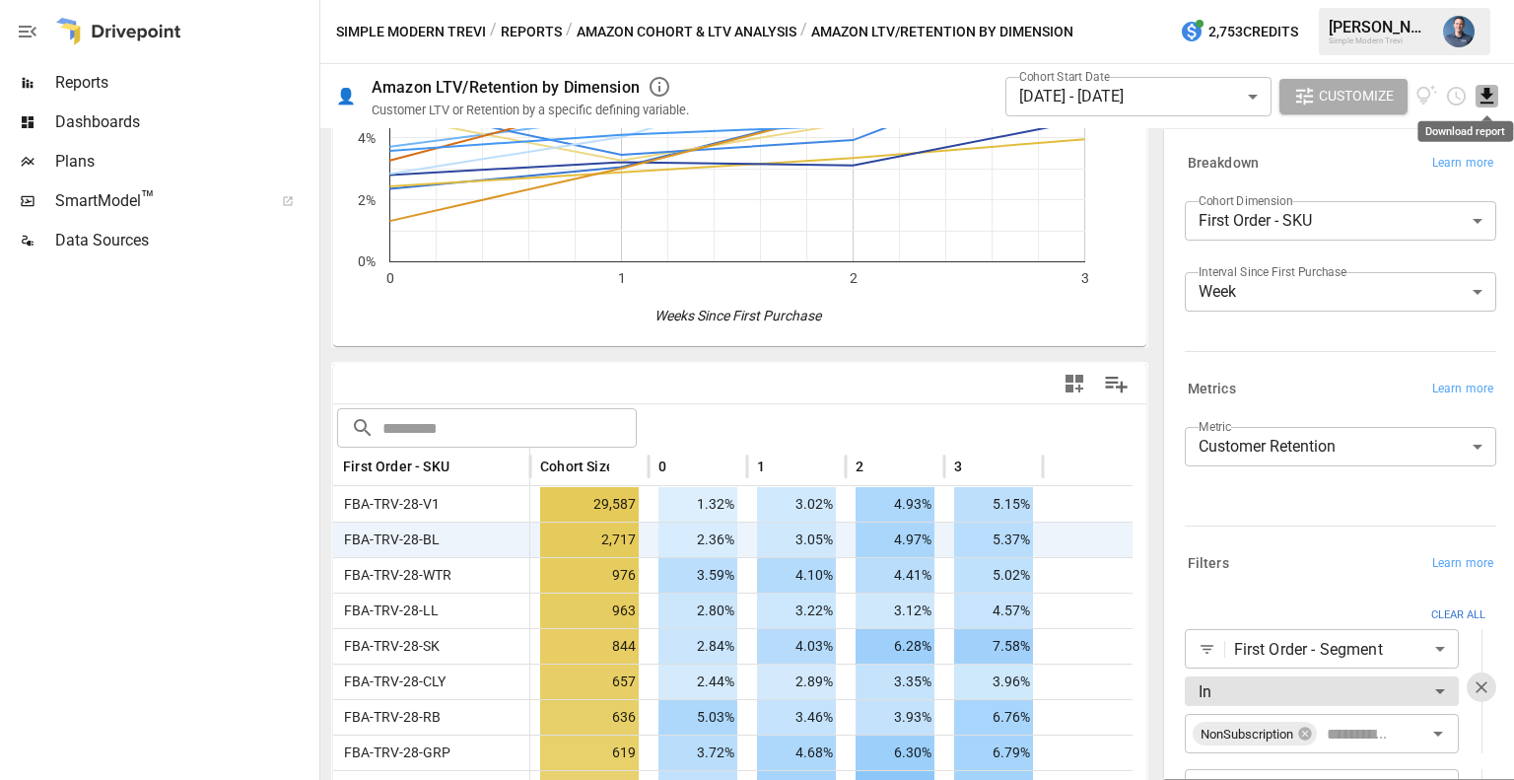
click at [1486, 95] on icon "Download report" at bounding box center [1487, 96] width 13 height 16
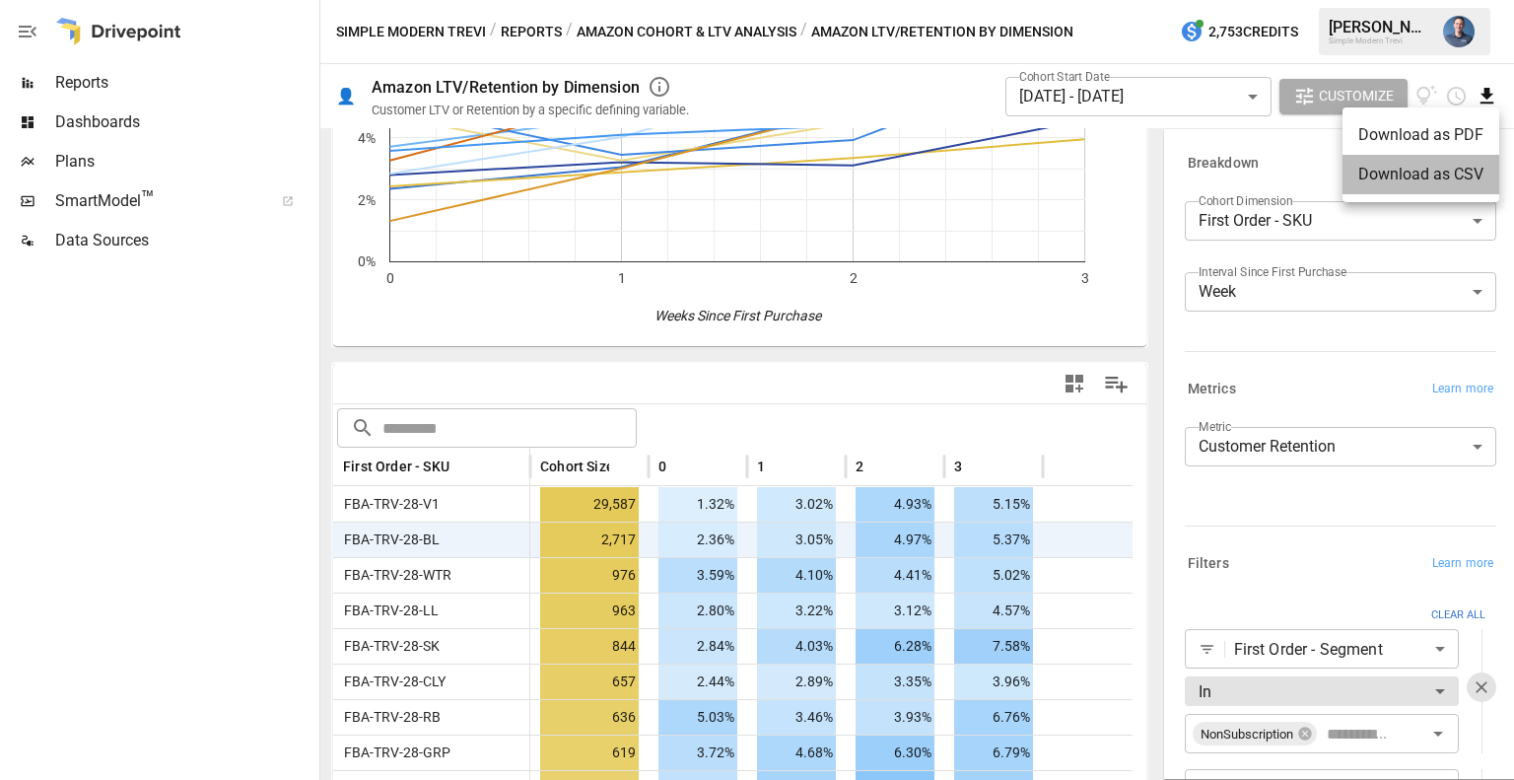
click at [1389, 176] on li "Download as CSV" at bounding box center [1421, 174] width 157 height 39
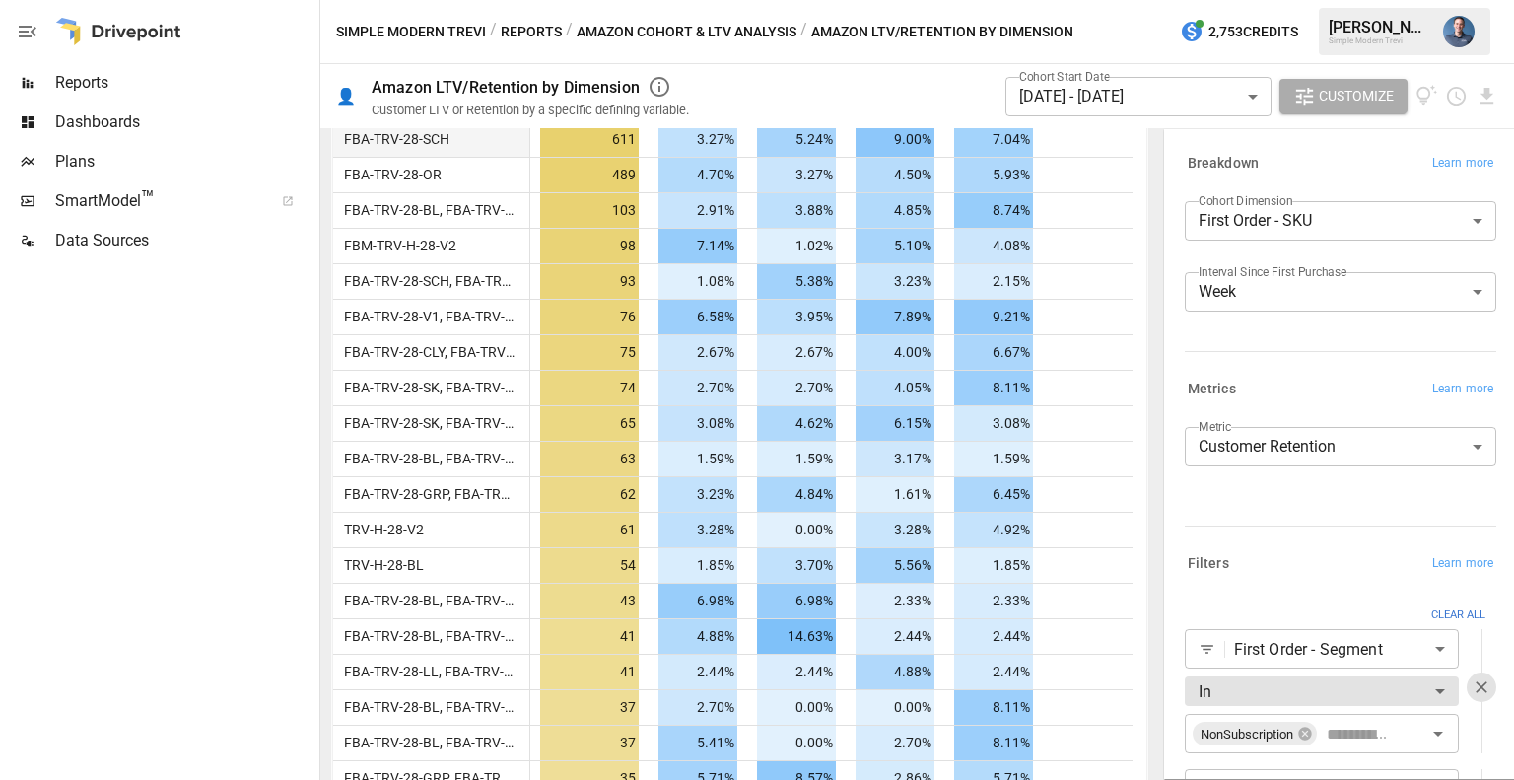
scroll to position [925, 0]
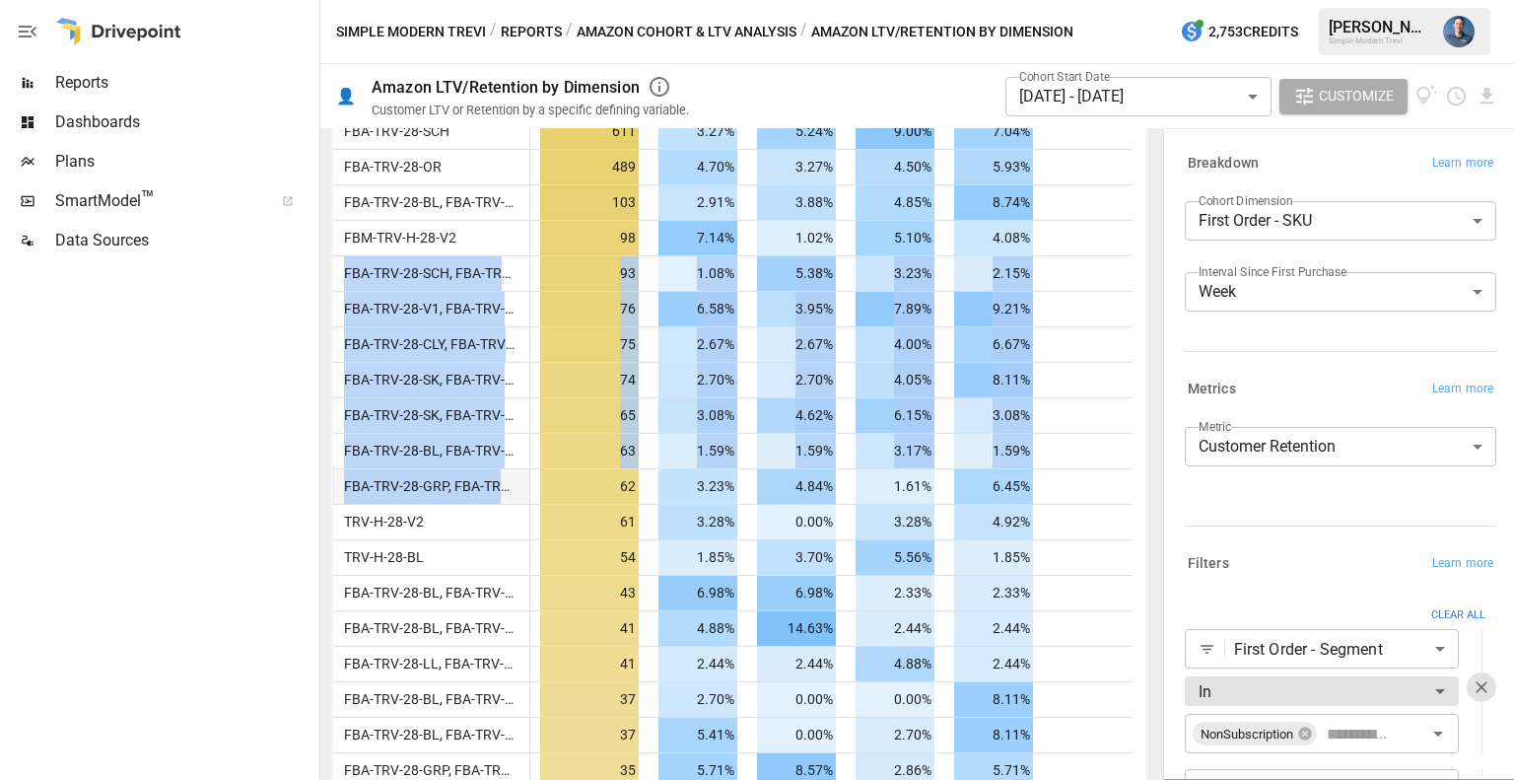
drag, startPoint x: 335, startPoint y: 268, endPoint x: 517, endPoint y: 473, distance: 273.7
click at [441, 271] on span "FBA-TRV-28-SCH, FBA-TRV-28-V1" at bounding box center [443, 273] width 215 height 16
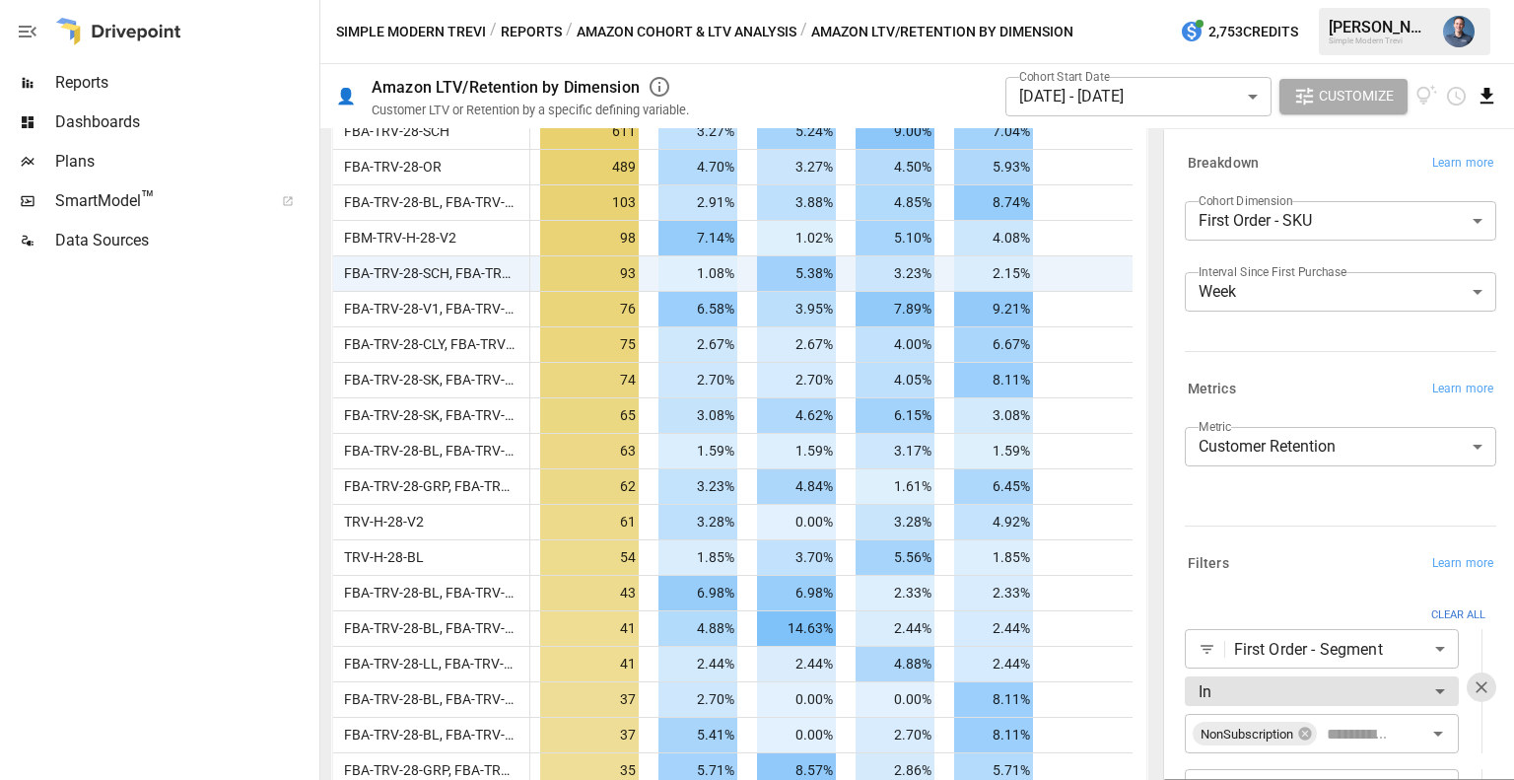
click at [1484, 92] on icon "Download report" at bounding box center [1487, 96] width 23 height 23
click at [1416, 171] on li "Download as CSV" at bounding box center [1421, 174] width 157 height 39
